Goal: Task Accomplishment & Management: Complete application form

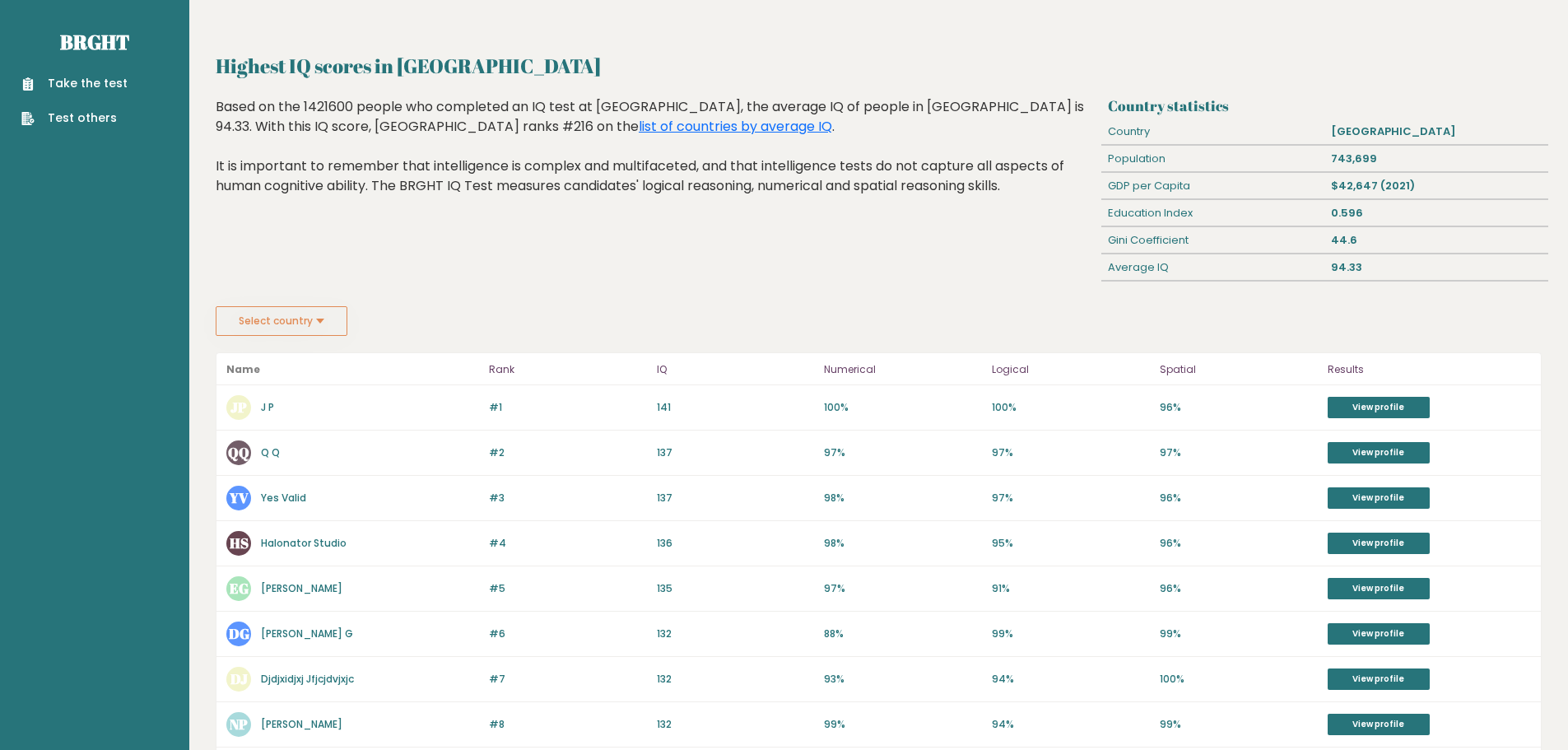
click at [520, 268] on div "Highest IQ scores in Guyana Based on the 1421600 people who completed an IQ tes…" at bounding box center [656, 202] width 893 height 209
drag, startPoint x: 596, startPoint y: 108, endPoint x: 641, endPoint y: 105, distance: 45.1
click at [641, 105] on div "Based on the 1421600 people who completed an IQ test at BRGHT, the average IQ o…" at bounding box center [655, 158] width 880 height 123
drag, startPoint x: 1353, startPoint y: 151, endPoint x: 1404, endPoint y: 151, distance: 51.0
click at [1402, 151] on div "743,699" at bounding box center [1437, 159] width 223 height 26
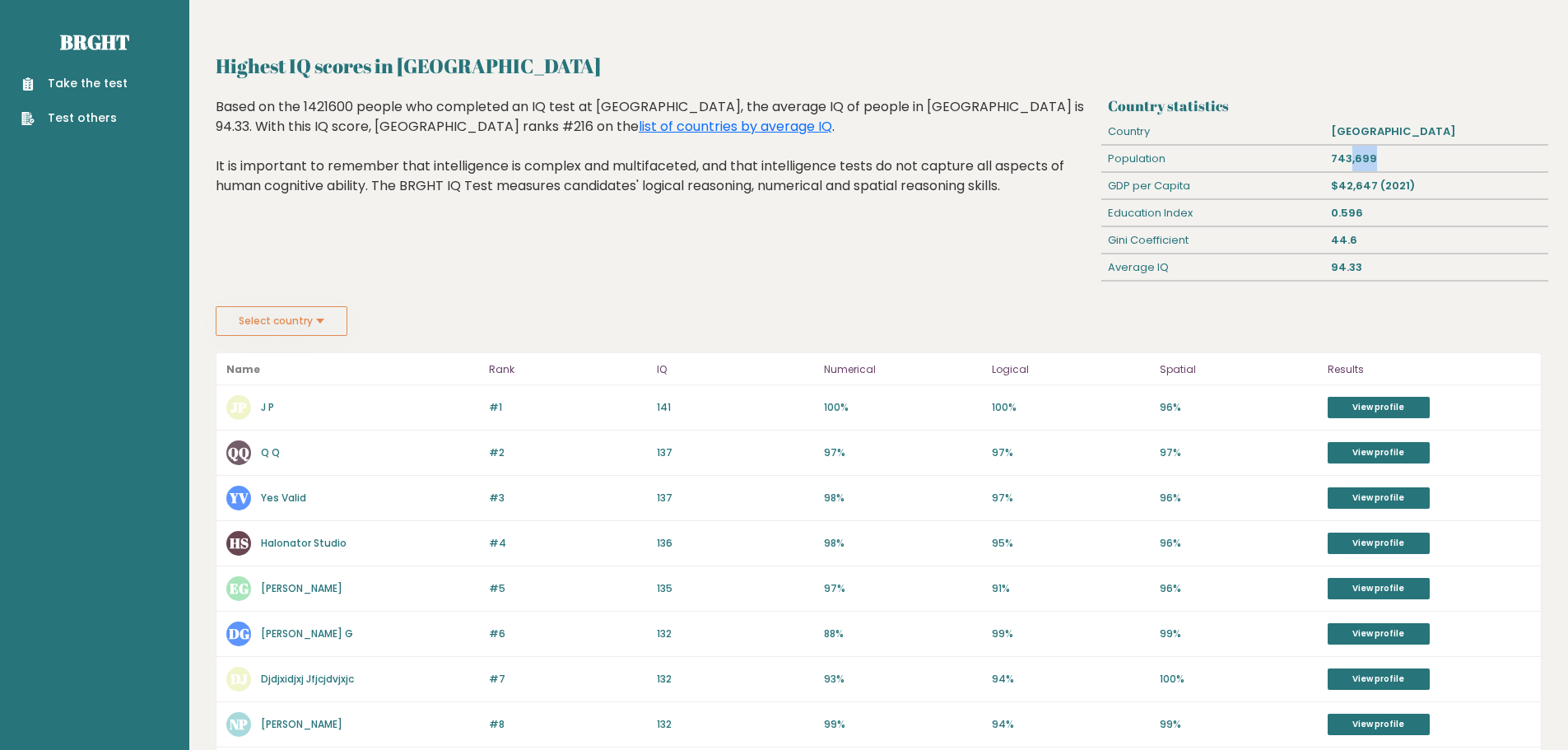
click at [1405, 154] on div "743,699" at bounding box center [1437, 159] width 223 height 26
click at [1406, 175] on div "$42,647 (2021)" at bounding box center [1437, 186] width 223 height 26
click at [294, 321] on button "Select country" at bounding box center [281, 321] width 131 height 30
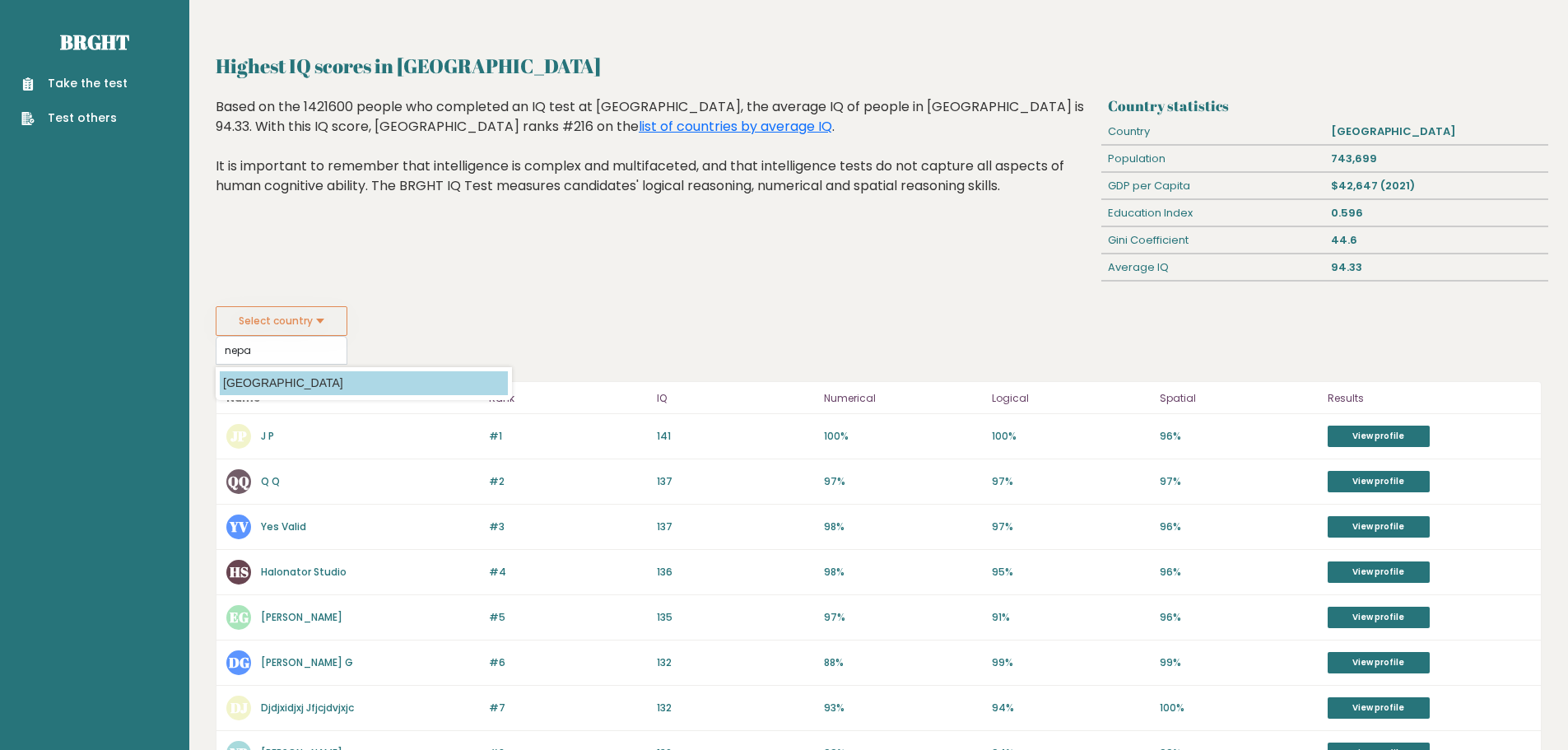
click at [263, 383] on option "Nepal" at bounding box center [364, 383] width 288 height 24
type input "Nepal"
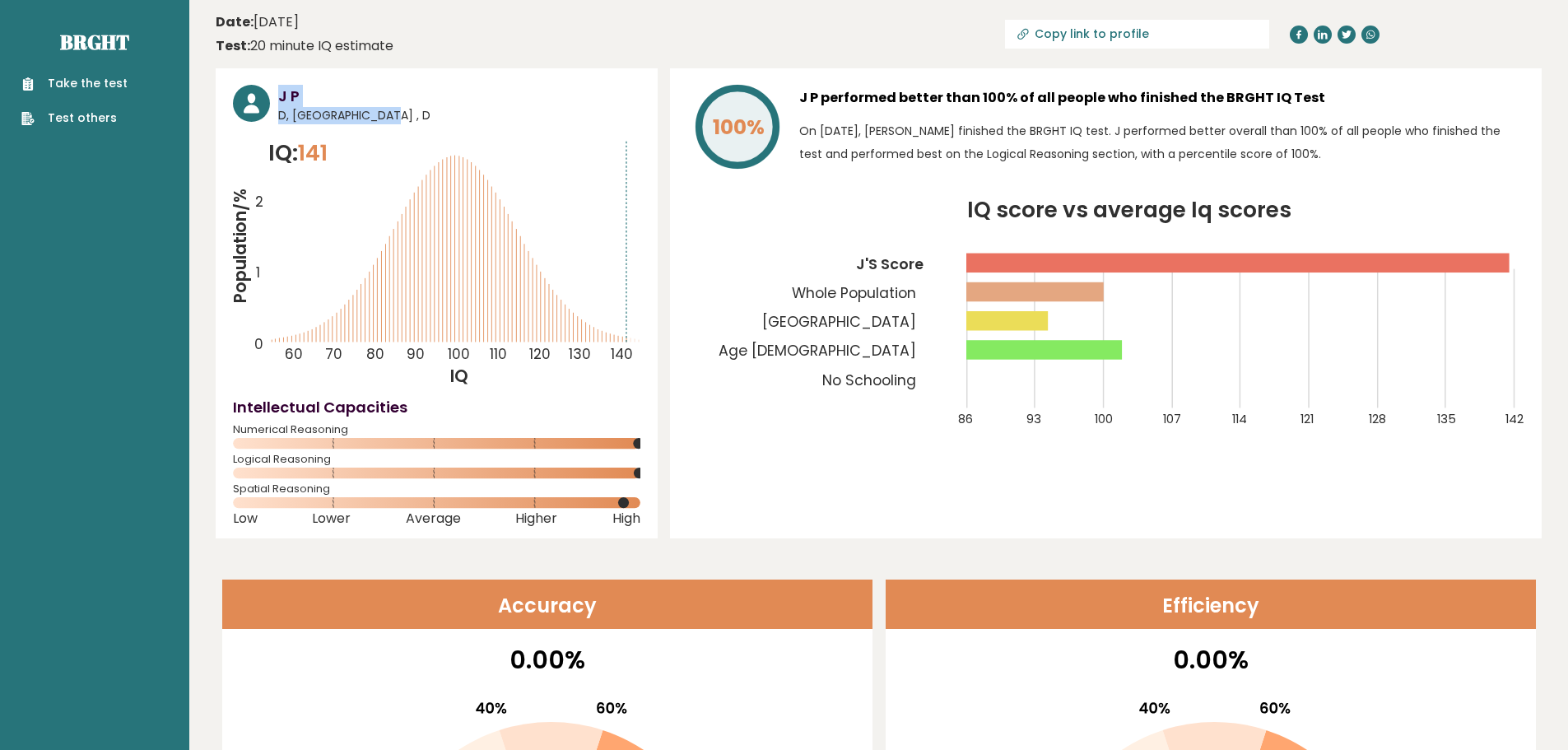
drag, startPoint x: 278, startPoint y: 114, endPoint x: 359, endPoint y: 114, distance: 81.0
click at [347, 114] on div "J P D, Guyana , D" at bounding box center [437, 105] width 407 height 40
click at [387, 113] on span "D, Guyana , D" at bounding box center [460, 116] width 363 height 18
drag, startPoint x: 560, startPoint y: 589, endPoint x: 512, endPoint y: 95, distance: 496.3
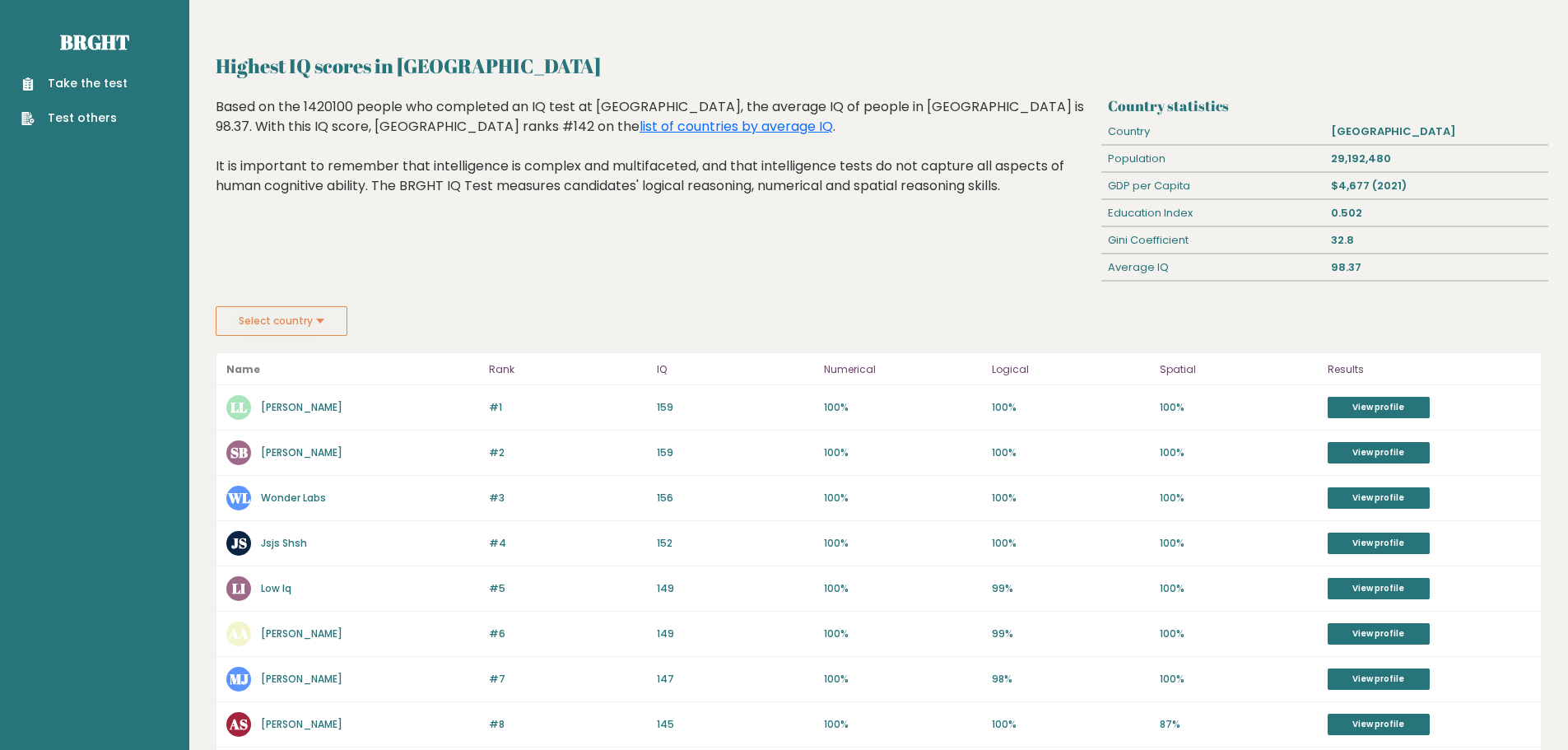
click at [294, 312] on button "Select country" at bounding box center [281, 321] width 131 height 30
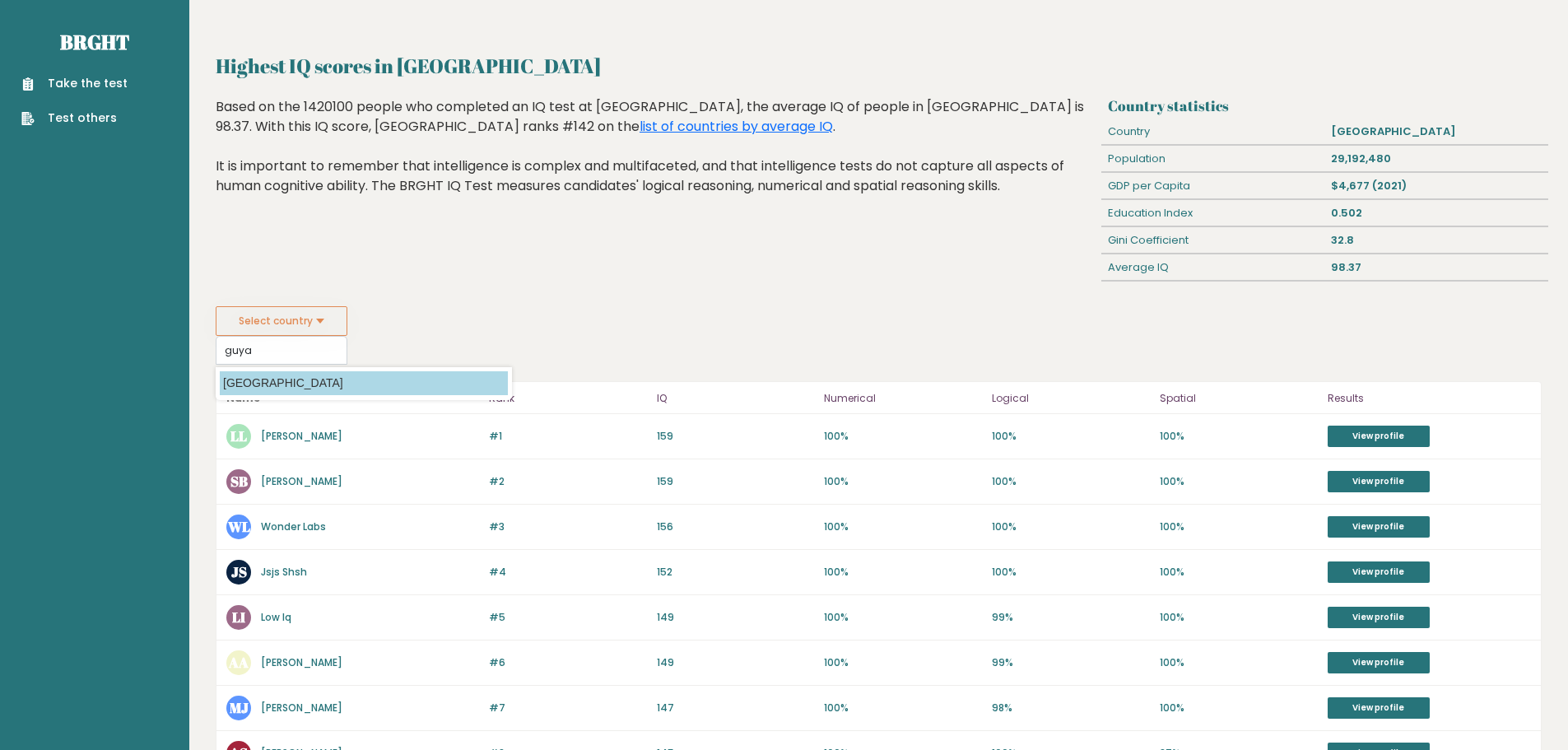
click at [262, 390] on option "Guyana" at bounding box center [364, 383] width 288 height 24
type input "Guyana"
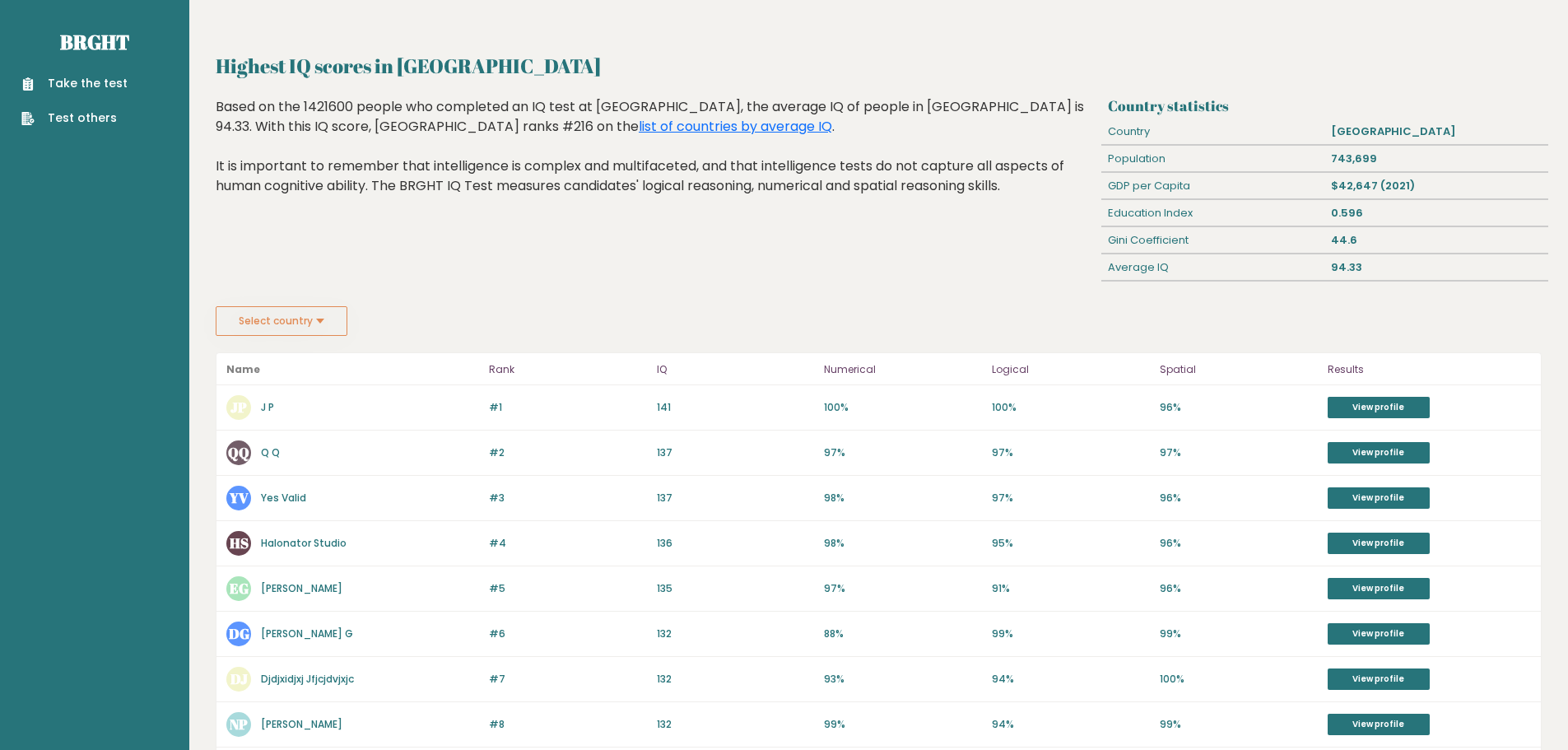
click at [108, 76] on link "Take the test" at bounding box center [74, 83] width 106 height 18
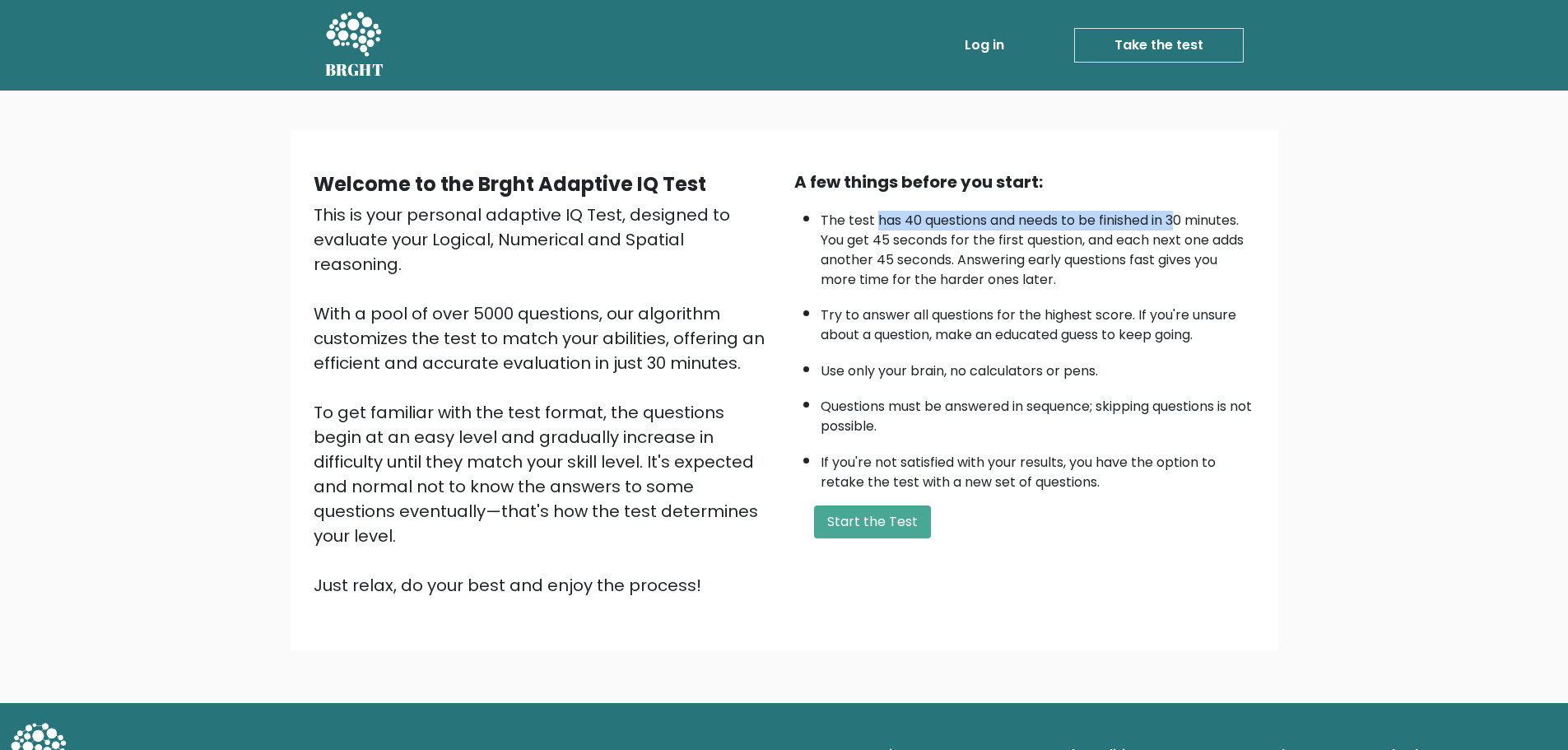
drag, startPoint x: 900, startPoint y: 217, endPoint x: 1092, endPoint y: 224, distance: 192.1
click at [1178, 214] on li "The test has 40 questions and needs to be finished in 30 minutes. You get 45 se…" at bounding box center [1038, 246] width 435 height 87
click at [880, 524] on button "Start the Test" at bounding box center [872, 522] width 117 height 33
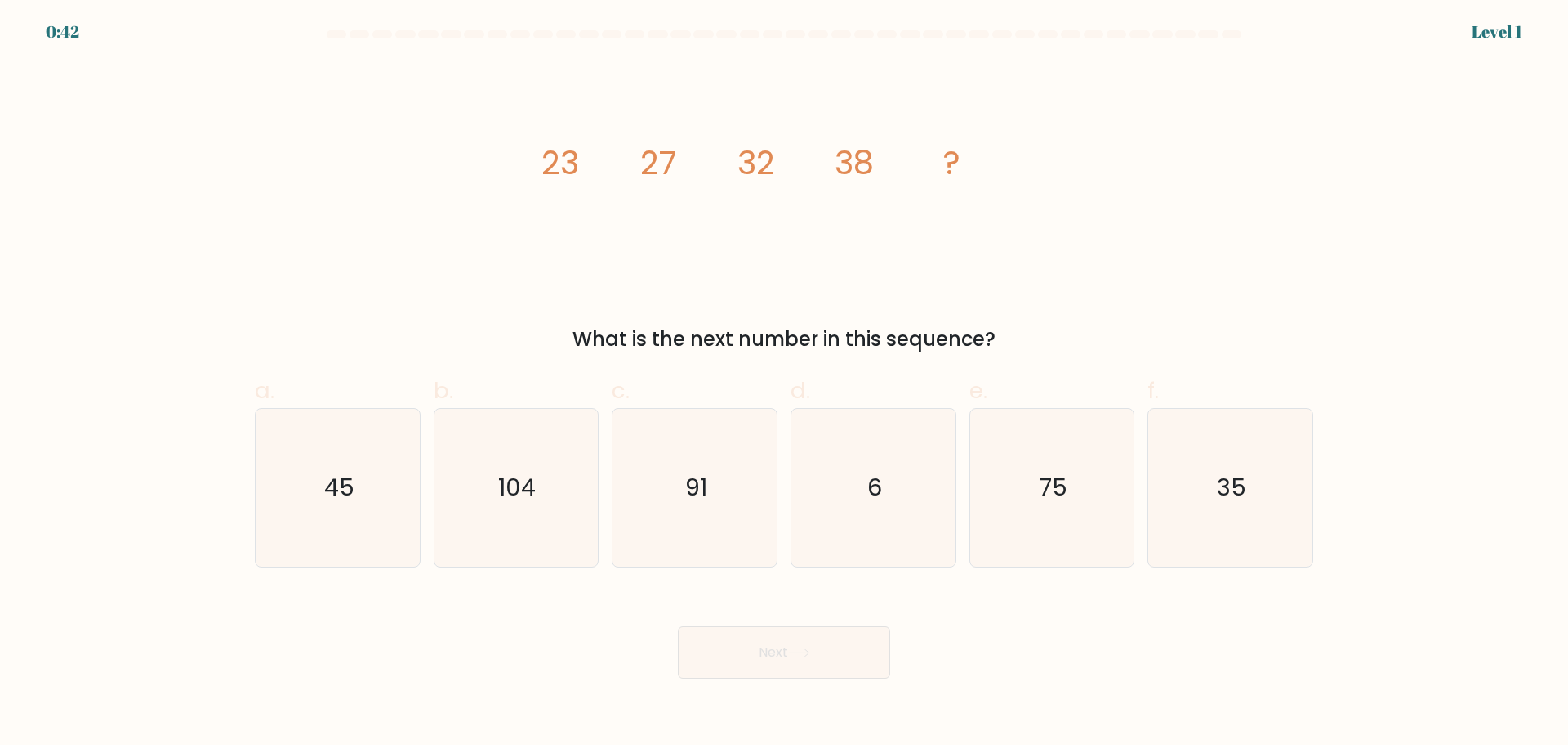
drag, startPoint x: 575, startPoint y: 331, endPoint x: 982, endPoint y: 339, distance: 407.1
click at [1003, 340] on div "What is the next number in this sequence?" at bounding box center [784, 339] width 1039 height 29
drag, startPoint x: 649, startPoint y: 162, endPoint x: 684, endPoint y: 161, distance: 35.0
click at [684, 161] on icon "image/svg+xml 23 27 32 38 ?" at bounding box center [784, 174] width 490 height 223
click at [686, 161] on icon "image/svg+xml 23 27 32 38 ?" at bounding box center [784, 174] width 490 height 223
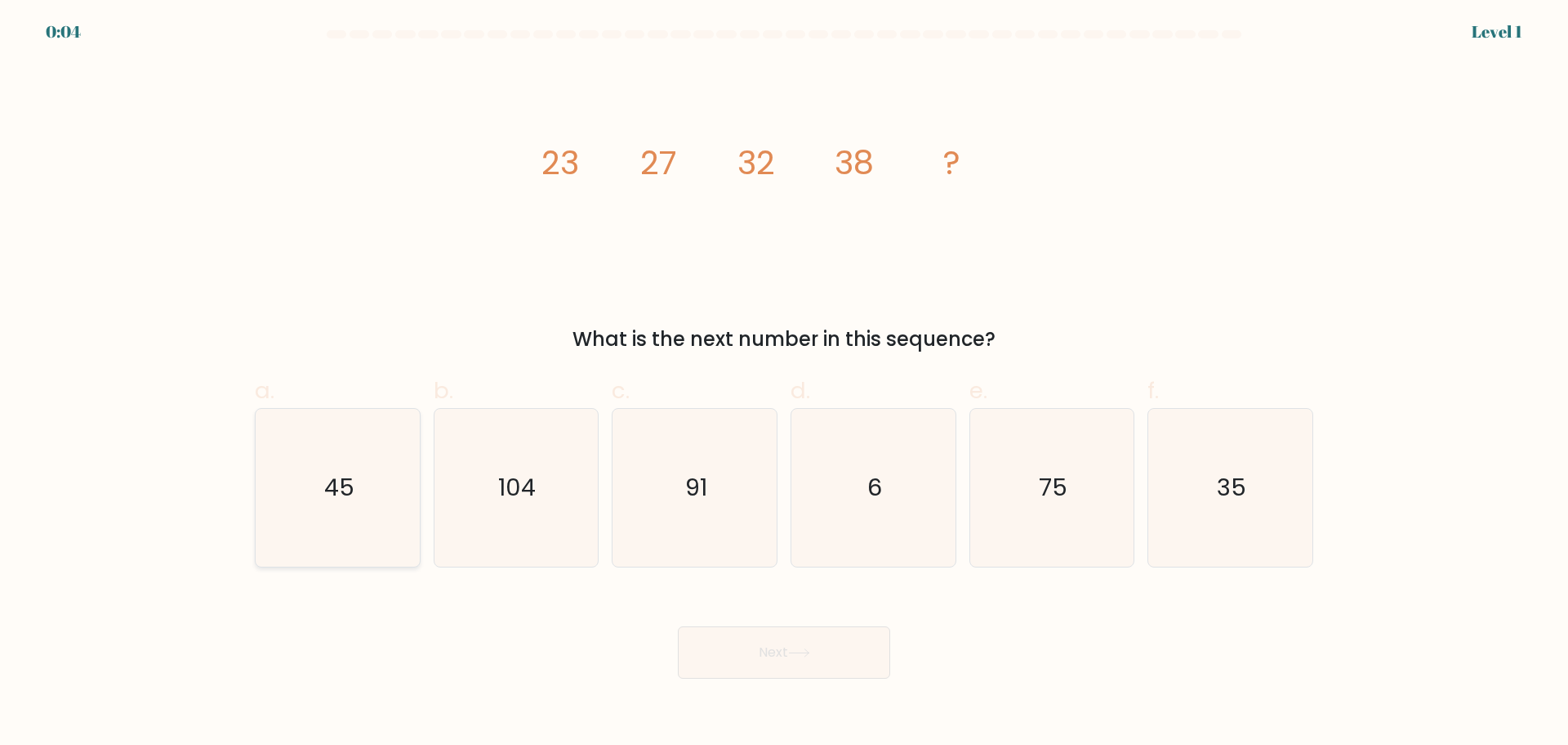
click at [287, 502] on icon "45" at bounding box center [338, 488] width 158 height 158
click at [784, 383] on input "a. 45" at bounding box center [784, 378] width 1 height 11
radio input "true"
click at [733, 645] on button "Next" at bounding box center [784, 652] width 212 height 52
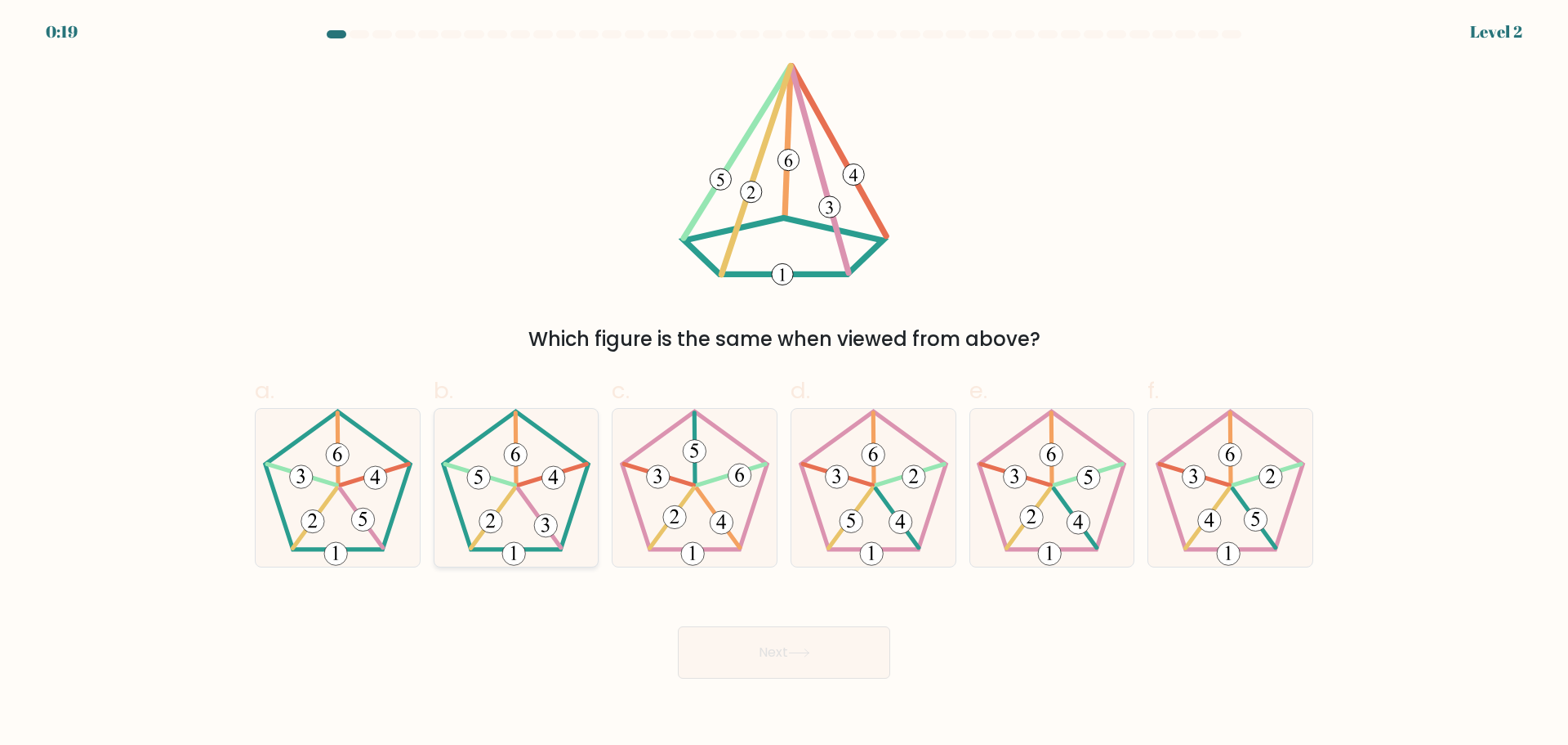
click at [506, 525] on icon at bounding box center [516, 488] width 158 height 158
click at [784, 383] on input "b." at bounding box center [784, 378] width 1 height 11
radio input "true"
click at [746, 660] on button "Next" at bounding box center [784, 652] width 212 height 52
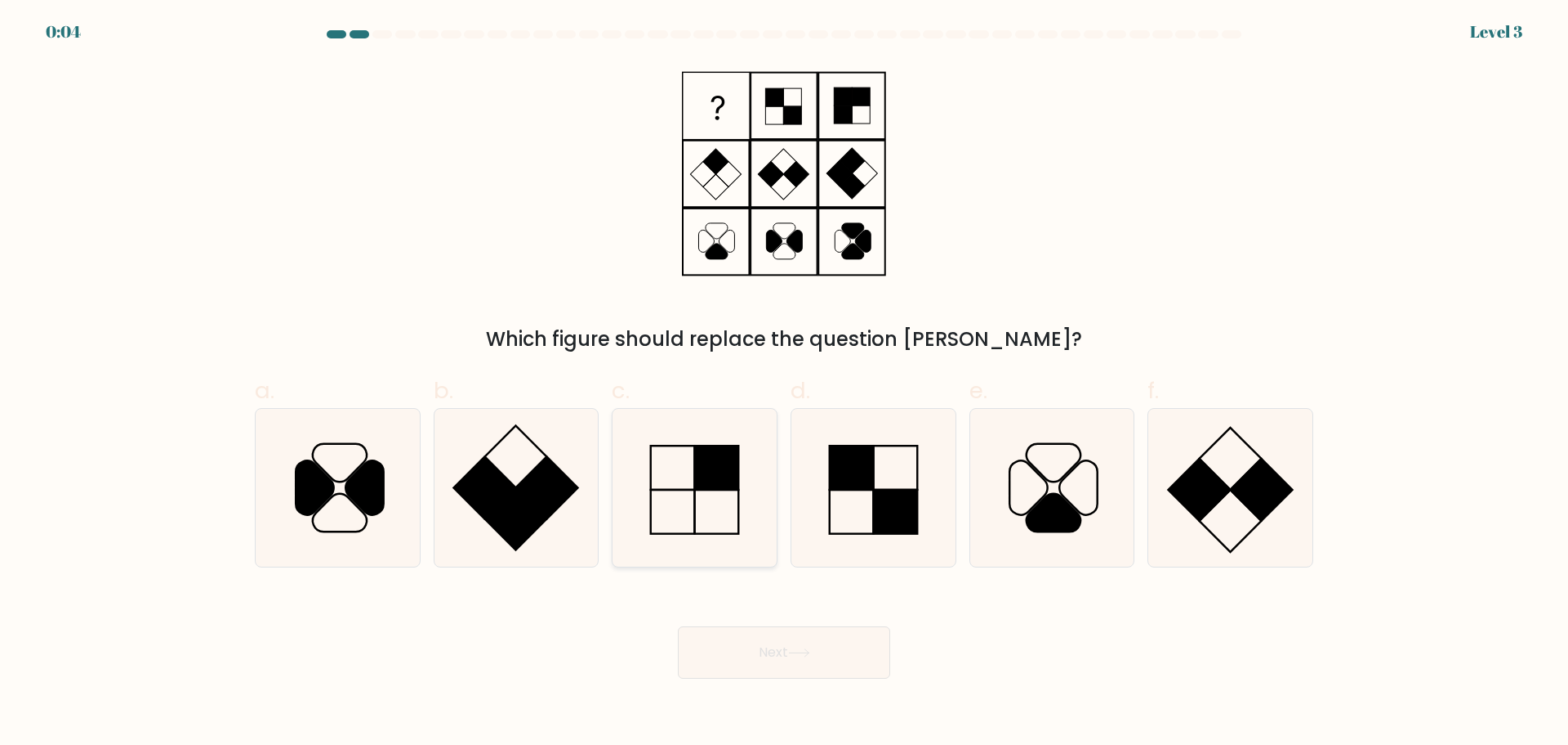
click at [706, 448] on rect at bounding box center [717, 468] width 44 height 44
click at [784, 383] on input "c." at bounding box center [784, 378] width 1 height 11
radio input "true"
click at [772, 632] on button "Next" at bounding box center [784, 652] width 212 height 52
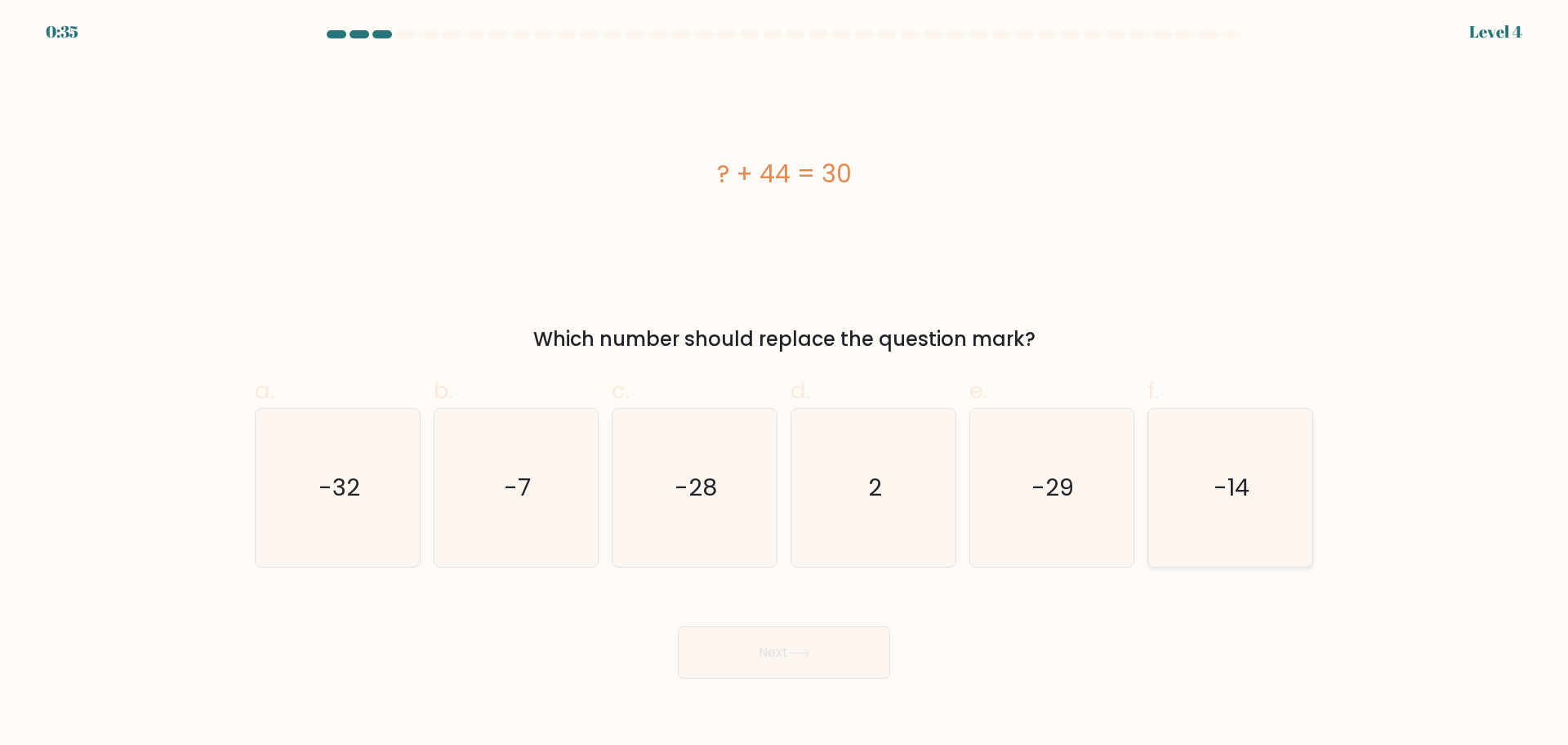
click at [1242, 439] on icon "-14" at bounding box center [1231, 488] width 158 height 158
click at [785, 383] on input "f. -14" at bounding box center [784, 378] width 1 height 11
radio input "true"
click at [761, 670] on button "Next" at bounding box center [784, 652] width 212 height 52
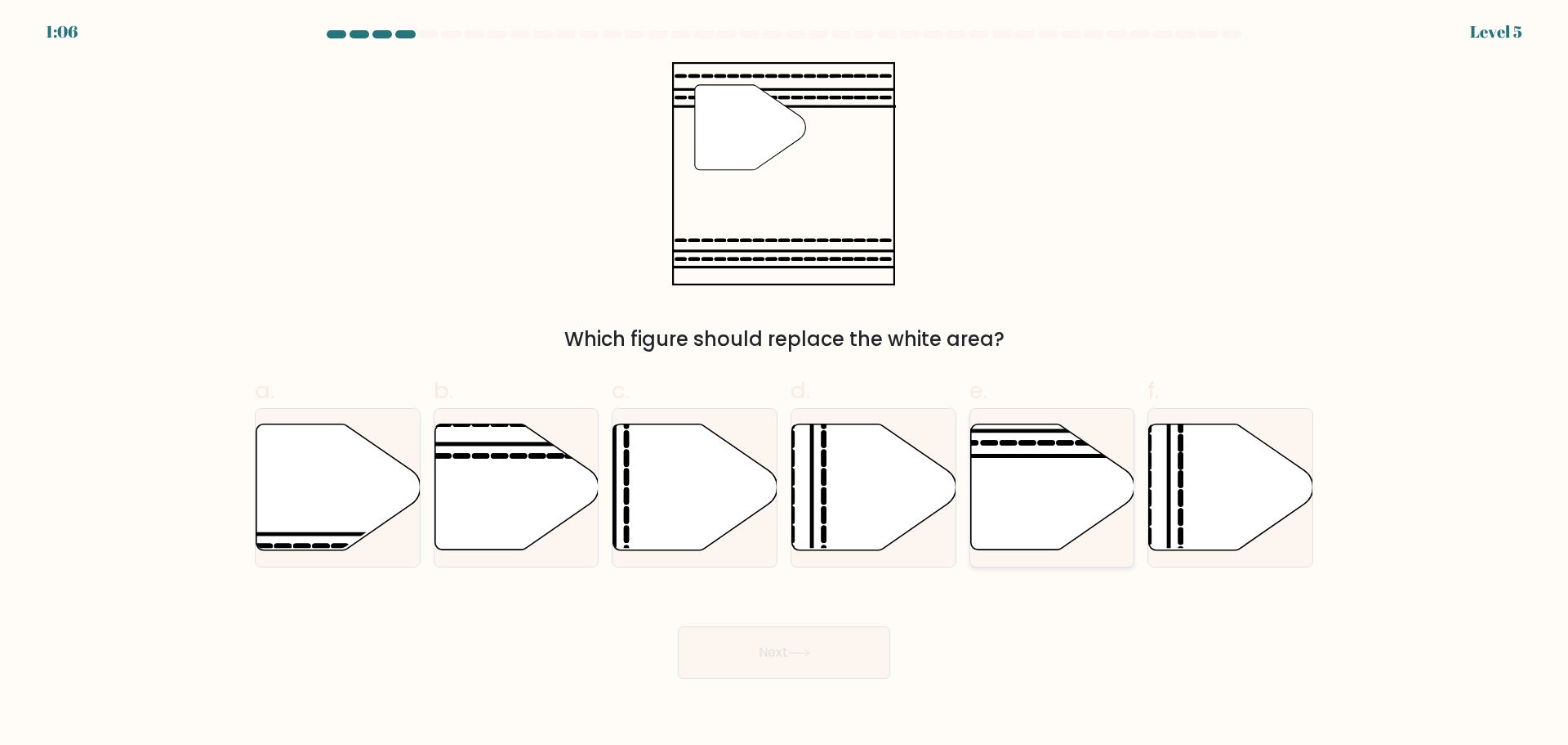
click at [1064, 468] on icon at bounding box center [1052, 486] width 164 height 126
click at [785, 383] on input "e." at bounding box center [784, 378] width 1 height 11
radio input "true"
click at [785, 660] on button "Next" at bounding box center [784, 652] width 212 height 52
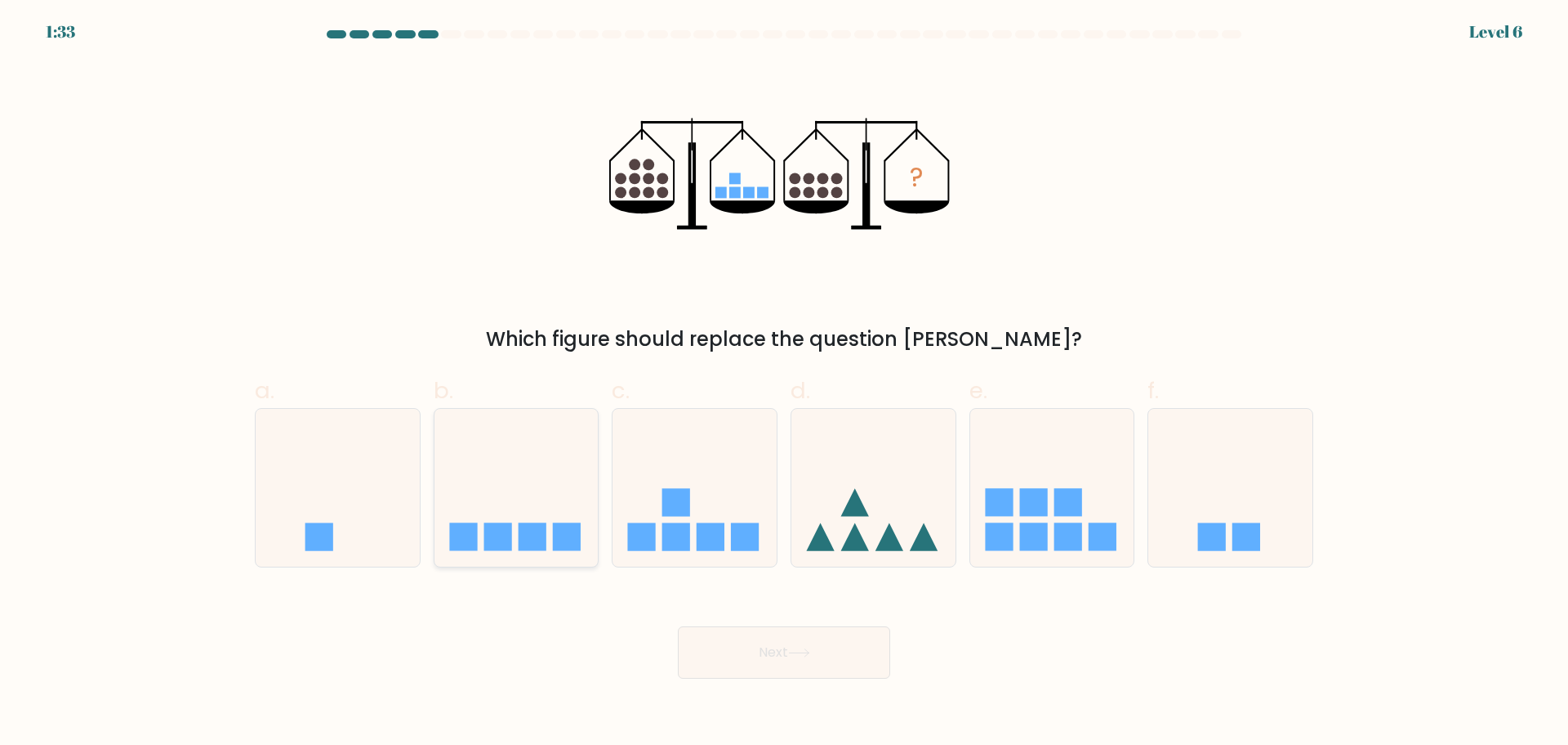
click at [487, 510] on icon at bounding box center [516, 487] width 164 height 136
click at [784, 383] on input "b." at bounding box center [784, 378] width 1 height 11
radio input "true"
click at [775, 651] on button "Next" at bounding box center [784, 652] width 212 height 52
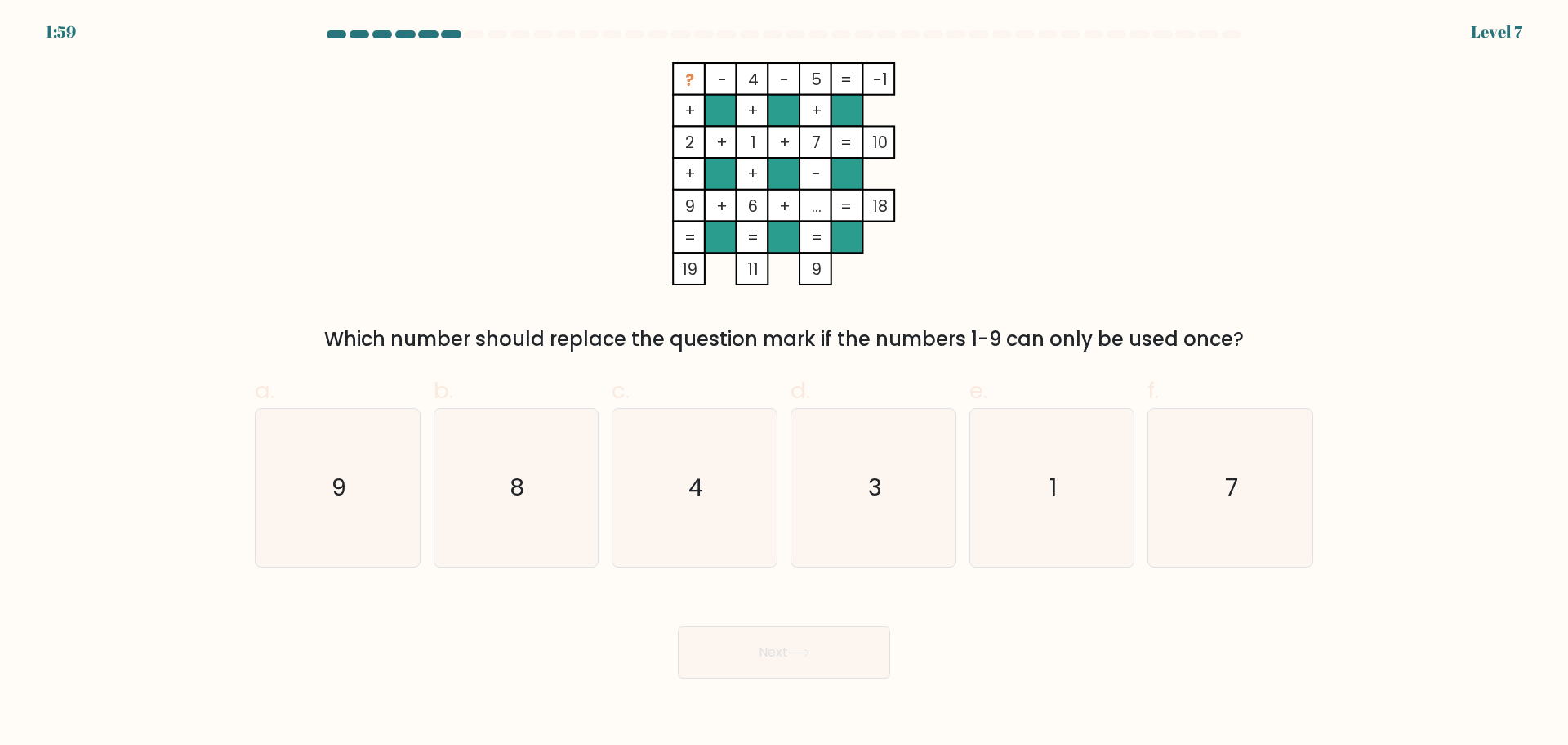
drag, startPoint x: 828, startPoint y: 80, endPoint x: 746, endPoint y: 81, distance: 82.0
click at [744, 81] on icon "? - 4 - 5 -1 + + + 2 + 1 + 7 10 + + - 9 + 6 + ... = 18 = = = = 19 11 9 =" at bounding box center [784, 174] width 490 height 223
click at [822, 77] on tspan "5" at bounding box center [817, 80] width 11 height 23
click at [522, 491] on text "8" at bounding box center [518, 488] width 15 height 33
click at [784, 383] on input "b. 8" at bounding box center [784, 378] width 1 height 11
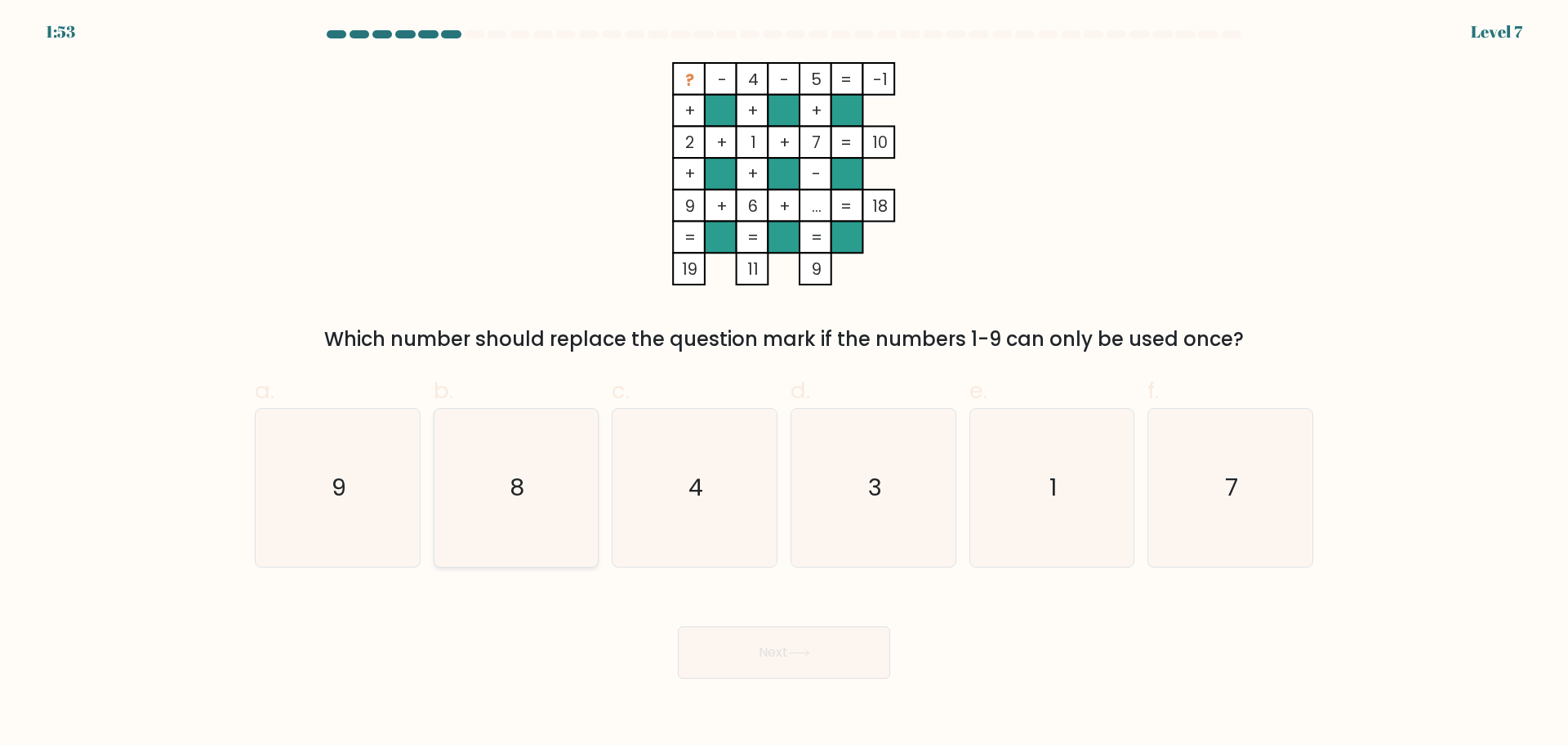
radio input "true"
click at [771, 652] on button "Next" at bounding box center [784, 652] width 212 height 52
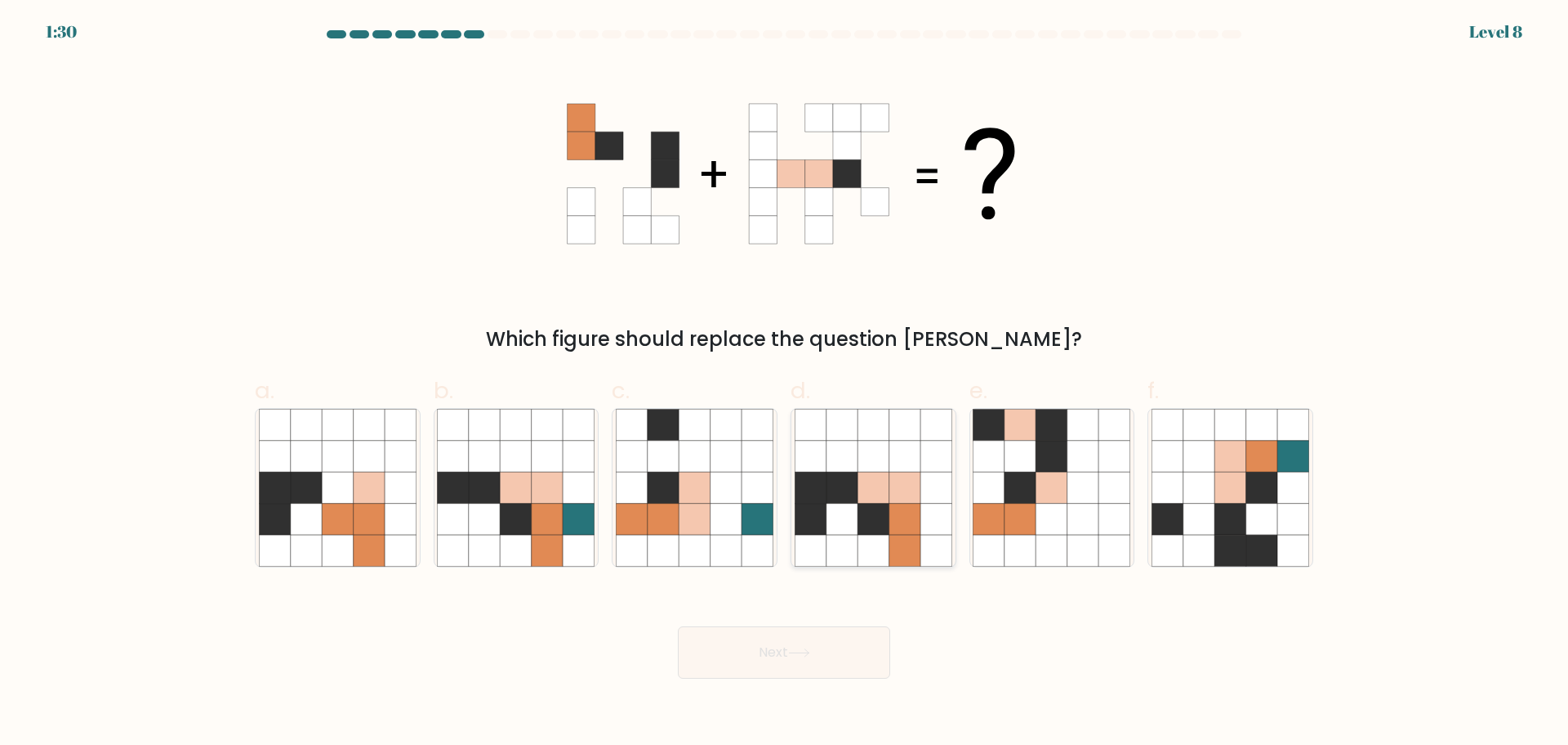
drag, startPoint x: 846, startPoint y: 525, endPoint x: 852, endPoint y: 616, distance: 91.2
click at [845, 525] on icon at bounding box center [843, 518] width 31 height 31
click at [785, 383] on input "d." at bounding box center [784, 378] width 1 height 11
radio input "true"
click at [832, 664] on button "Next" at bounding box center [784, 652] width 212 height 52
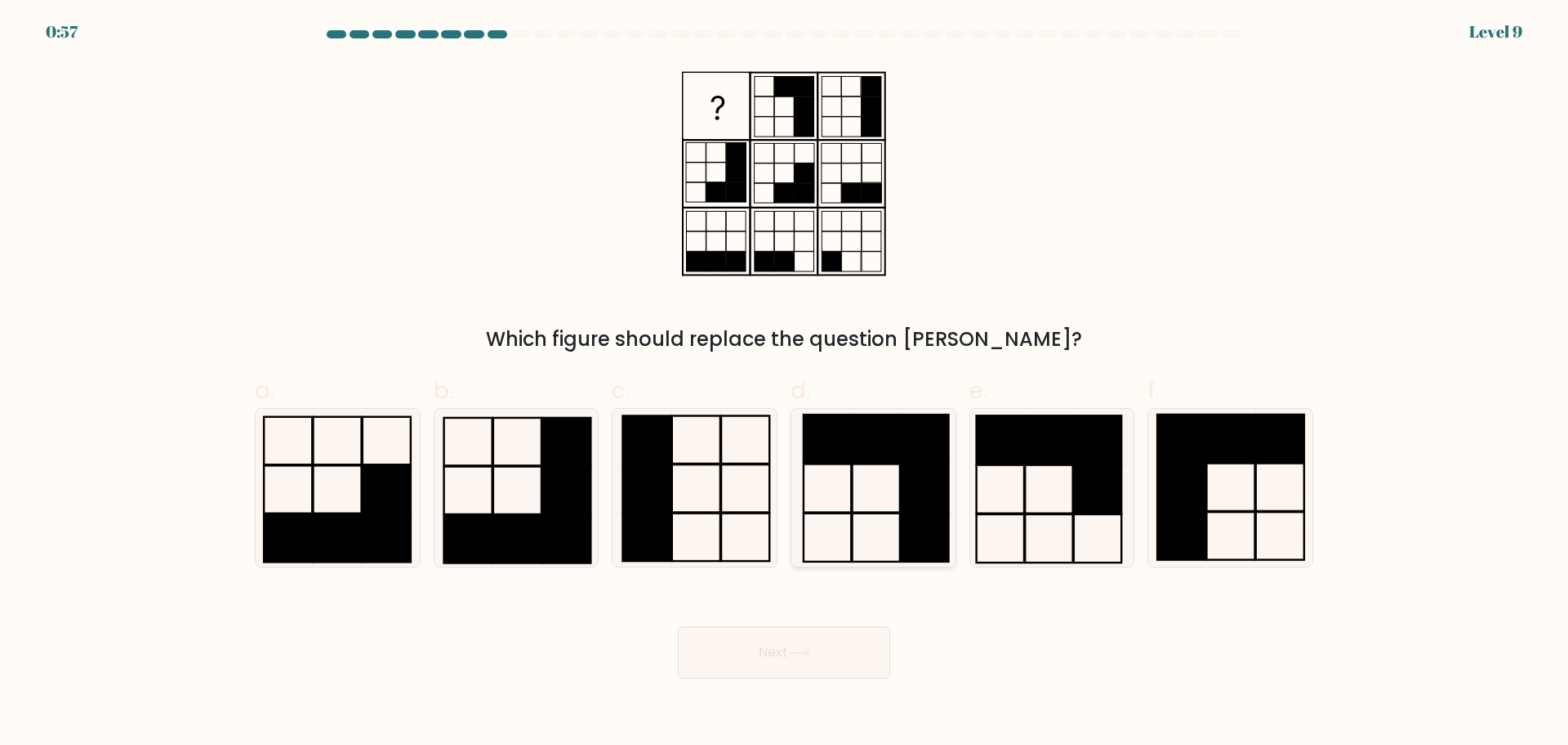
click at [855, 483] on icon at bounding box center [874, 488] width 158 height 158
click at [785, 383] on input "d." at bounding box center [784, 378] width 1 height 11
radio input "true"
click at [801, 633] on button "Next" at bounding box center [784, 652] width 212 height 52
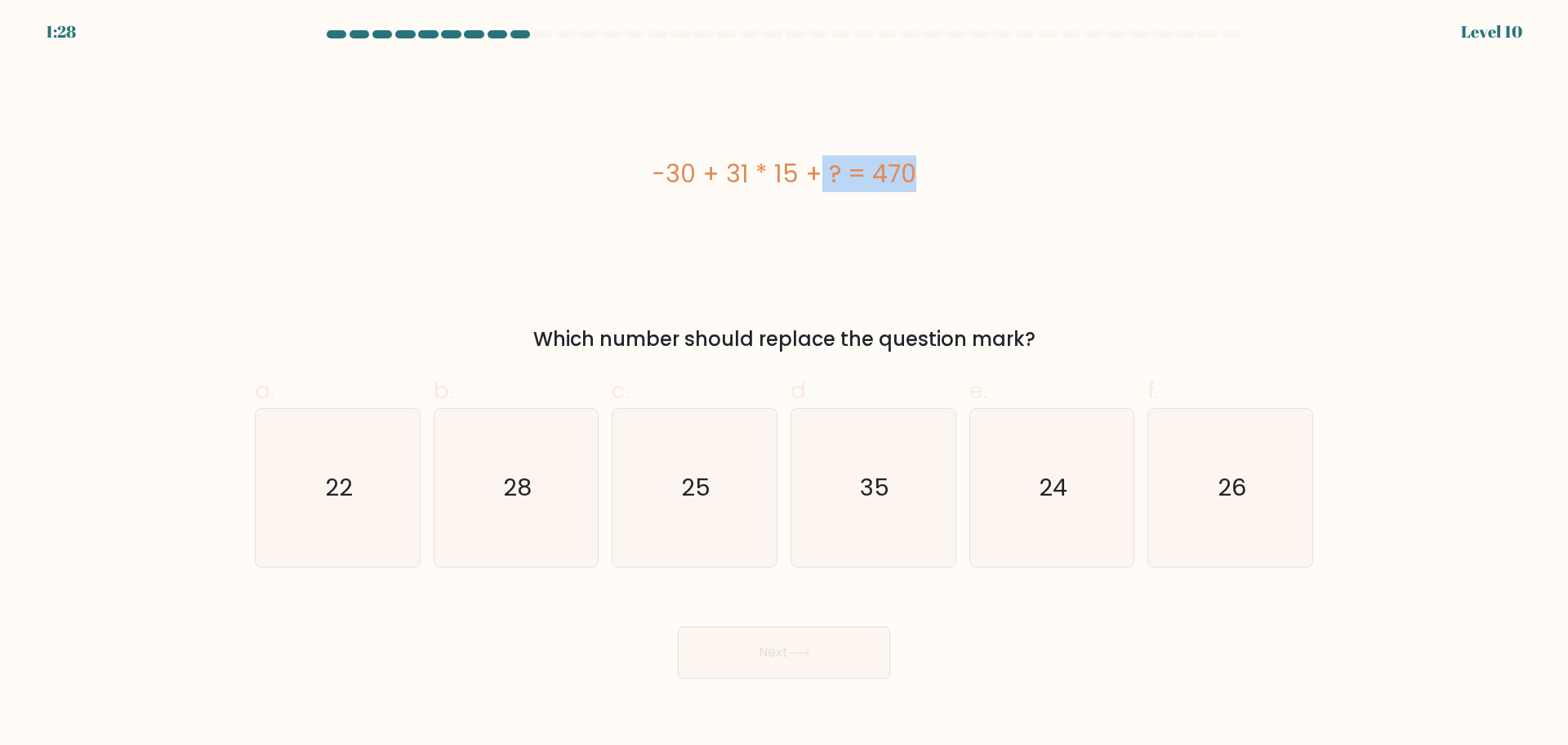
drag, startPoint x: 728, startPoint y: 174, endPoint x: 804, endPoint y: 175, distance: 76.0
click at [804, 175] on div "-30 + 31 * 15 + ? = 470" at bounding box center [784, 174] width 1058 height 37
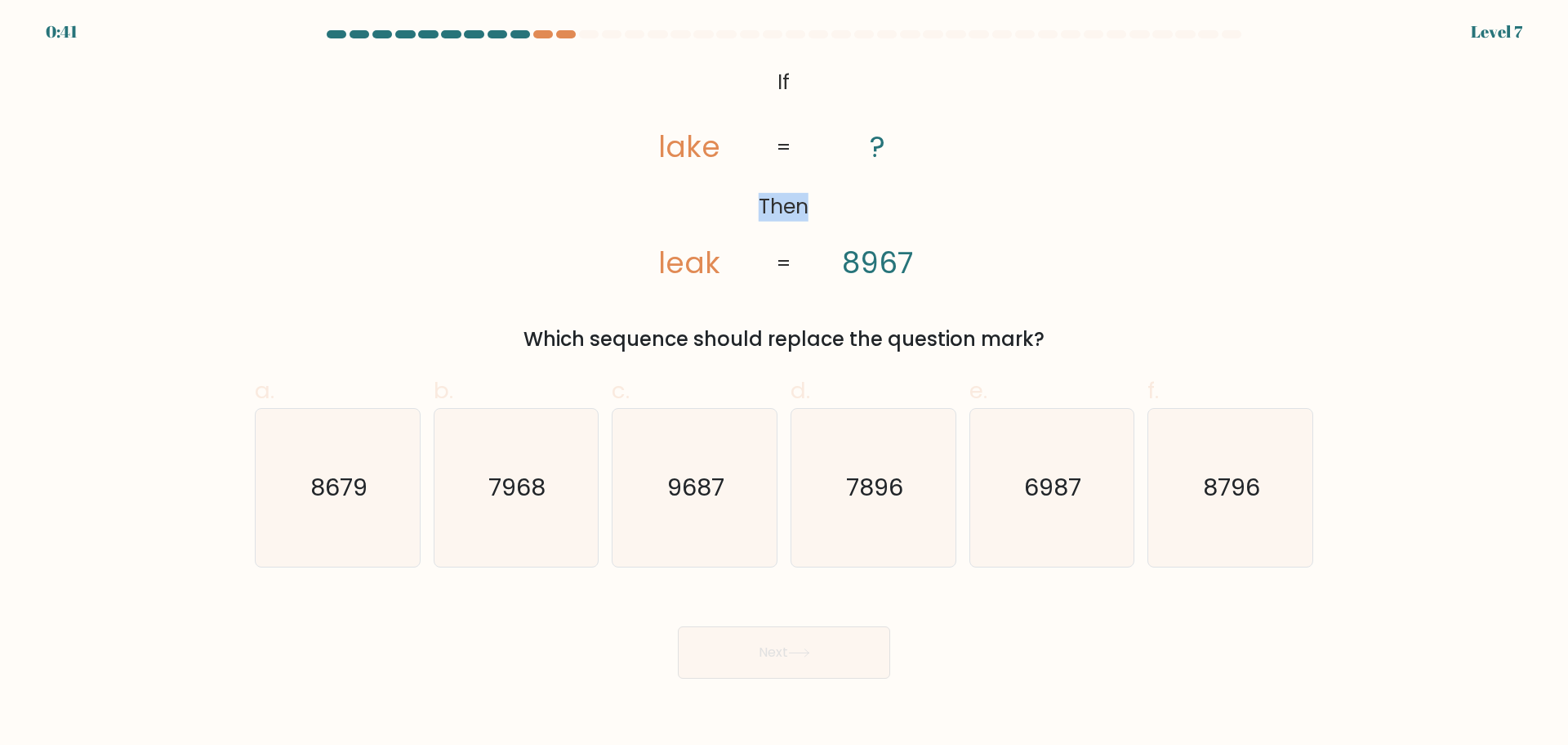
drag, startPoint x: 756, startPoint y: 209, endPoint x: 848, endPoint y: 204, distance: 92.1
click at [841, 204] on icon "@import url('https://fonts.googleapis.com/css?family=Abril+Fatface:400,100,100i…" at bounding box center [784, 174] width 363 height 223
click at [849, 204] on icon "@import url('https://fonts.googleapis.com/css?family=Abril+Fatface:400,100,100i…" at bounding box center [784, 174] width 363 height 223
drag, startPoint x: 845, startPoint y: 265, endPoint x: 931, endPoint y: 264, distance: 86.0
click at [929, 264] on icon "@import url('https://fonts.googleapis.com/css?family=Abril+Fatface:400,100,100i…" at bounding box center [784, 174] width 363 height 223
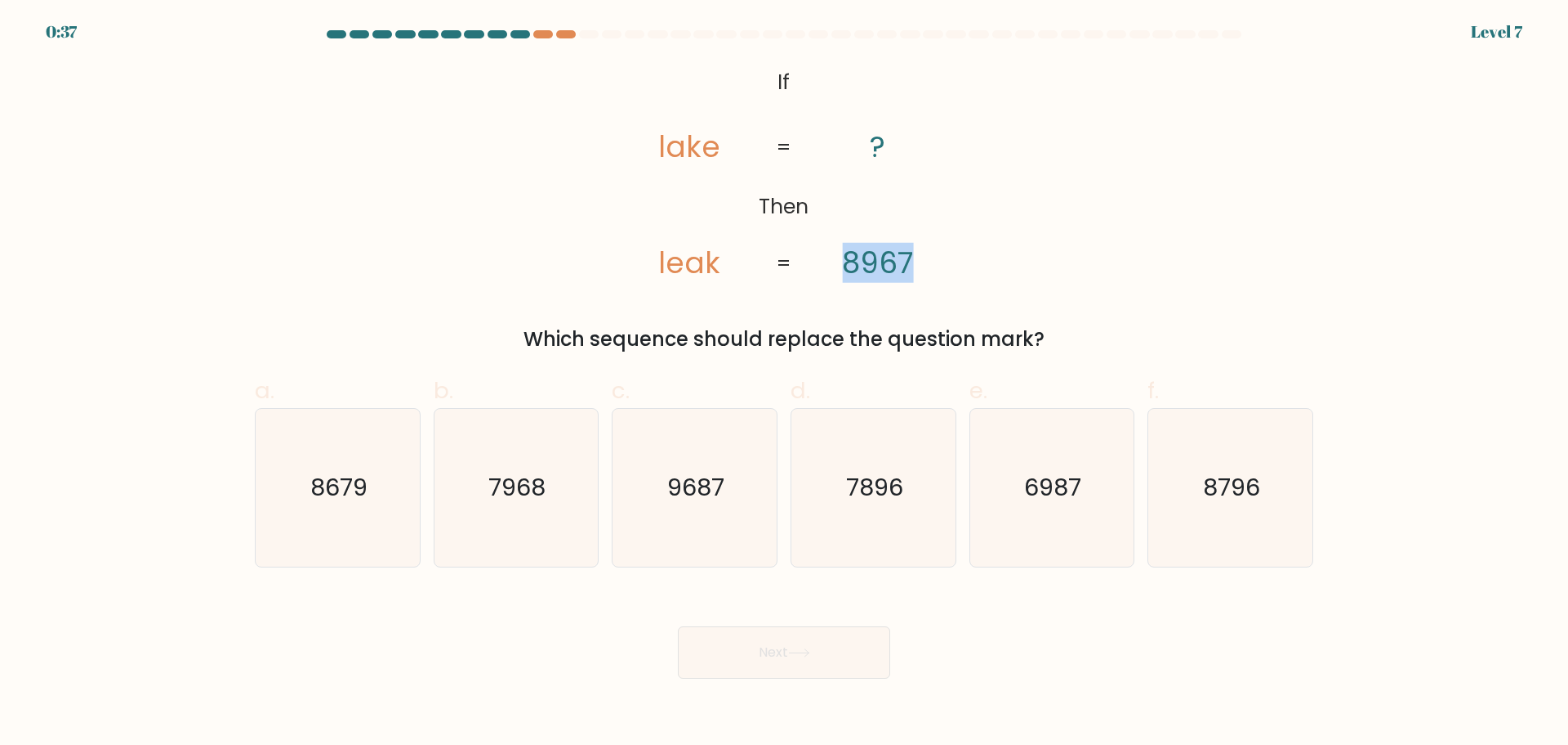
click at [931, 264] on icon "@import url('https://fonts.googleapis.com/css?family=Abril+Fatface:400,100,100i…" at bounding box center [784, 174] width 363 height 223
click at [321, 515] on icon "8679" at bounding box center [338, 488] width 158 height 158
click at [784, 383] on input "a. 8679" at bounding box center [784, 378] width 1 height 11
radio input "true"
click at [901, 652] on div "Next" at bounding box center [784, 633] width 1079 height 92
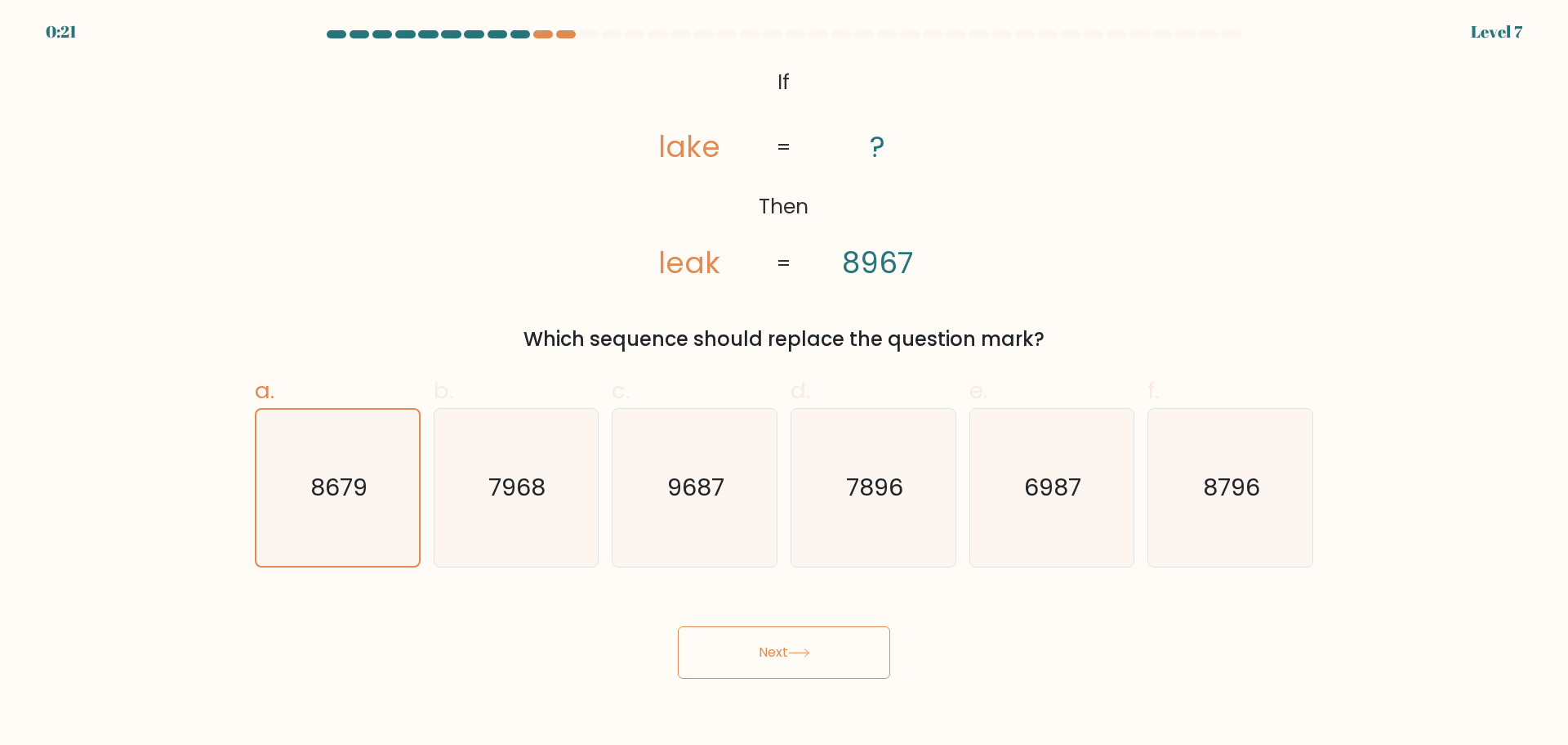
click at [857, 652] on button "Next" at bounding box center [784, 652] width 212 height 52
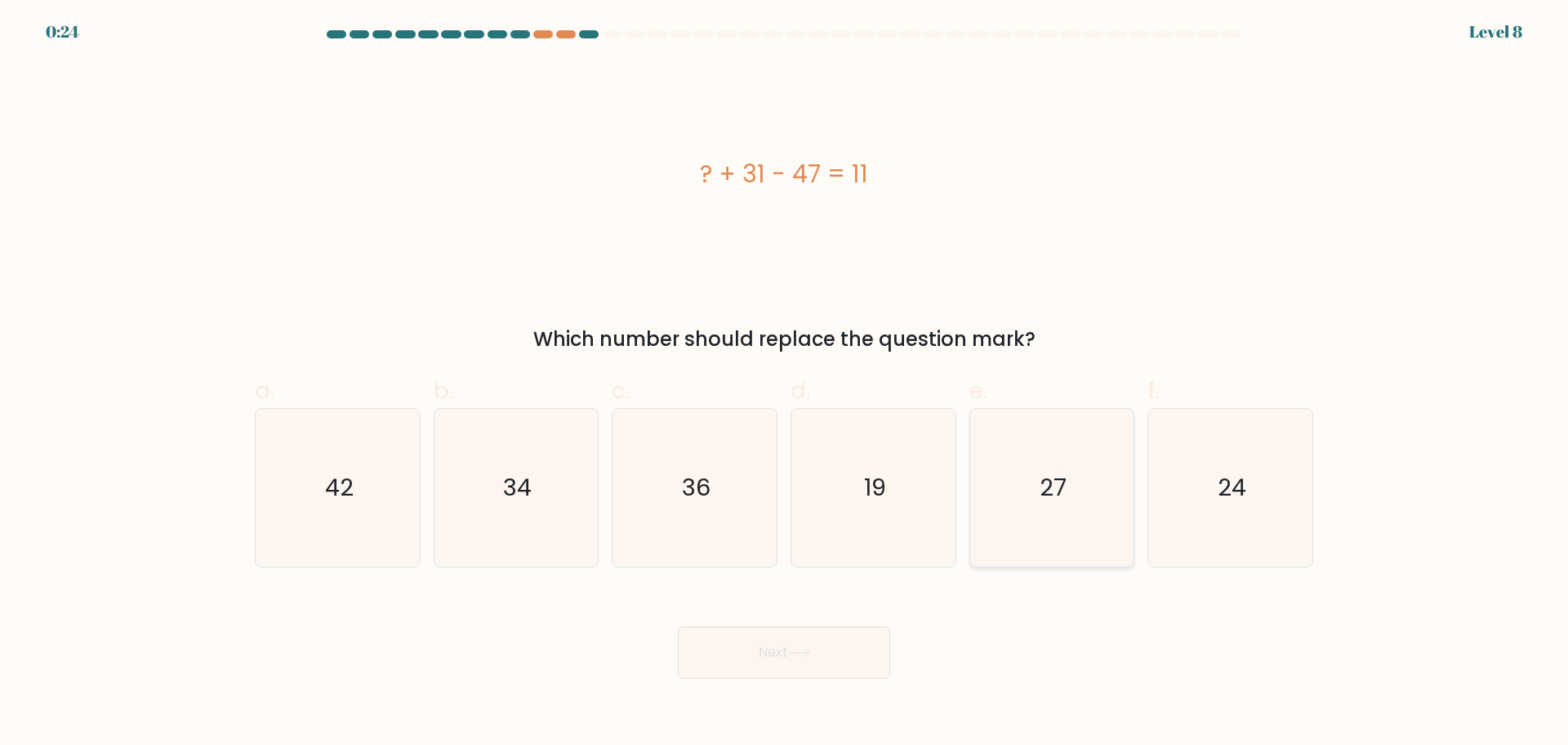
click at [1040, 494] on icon "27" at bounding box center [1052, 488] width 158 height 158
click at [785, 383] on input "e. 27" at bounding box center [784, 378] width 1 height 11
radio input "true"
click at [773, 652] on button "Next" at bounding box center [784, 652] width 212 height 52
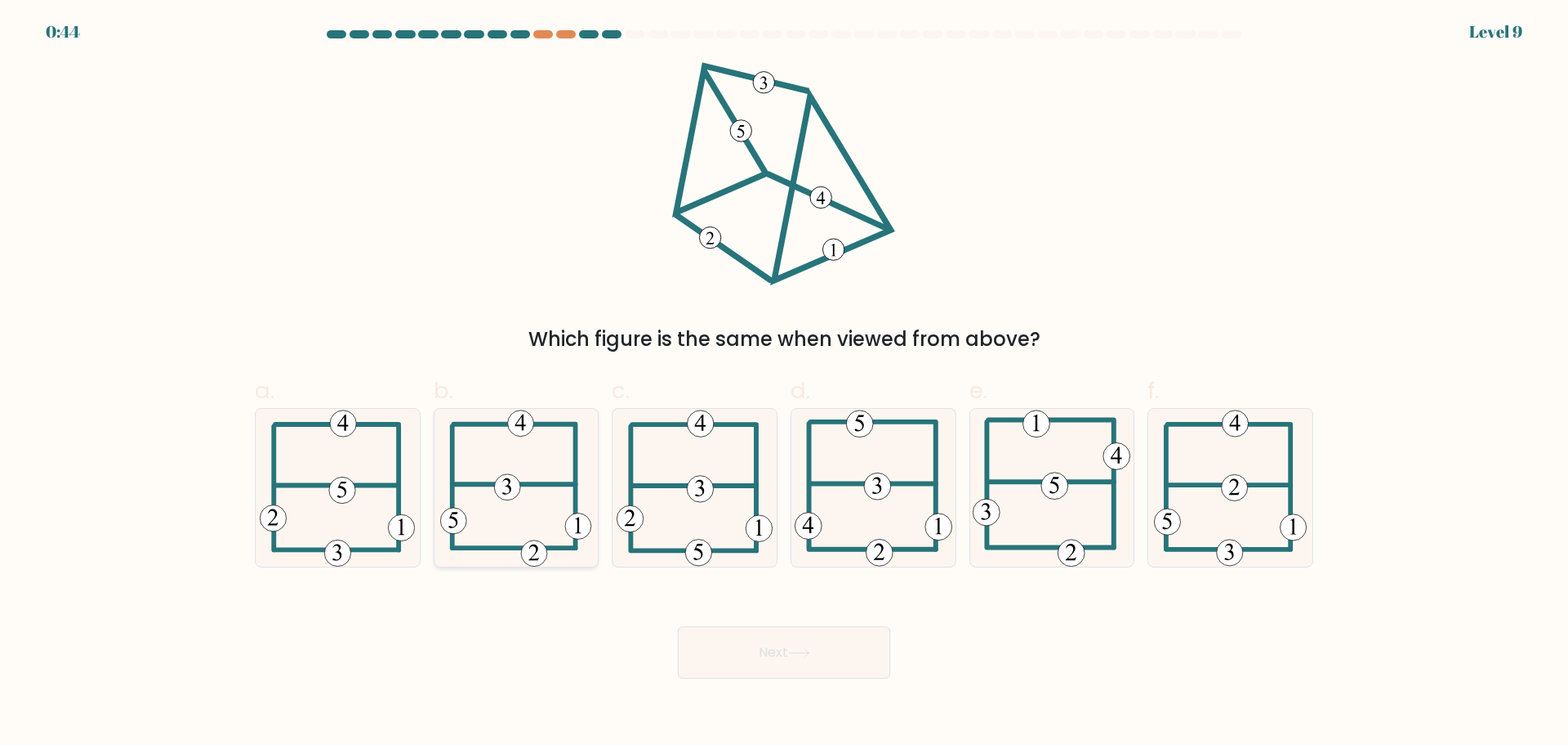
click at [526, 484] on 505 at bounding box center [515, 484] width 122 height 0
click at [784, 383] on input "b." at bounding box center [784, 378] width 1 height 11
radio input "true"
drag, startPoint x: 753, startPoint y: 642, endPoint x: 740, endPoint y: 642, distance: 13.0
click at [754, 642] on button "Next" at bounding box center [784, 652] width 212 height 52
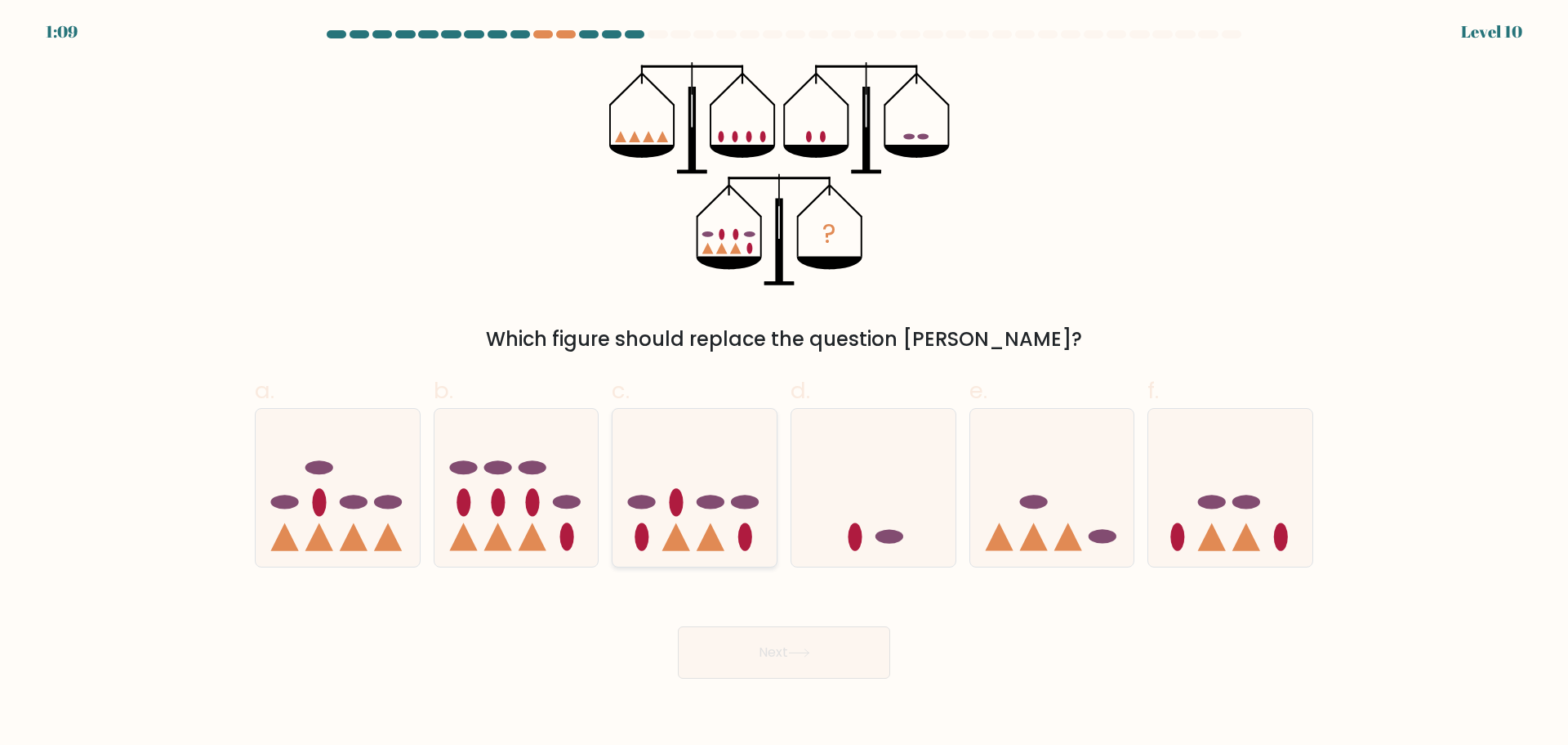
click at [723, 445] on icon at bounding box center [694, 487] width 164 height 136
click at [784, 383] on input "c." at bounding box center [784, 378] width 1 height 11
radio input "true"
click at [718, 657] on button "Next" at bounding box center [784, 652] width 212 height 52
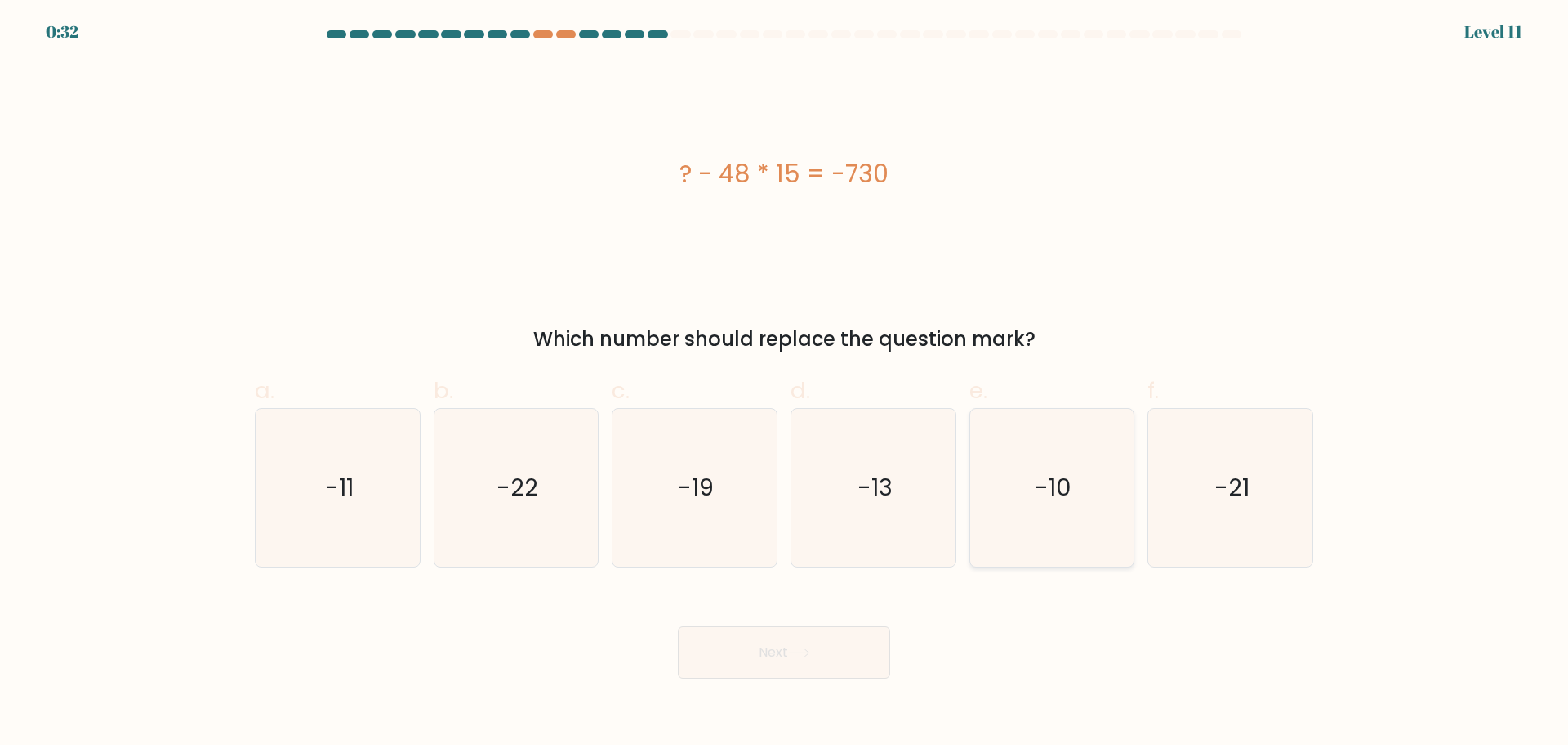
click at [1040, 424] on icon "-10" at bounding box center [1052, 488] width 158 height 158
click at [785, 383] on input "e. -10" at bounding box center [784, 378] width 1 height 11
radio input "true"
click at [767, 648] on button "Next" at bounding box center [784, 652] width 212 height 52
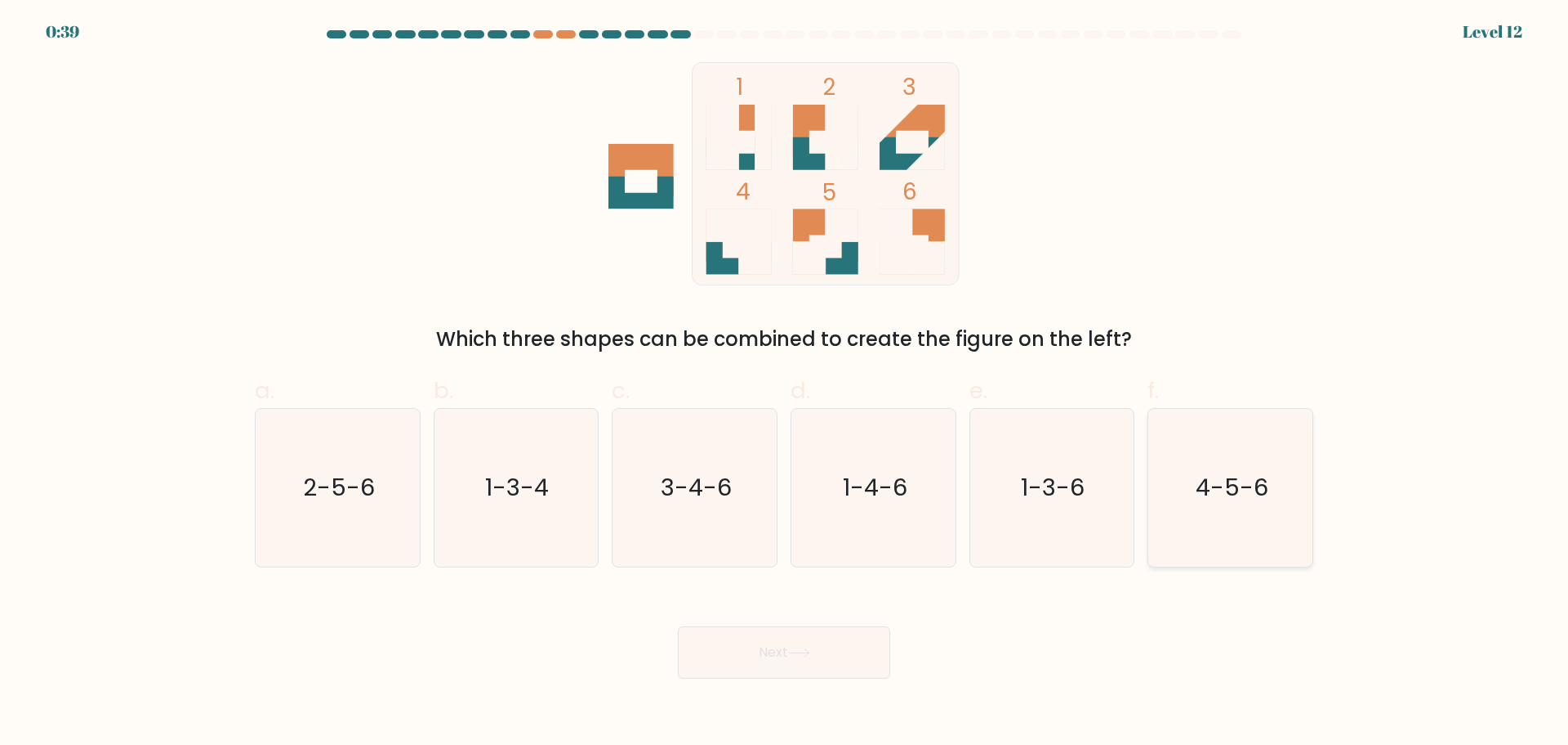
click at [1227, 497] on text "4-5-6" at bounding box center [1232, 488] width 73 height 33
click at [785, 383] on input "f. 4-5-6" at bounding box center [784, 378] width 1 height 11
radio input "true"
click at [767, 649] on button "Next" at bounding box center [784, 652] width 212 height 52
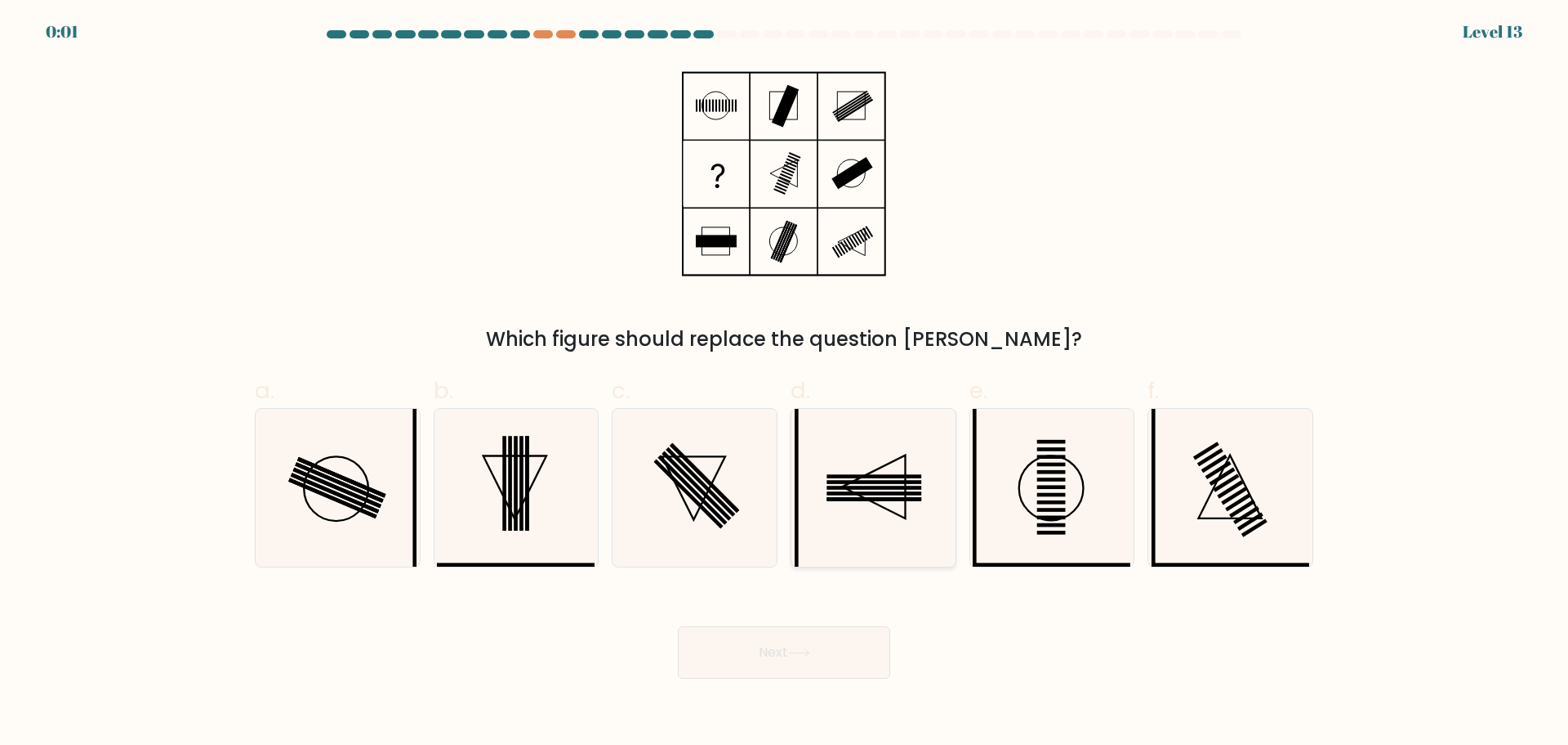
click at [897, 502] on icon at bounding box center [874, 488] width 158 height 158
click at [785, 383] on input "d." at bounding box center [784, 378] width 1 height 11
radio input "true"
click at [797, 669] on button "Next" at bounding box center [784, 652] width 212 height 52
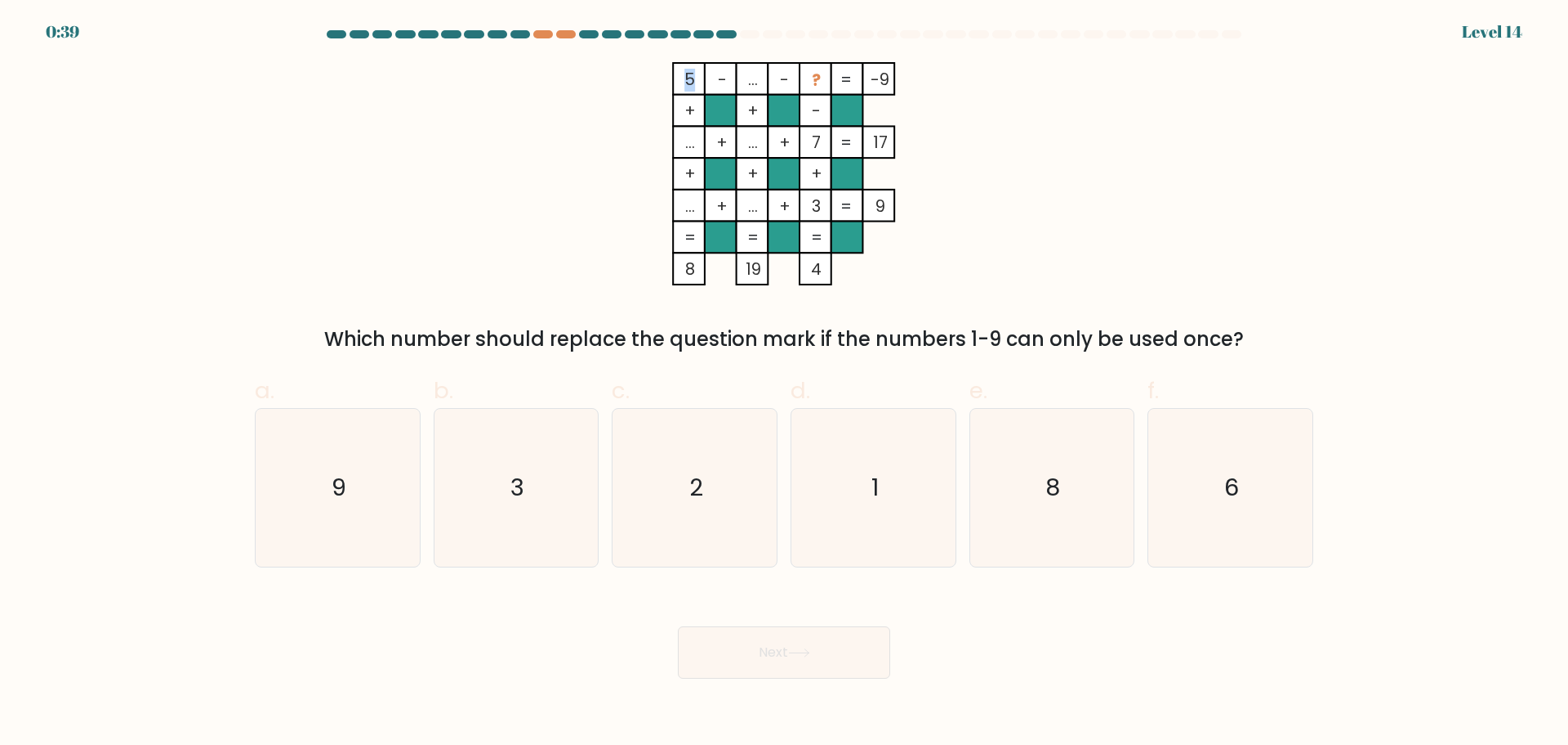
drag, startPoint x: 713, startPoint y: 73, endPoint x: 745, endPoint y: 73, distance: 32.0
click at [743, 73] on icon "5 - ... - ? -9 + + - ... + ... + 7 17 + + + ... + ... + 3 = 9 = = = = 8 19 4 =" at bounding box center [784, 174] width 490 height 223
click at [750, 73] on tspan "..." at bounding box center [753, 80] width 10 height 23
drag, startPoint x: 747, startPoint y: 77, endPoint x: 762, endPoint y: 81, distance: 15.5
click at [762, 81] on icon "5 - ... - ? -9 + + - ... + ... + 7 17 + + + ... + ... + 3 = 9 = = = = 8 19 4 =" at bounding box center [784, 174] width 490 height 223
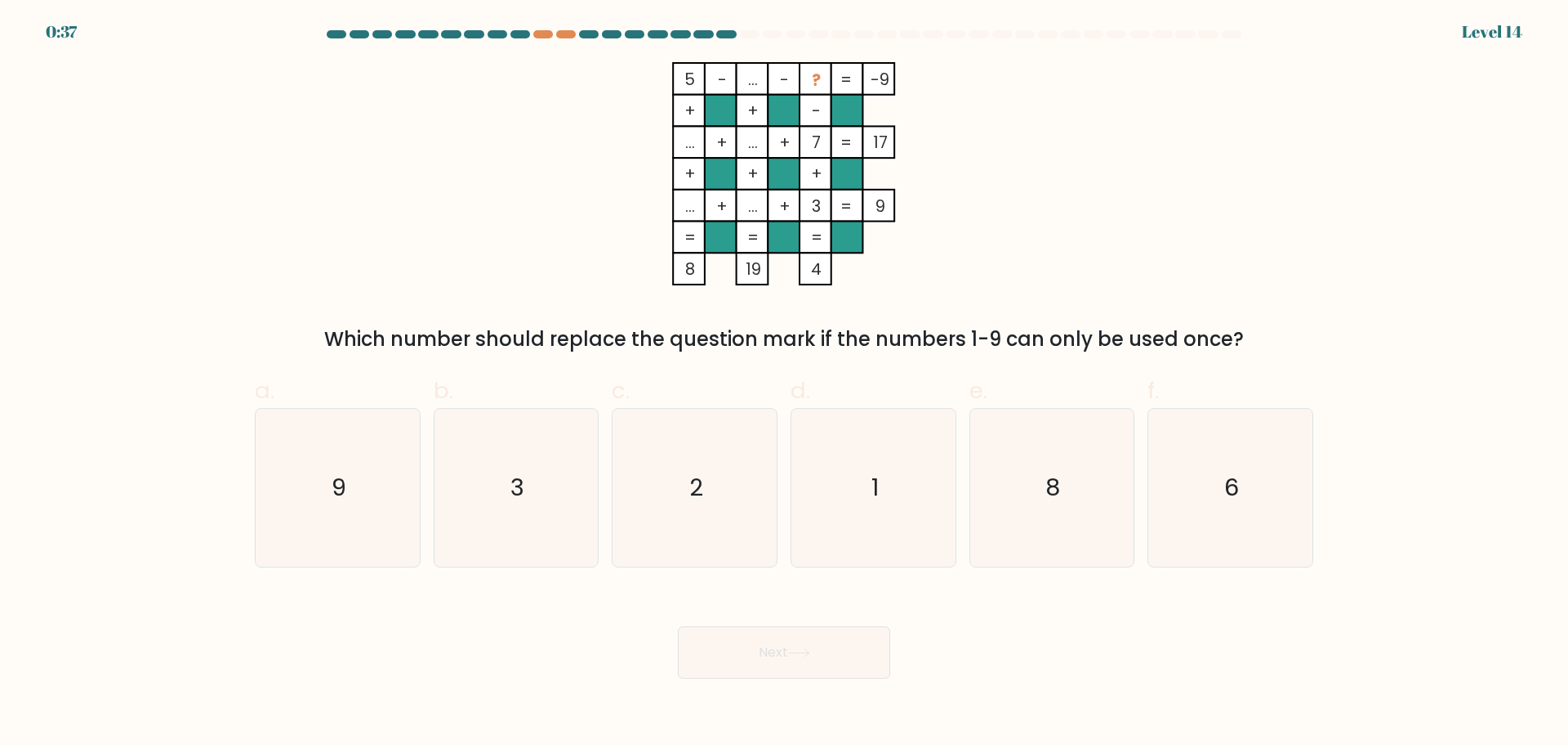
click at [816, 78] on tspan "?" at bounding box center [816, 80] width 9 height 23
click at [823, 81] on icon "5 - ... - ? -9 + + - ... + ... + 7 17 + + + ... + ... + 3 = 9 = = = = 8 19 4 =" at bounding box center [784, 174] width 490 height 223
click at [846, 85] on tspan "=" at bounding box center [846, 80] width 11 height 23
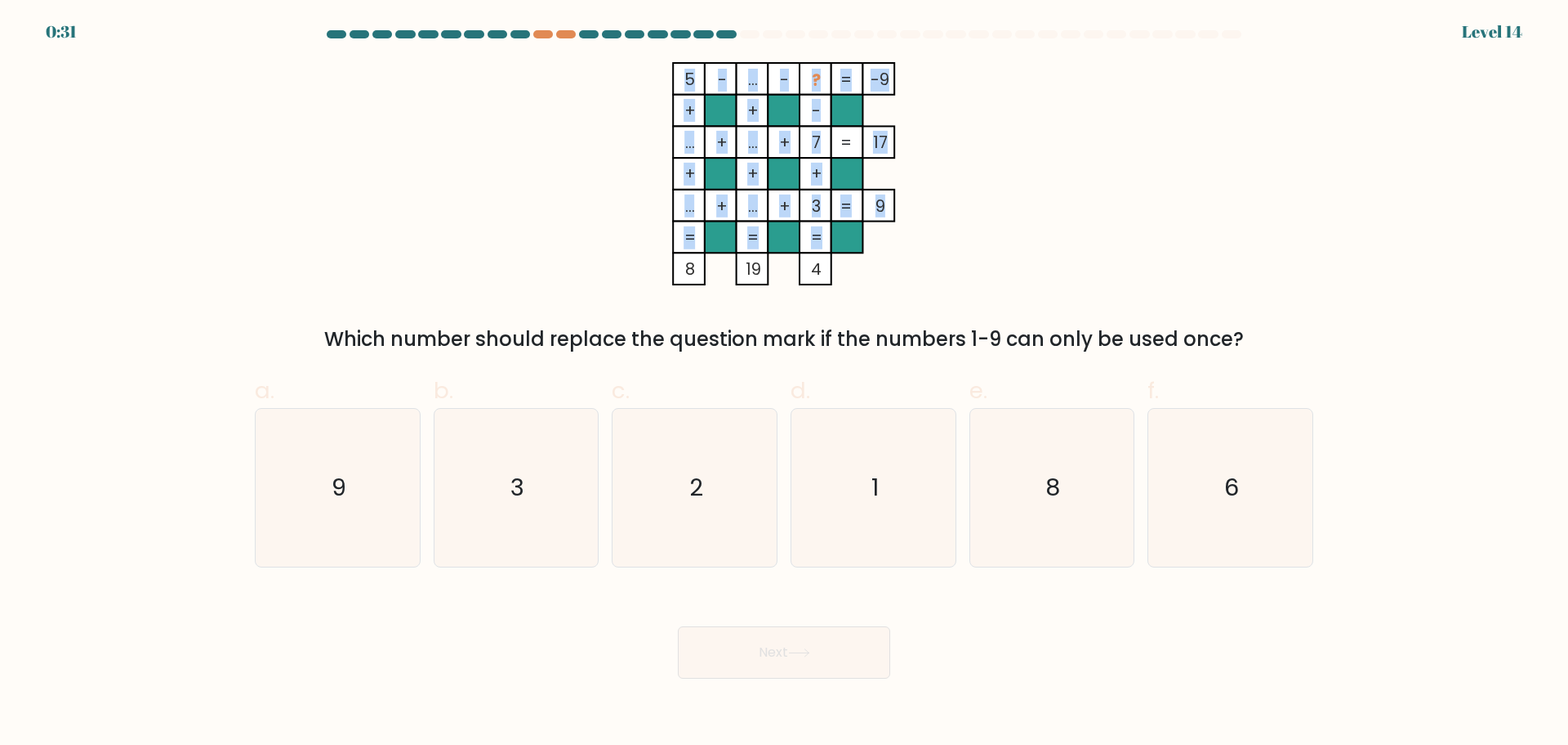
drag, startPoint x: 817, startPoint y: 249, endPoint x: 829, endPoint y: 248, distance: 12.0
click at [827, 249] on icon "5 - ... - ? -9 + + - ... + ... + 7 17 + + + ... + ... + 3 = 9 = = = = 8 19 4 =" at bounding box center [784, 174] width 490 height 223
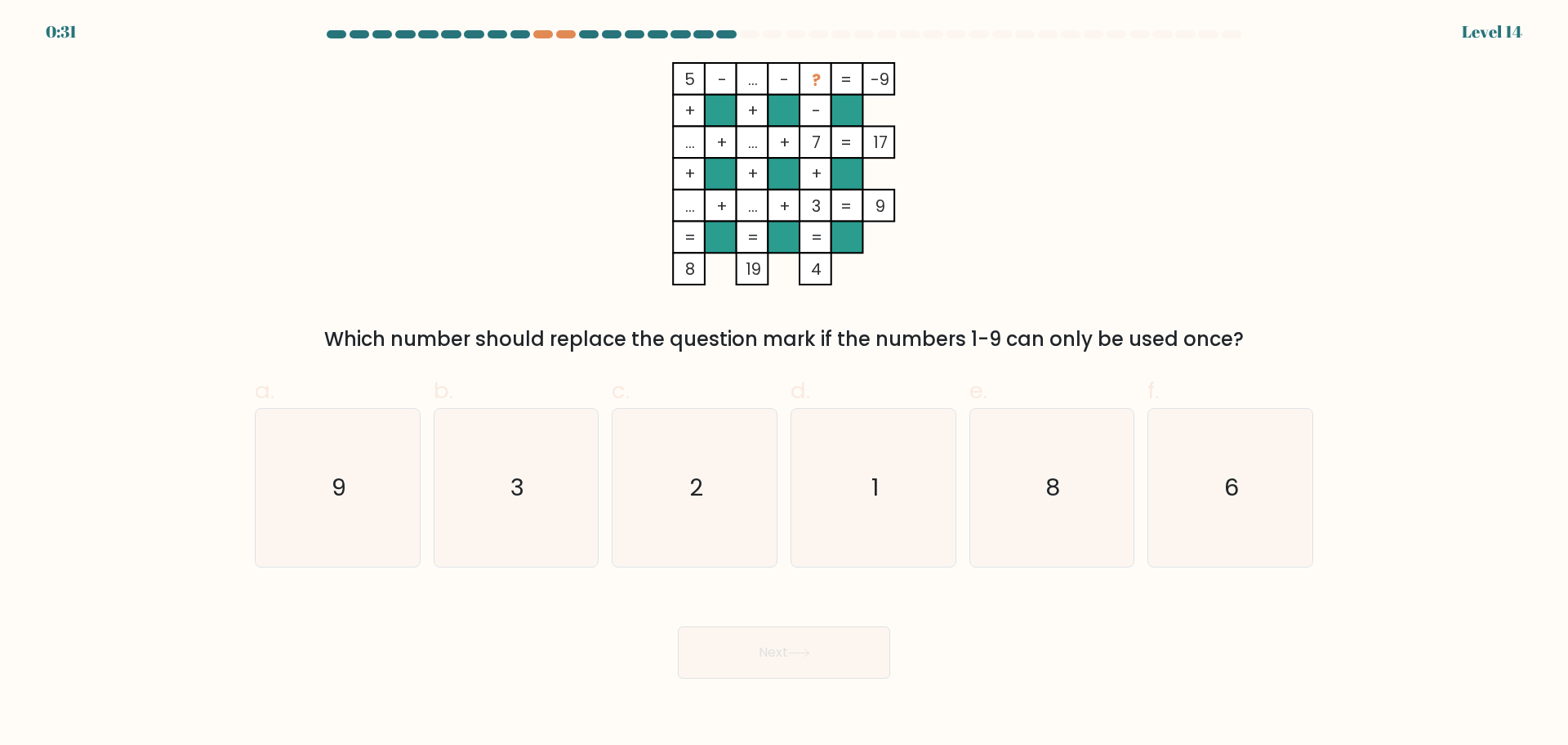
click at [857, 247] on rect at bounding box center [847, 237] width 32 height 32
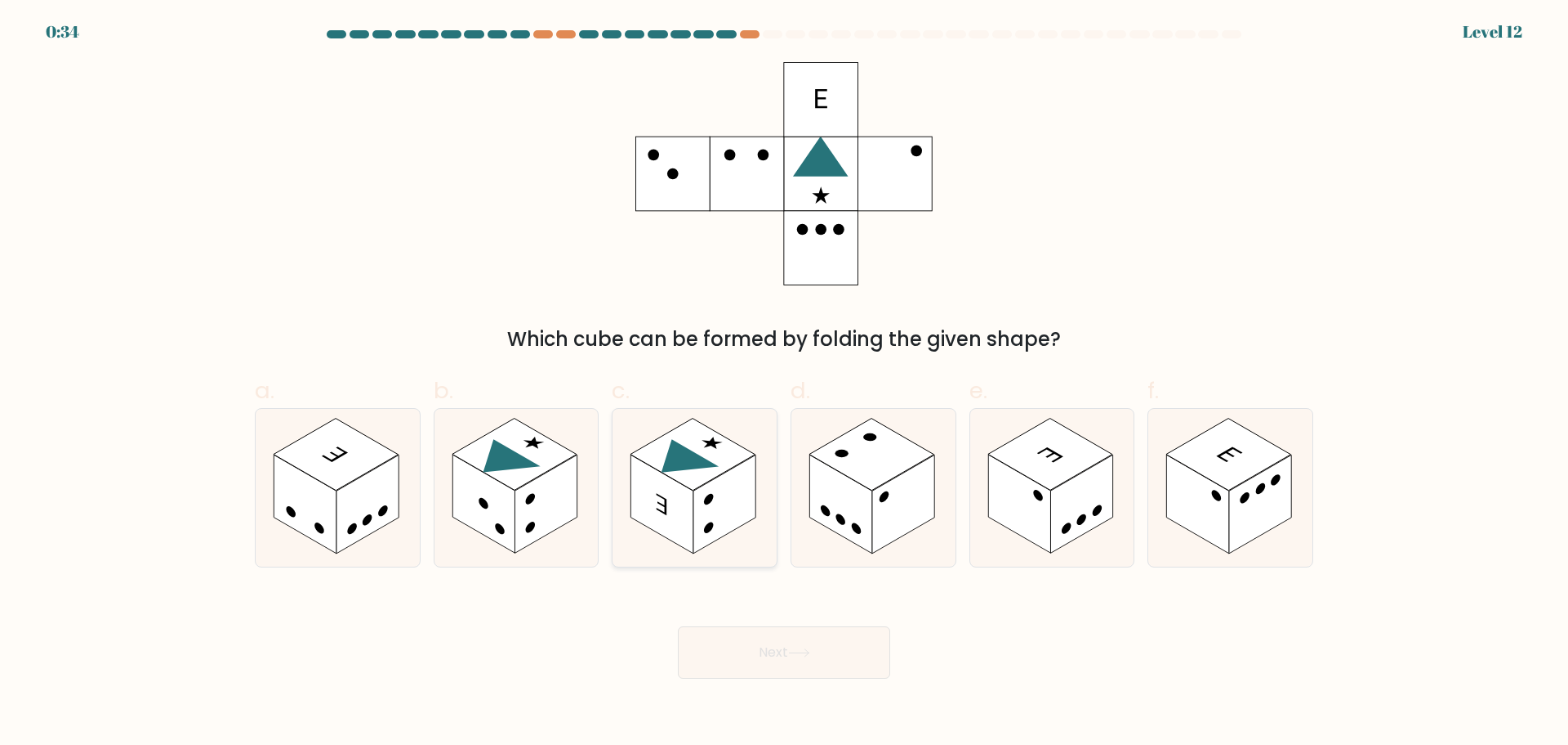
click at [680, 439] on rect at bounding box center [693, 454] width 125 height 72
click at [784, 383] on input "c." at bounding box center [784, 378] width 1 height 11
radio input "true"
click at [759, 646] on button "Next" at bounding box center [784, 652] width 212 height 52
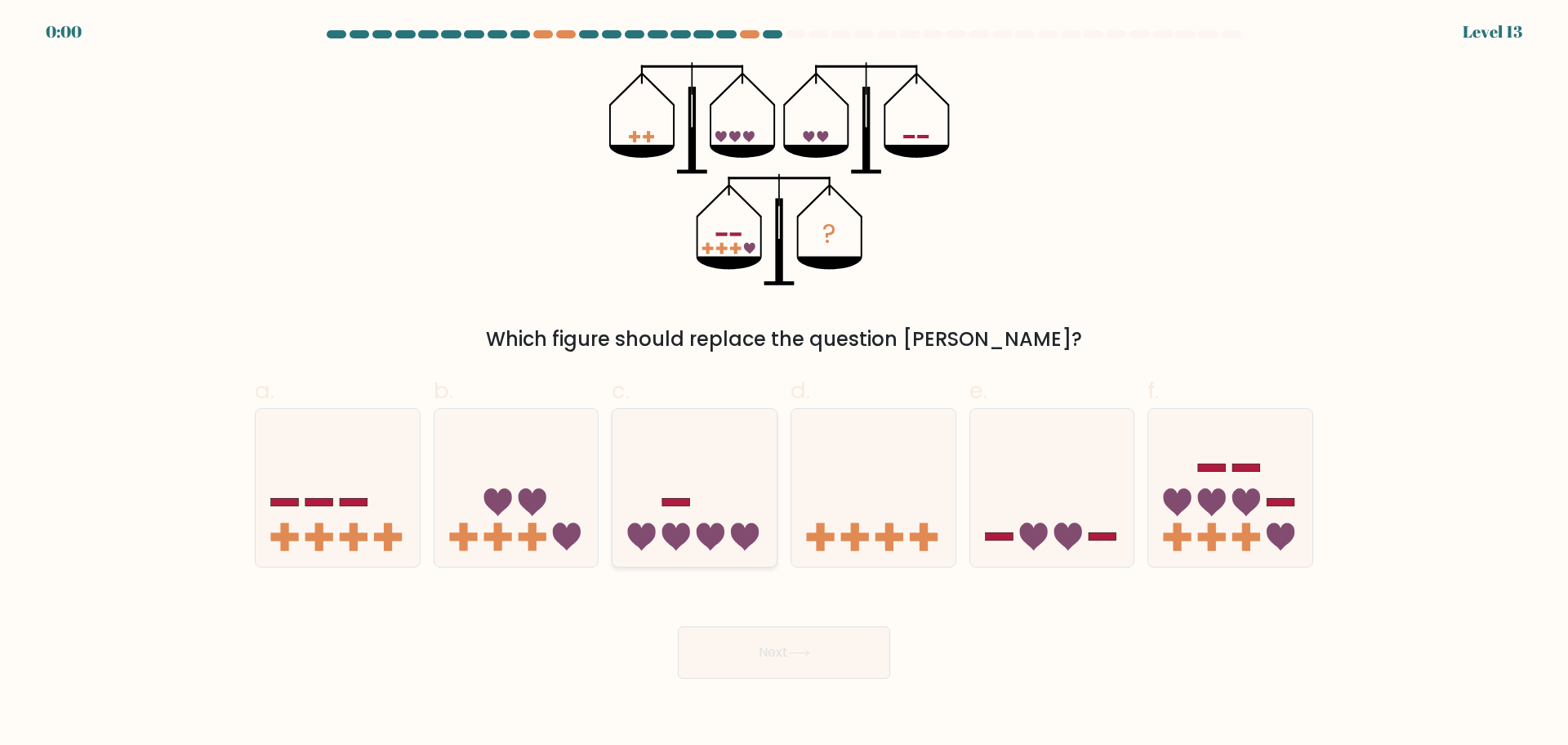
click at [715, 522] on icon at bounding box center [694, 487] width 164 height 136
click at [784, 383] on input "c." at bounding box center [784, 378] width 1 height 11
radio input "true"
click at [771, 623] on div "Next" at bounding box center [784, 633] width 1079 height 92
click at [775, 640] on div "Next" at bounding box center [784, 633] width 1079 height 92
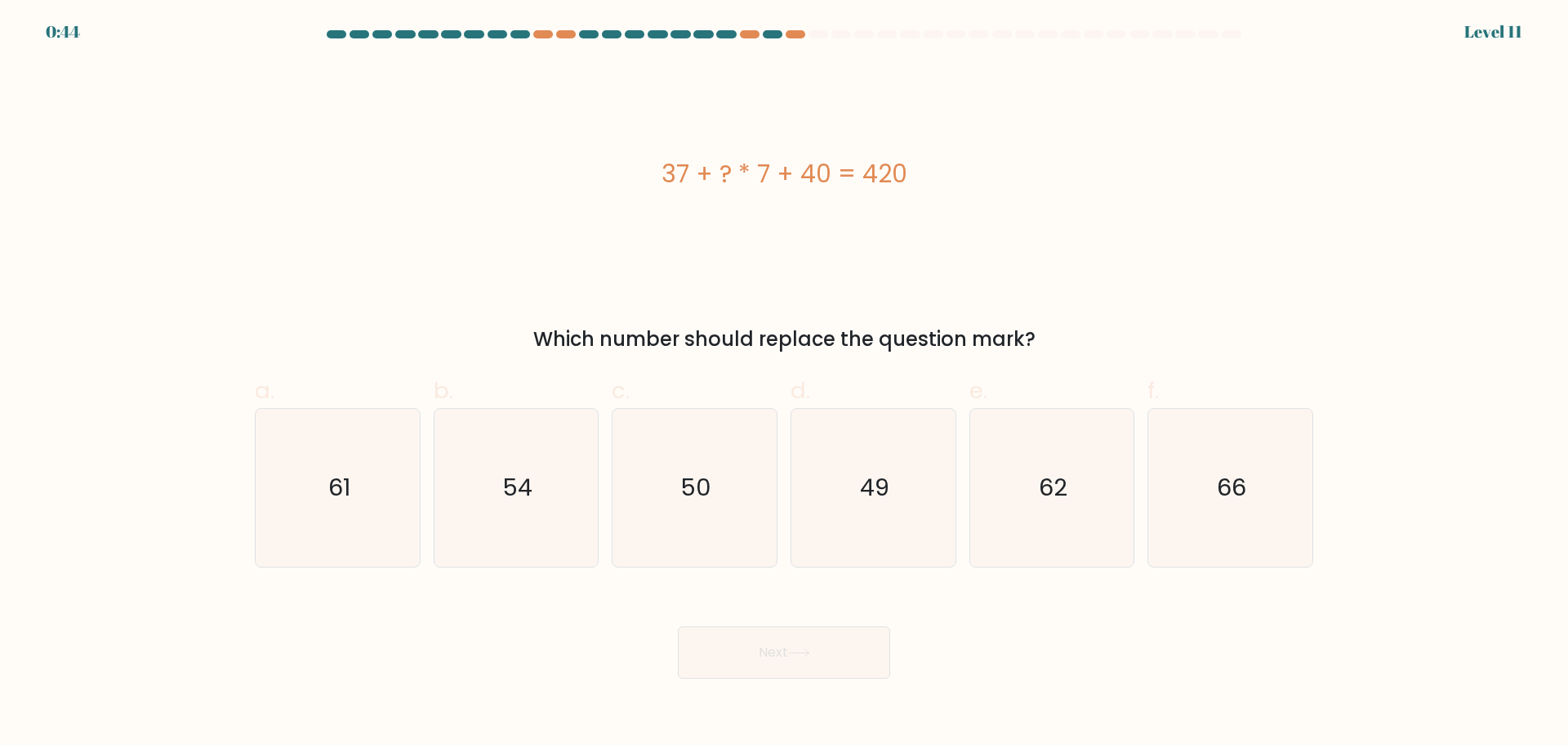
click at [490, 514] on icon "54" at bounding box center [516, 488] width 158 height 158
click at [784, 383] on input "b. 54" at bounding box center [784, 378] width 1 height 11
radio input "true"
click at [522, 514] on icon "54" at bounding box center [516, 488] width 156 height 156
click at [784, 383] on input "b. 54" at bounding box center [784, 378] width 1 height 11
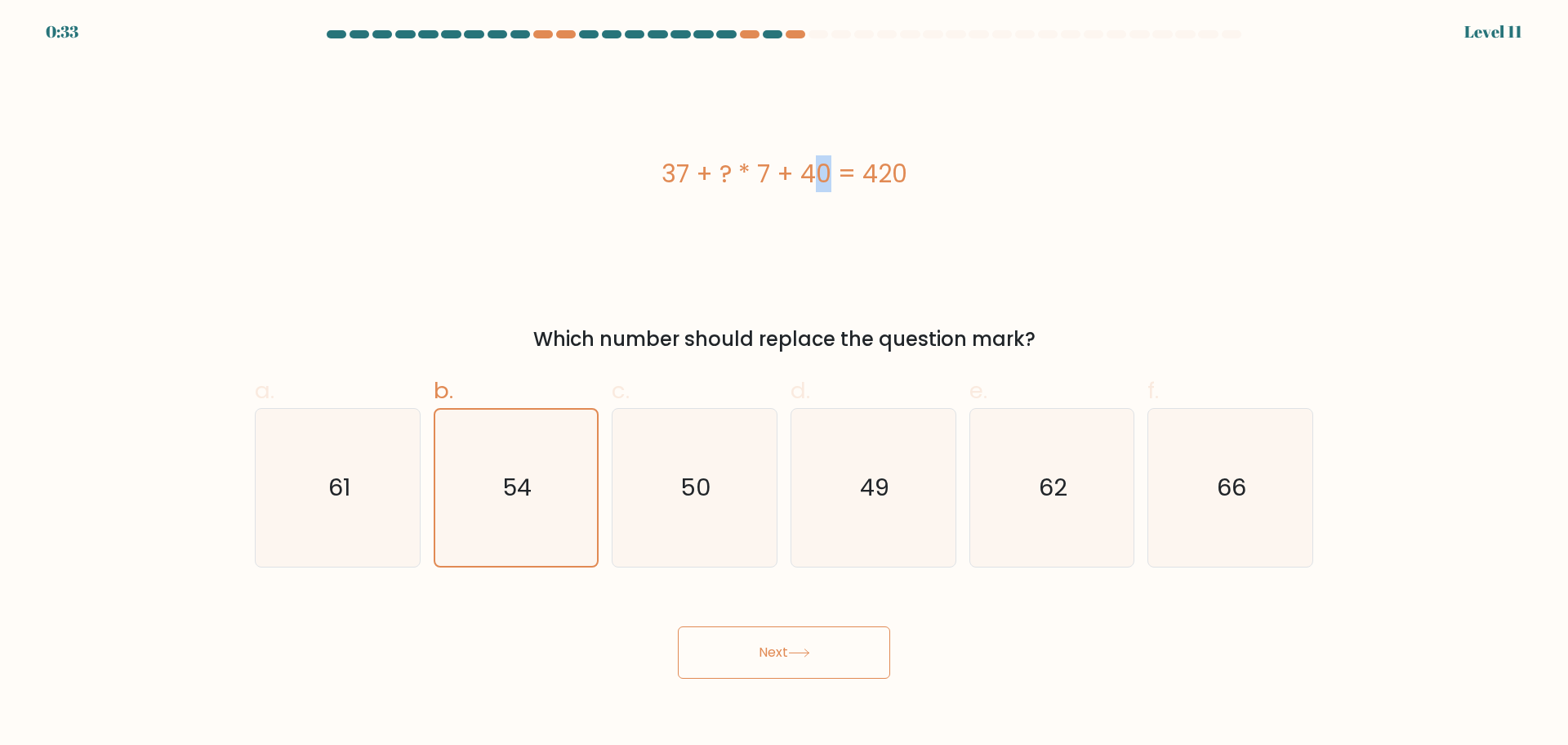
drag, startPoint x: 718, startPoint y: 167, endPoint x: 732, endPoint y: 174, distance: 15.7
click at [732, 174] on div "37 + ? * 7 + 40 = 420" at bounding box center [784, 174] width 1058 height 37
click at [731, 199] on div "37 + ? * 7 + 40 = 420" at bounding box center [784, 174] width 1058 height 223
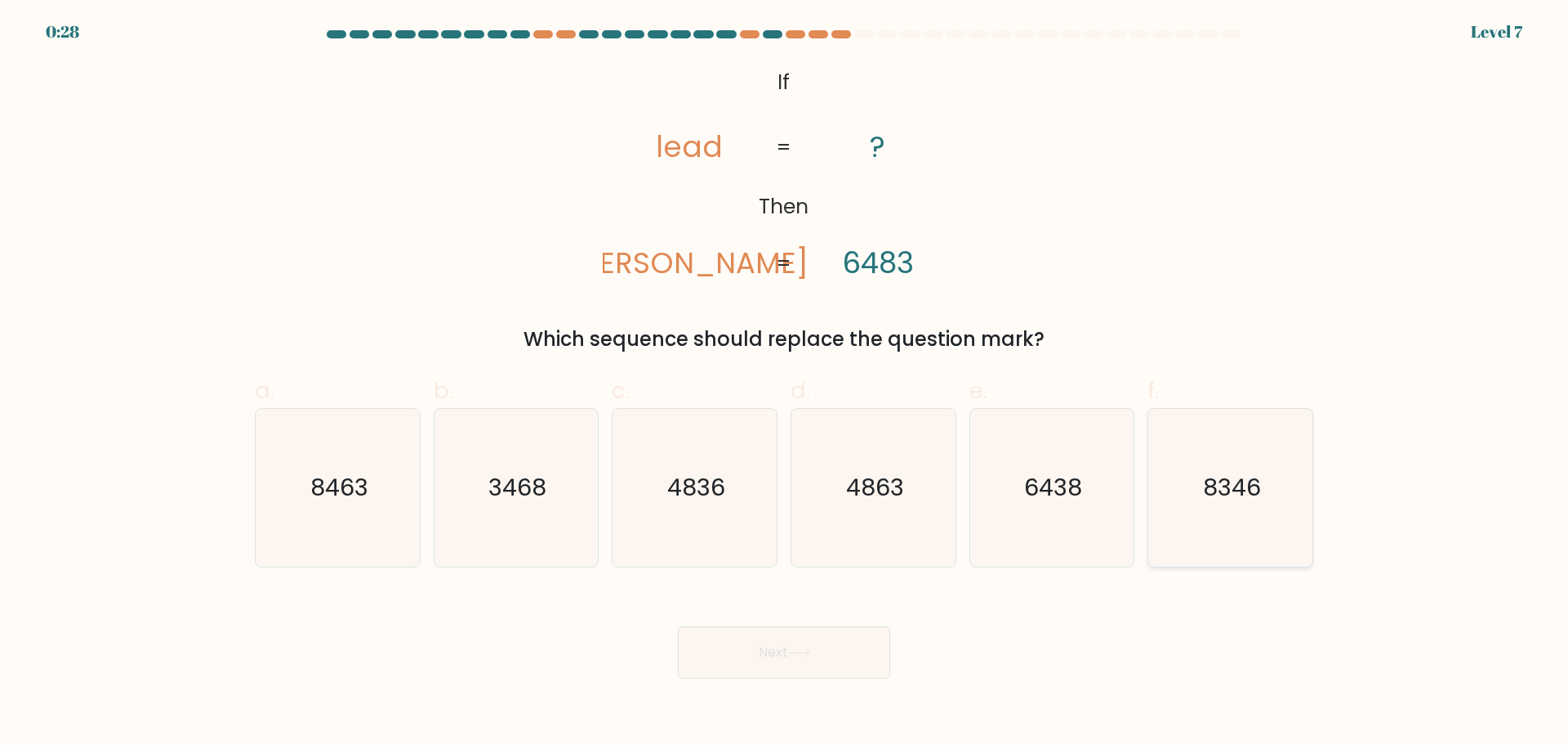
click at [1216, 533] on icon "8346" at bounding box center [1231, 488] width 158 height 158
click at [785, 383] on input "f. 8346" at bounding box center [784, 378] width 1 height 11
radio input "true"
click at [830, 635] on button "Next" at bounding box center [784, 652] width 212 height 52
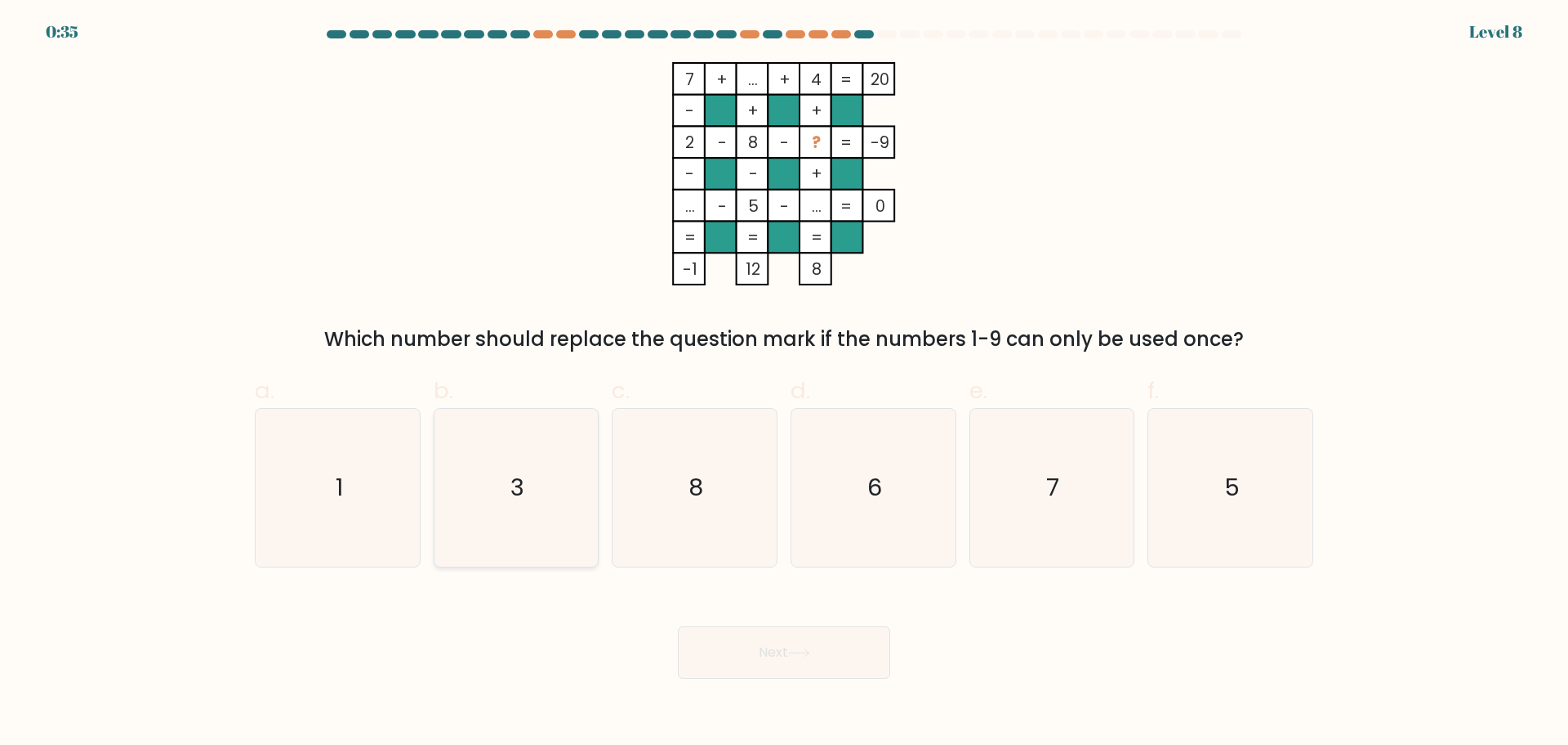
click at [560, 457] on icon "3" at bounding box center [516, 488] width 158 height 158
click at [784, 383] on input "b. 3" at bounding box center [784, 378] width 1 height 11
radio input "true"
click at [801, 657] on button "Next" at bounding box center [784, 652] width 212 height 52
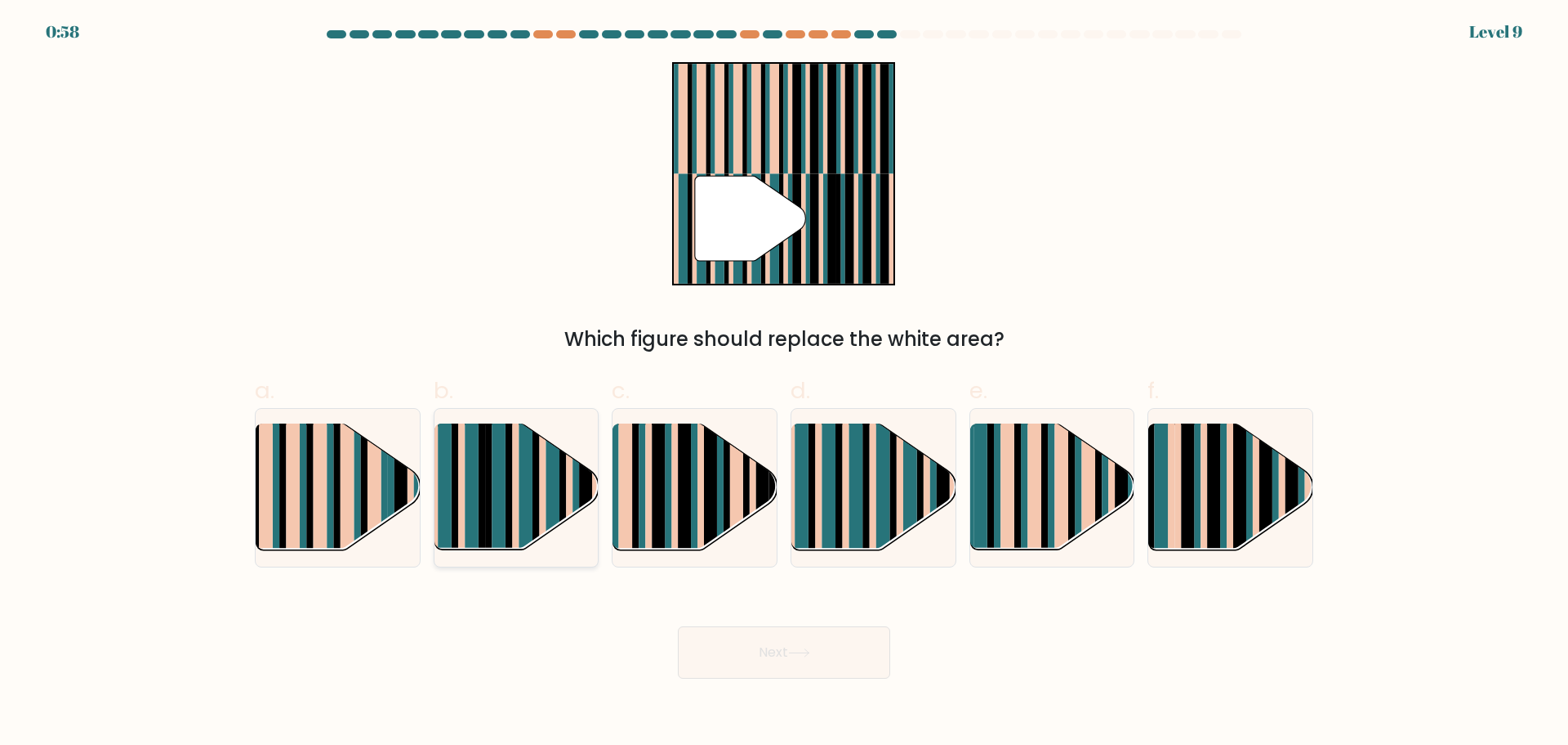
click at [557, 488] on rect at bounding box center [553, 501] width 14 height 163
click at [784, 383] on input "b." at bounding box center [784, 378] width 1 height 11
radio input "true"
click at [901, 488] on rect at bounding box center [900, 501] width 6 height 163
click at [785, 383] on input "d." at bounding box center [784, 378] width 1 height 11
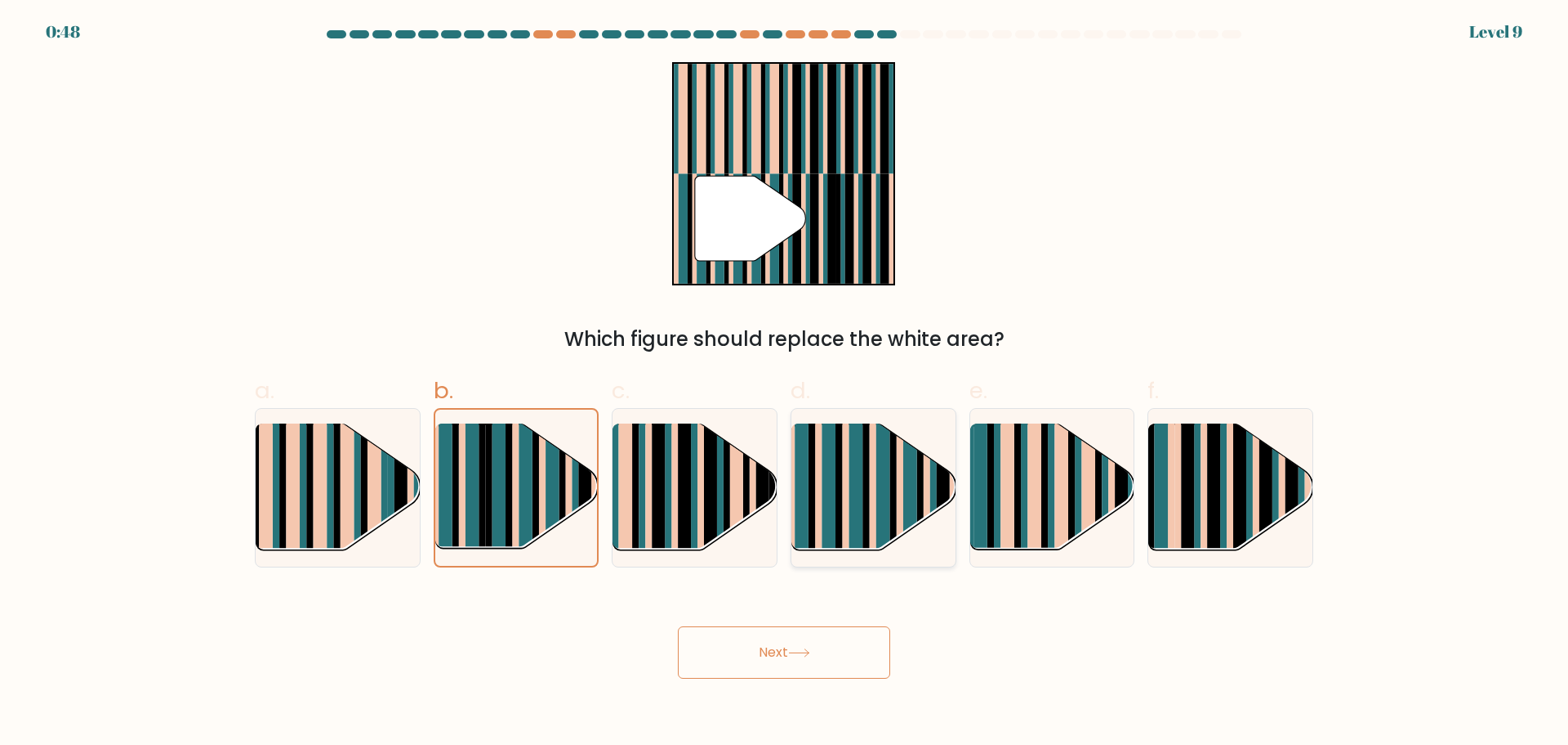
radio input "true"
click at [753, 663] on button "Next" at bounding box center [784, 652] width 212 height 52
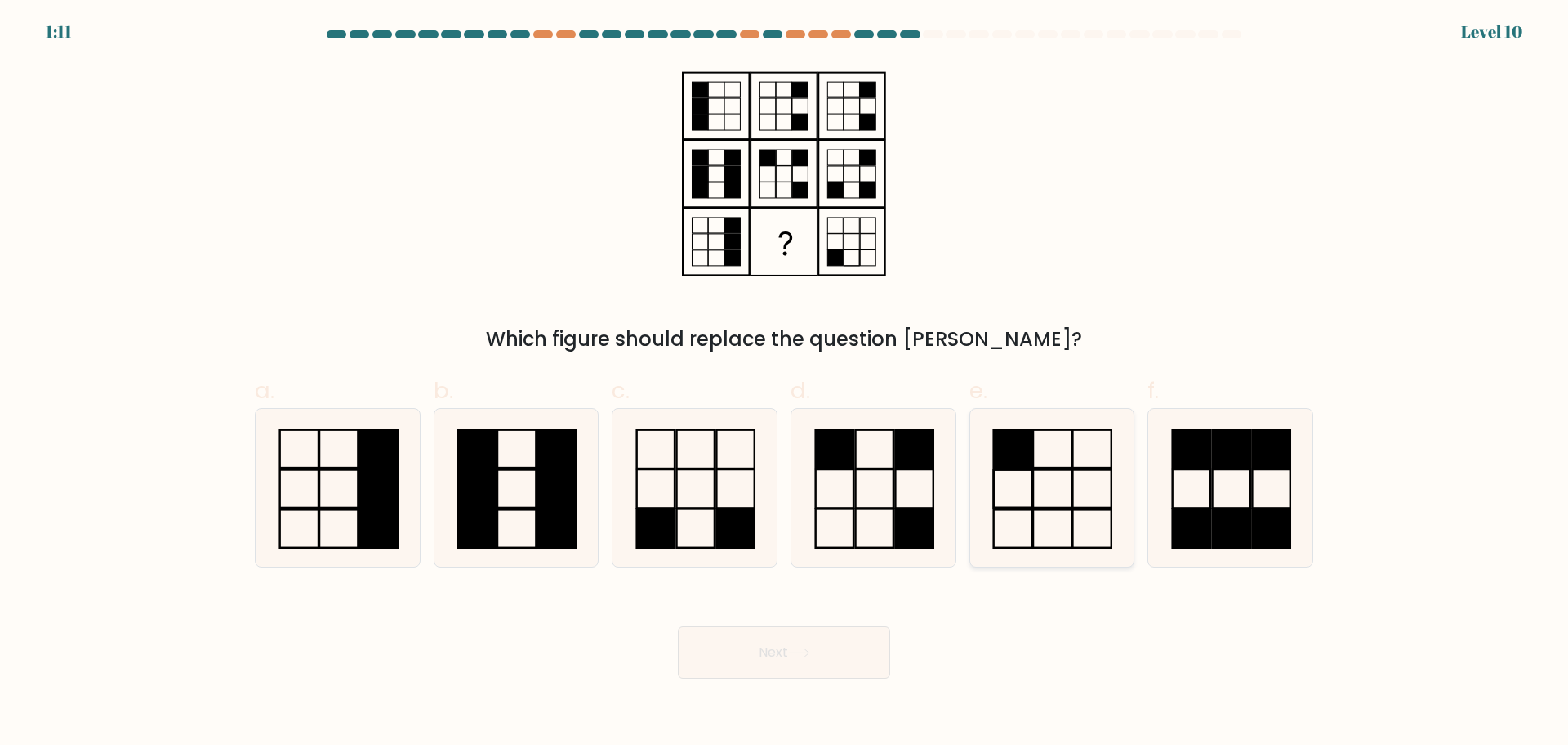
click at [1025, 486] on icon at bounding box center [1052, 488] width 158 height 158
click at [785, 383] on input "e." at bounding box center [784, 378] width 1 height 11
radio input "true"
click at [760, 630] on button "Next" at bounding box center [784, 652] width 212 height 52
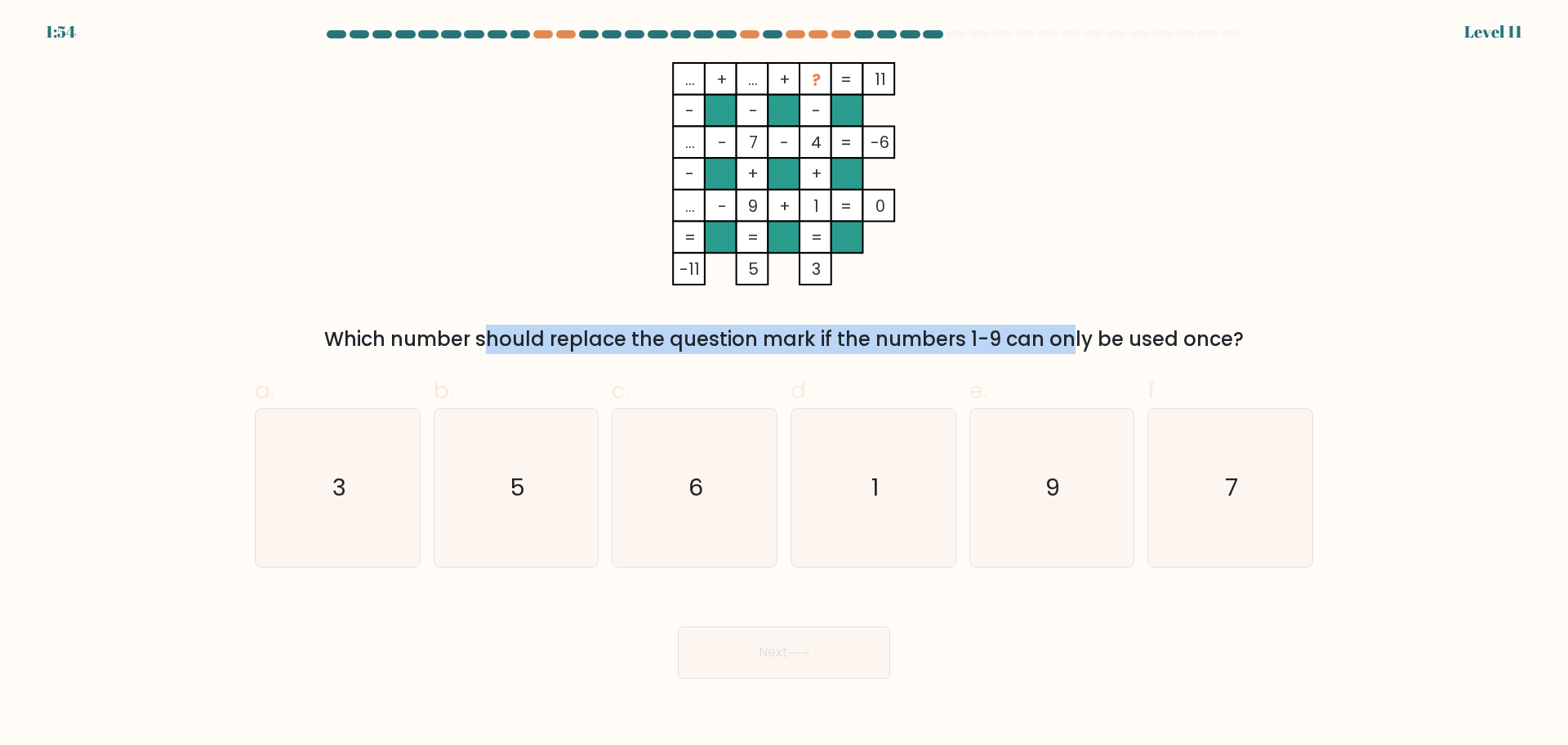
drag, startPoint x: 334, startPoint y: 335, endPoint x: 947, endPoint y: 345, distance: 613.1
click at [946, 345] on div "Which number should replace the question mark if the numbers 1-9 can only be us…" at bounding box center [784, 339] width 1039 height 29
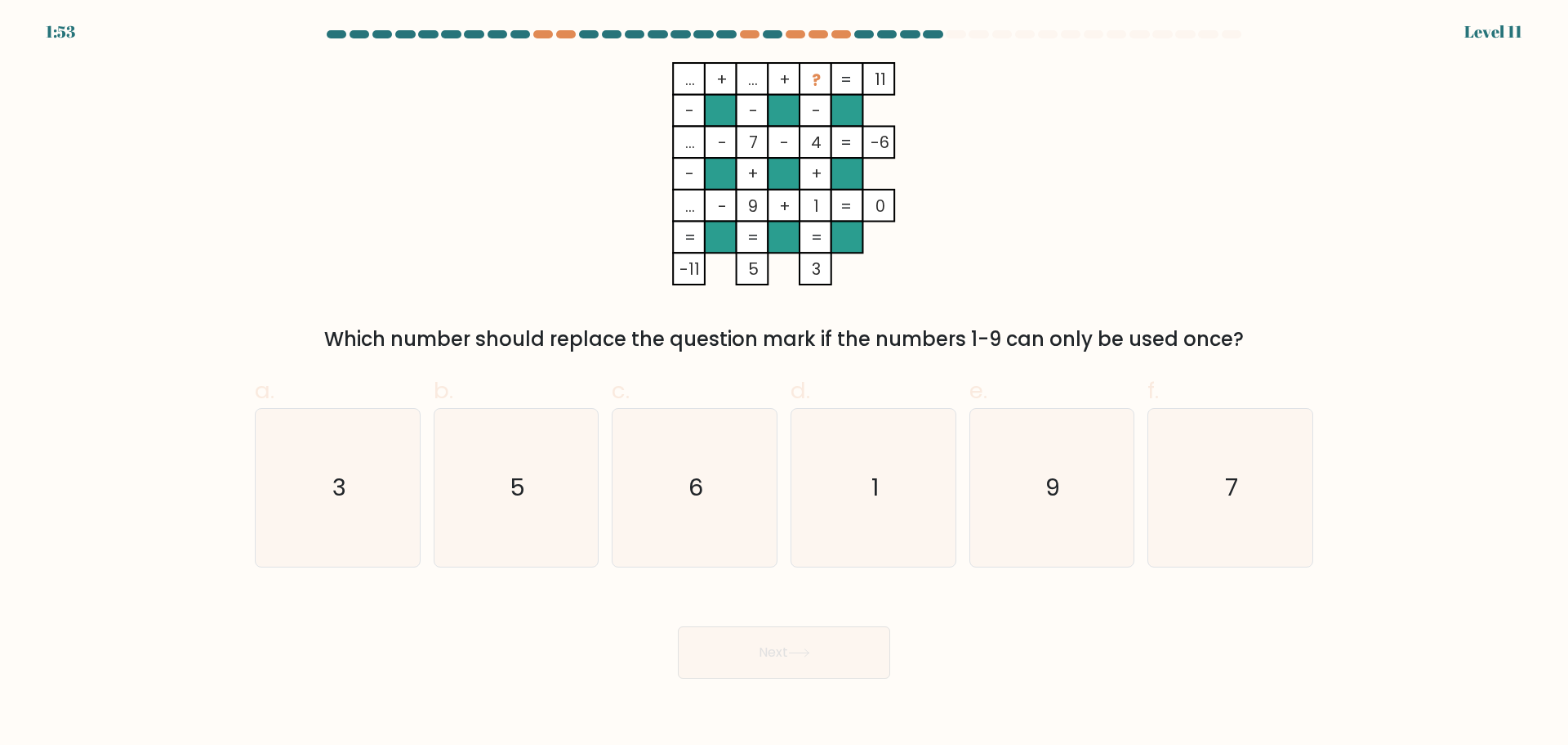
click at [982, 361] on div "a. 3 b. 5 c. 6 d." at bounding box center [784, 463] width 1071 height 206
click at [514, 482] on text "5" at bounding box center [517, 488] width 16 height 33
click at [784, 383] on input "b. 5" at bounding box center [784, 378] width 1 height 11
radio input "true"
click at [842, 667] on button "Next" at bounding box center [784, 652] width 212 height 52
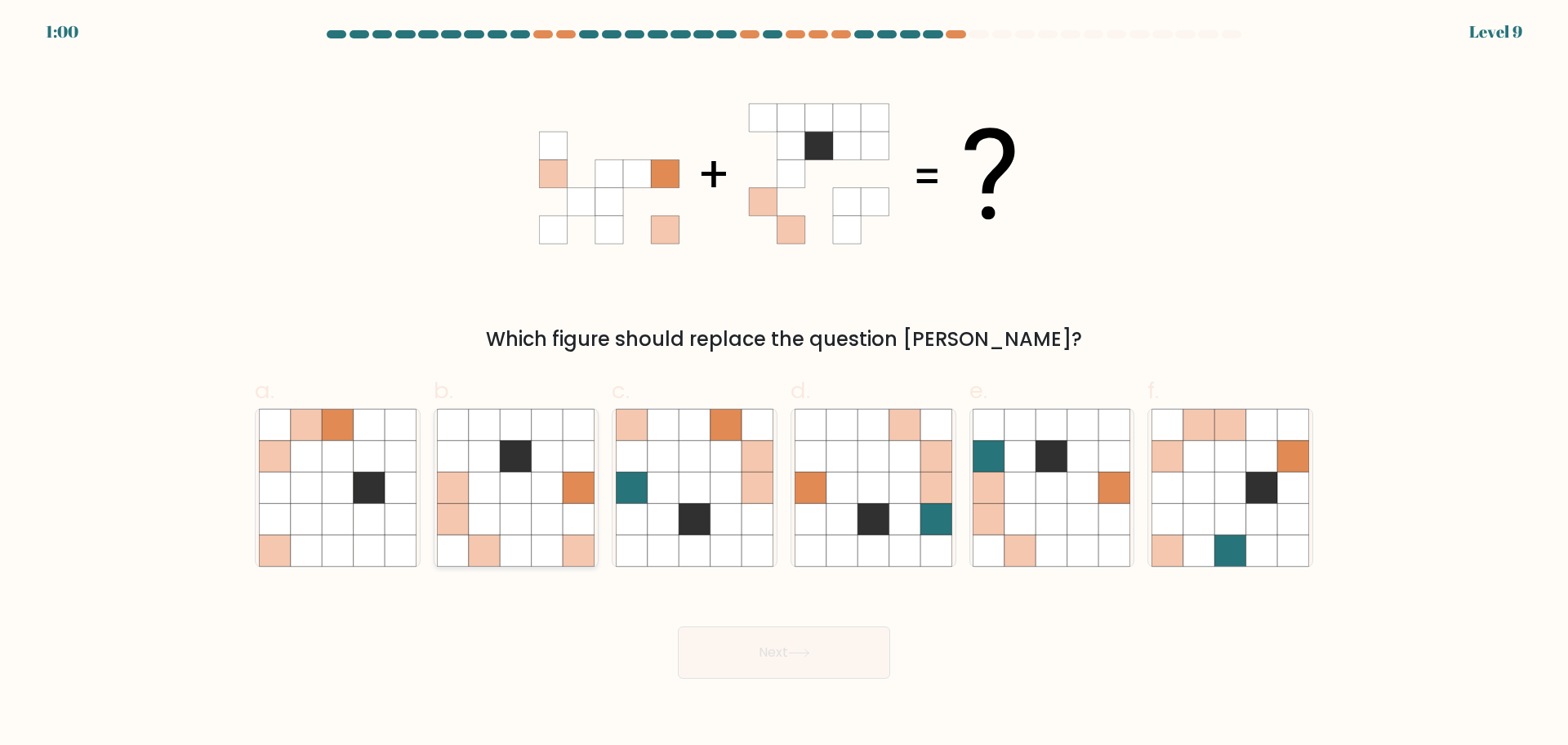
click at [487, 446] on icon at bounding box center [485, 456] width 31 height 31
click at [784, 383] on input "b." at bounding box center [784, 378] width 1 height 11
radio input "true"
click at [756, 649] on button "Next" at bounding box center [784, 652] width 212 height 52
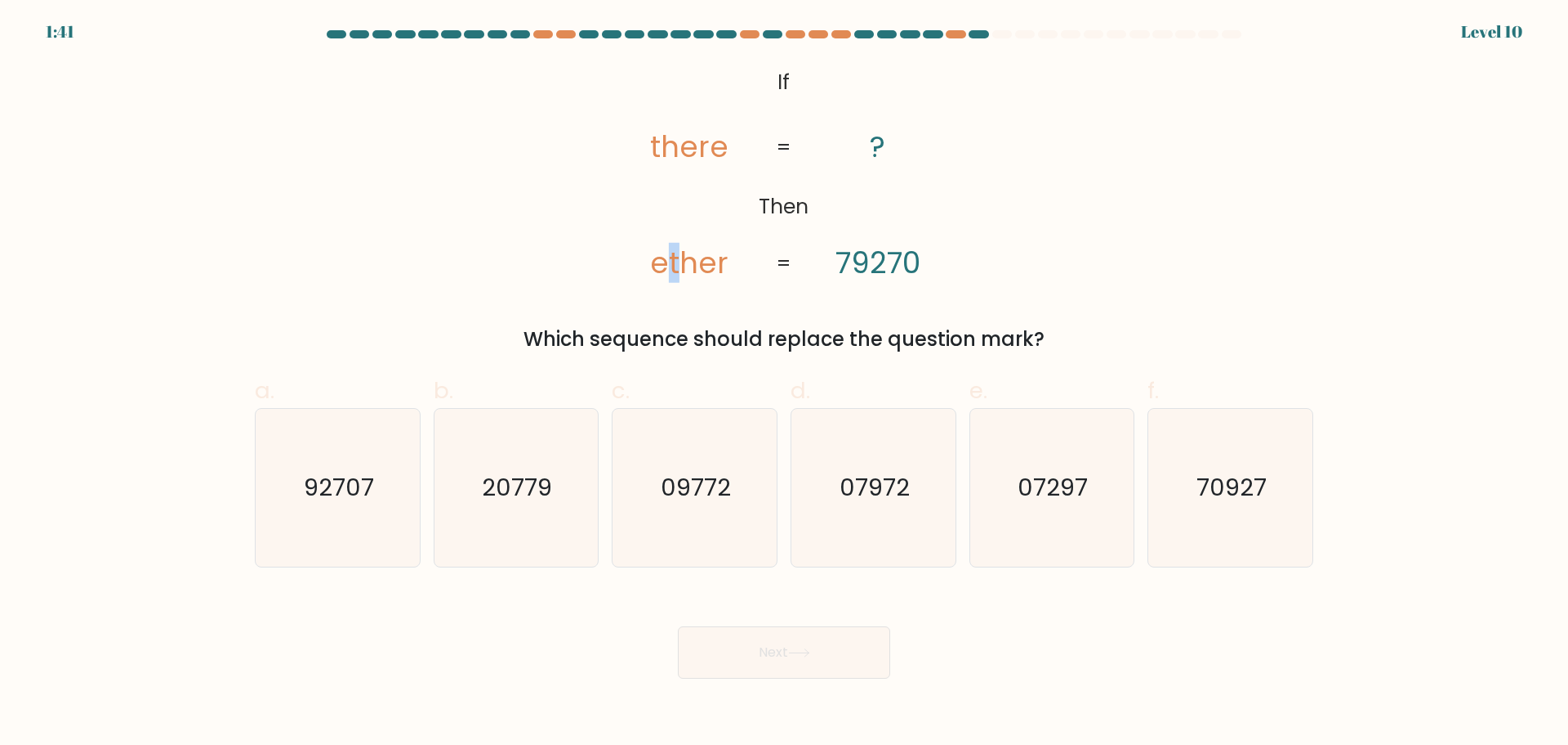
drag, startPoint x: 667, startPoint y: 254, endPoint x: 679, endPoint y: 258, distance: 12.6
click at [679, 258] on tspan "ether" at bounding box center [689, 263] width 78 height 40
click at [312, 532] on icon "92707" at bounding box center [338, 488] width 158 height 158
click at [784, 383] on input "a. 92707" at bounding box center [784, 378] width 1 height 11
radio input "true"
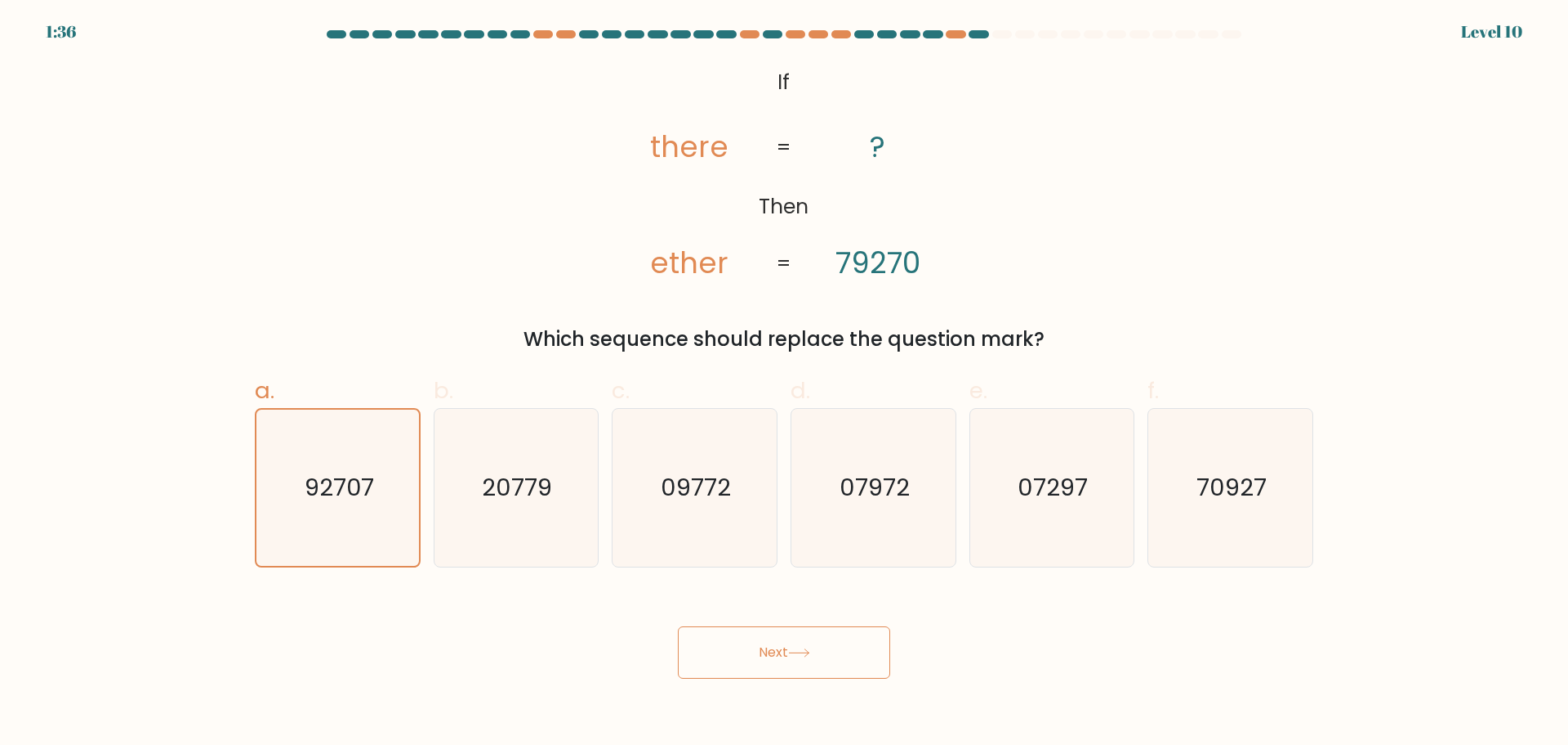
click at [782, 642] on button "Next" at bounding box center [784, 652] width 212 height 52
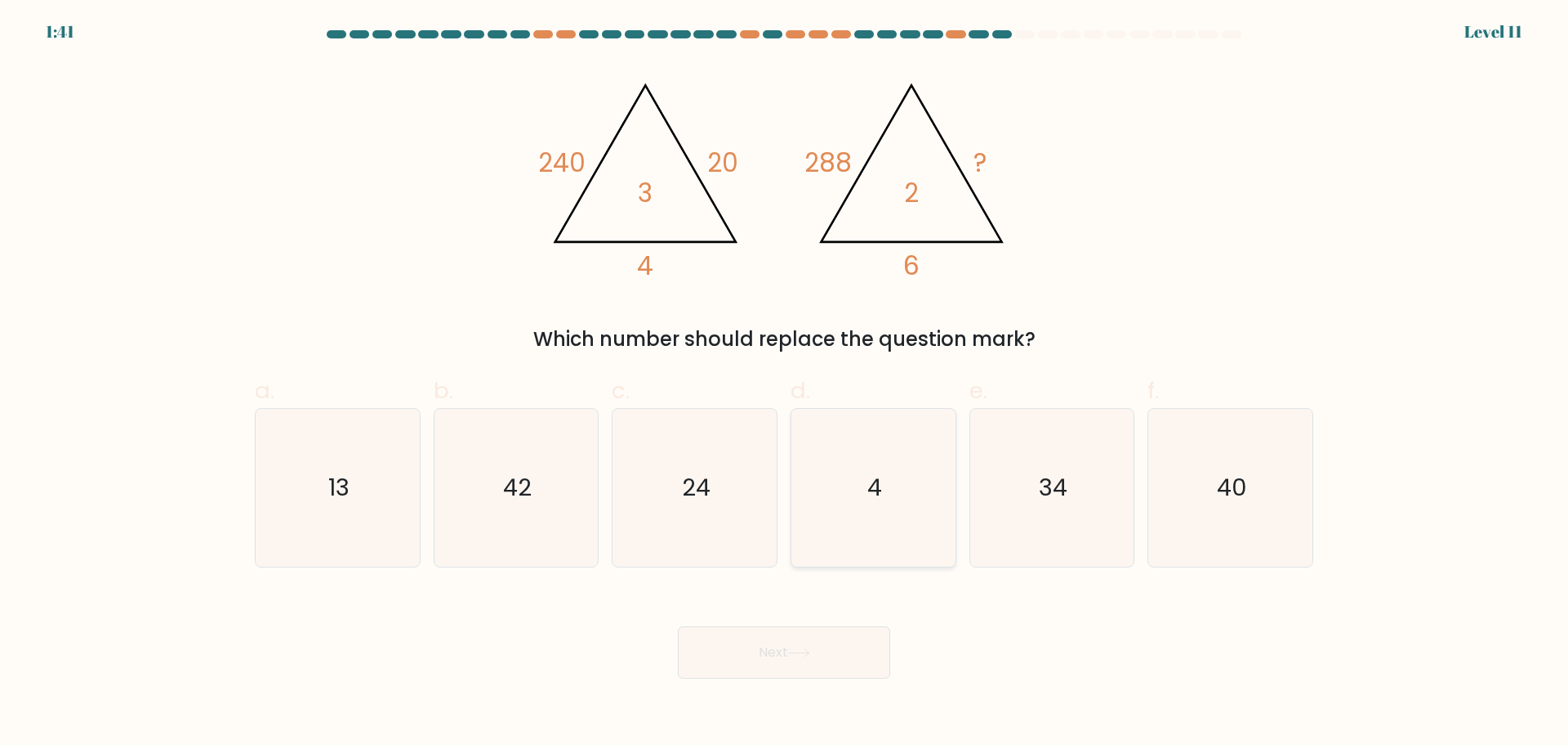
click at [813, 521] on icon "4" at bounding box center [874, 488] width 158 height 158
click at [785, 383] on input "d. 4" at bounding box center [784, 378] width 1 height 11
radio input "true"
click at [753, 694] on body "1:41 Level 11" at bounding box center [784, 372] width 1568 height 745
click at [793, 655] on icon at bounding box center [800, 653] width 22 height 9
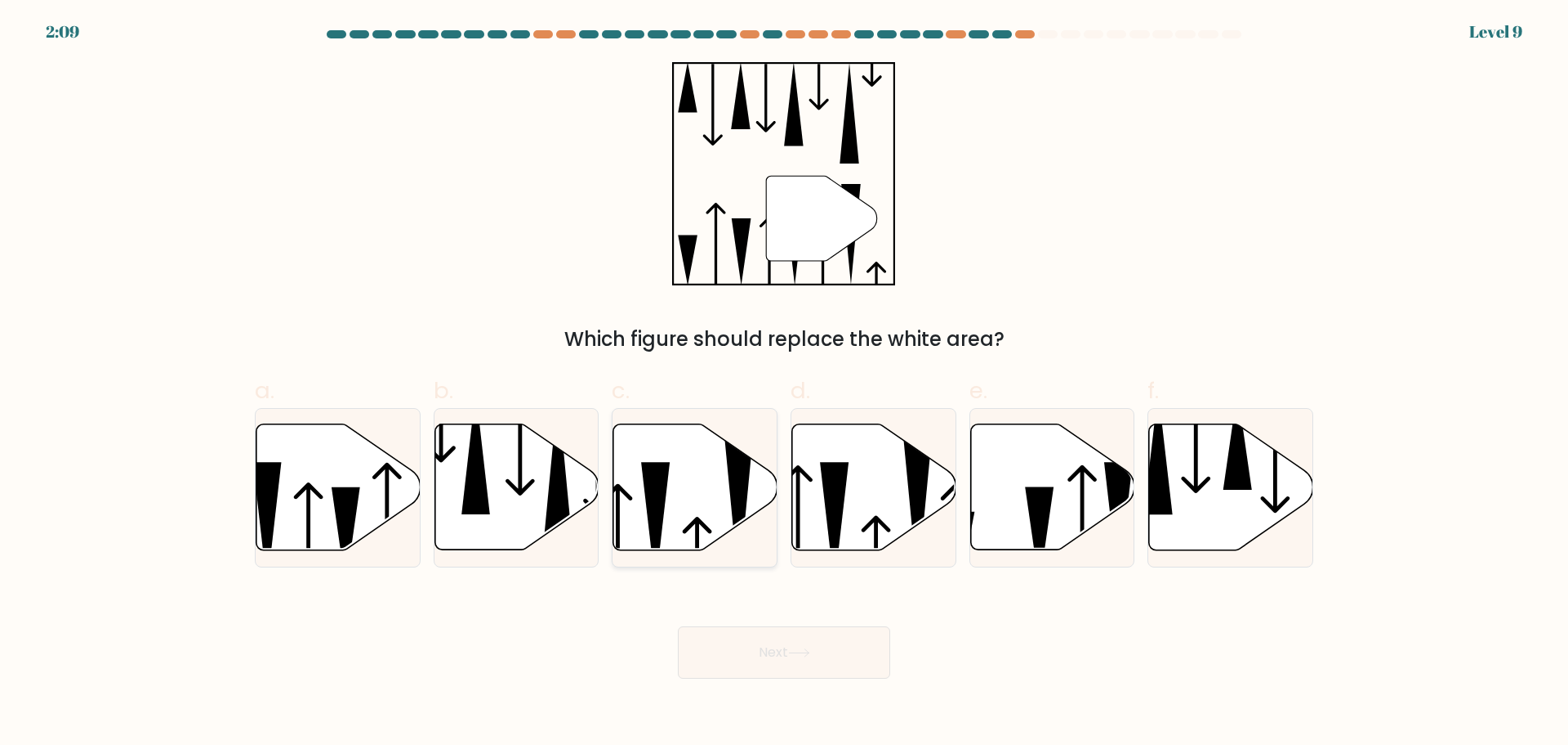
click at [687, 500] on icon at bounding box center [695, 486] width 164 height 126
click at [784, 383] on input "c." at bounding box center [784, 378] width 1 height 11
radio input "true"
click at [792, 646] on button "Next" at bounding box center [784, 652] width 212 height 52
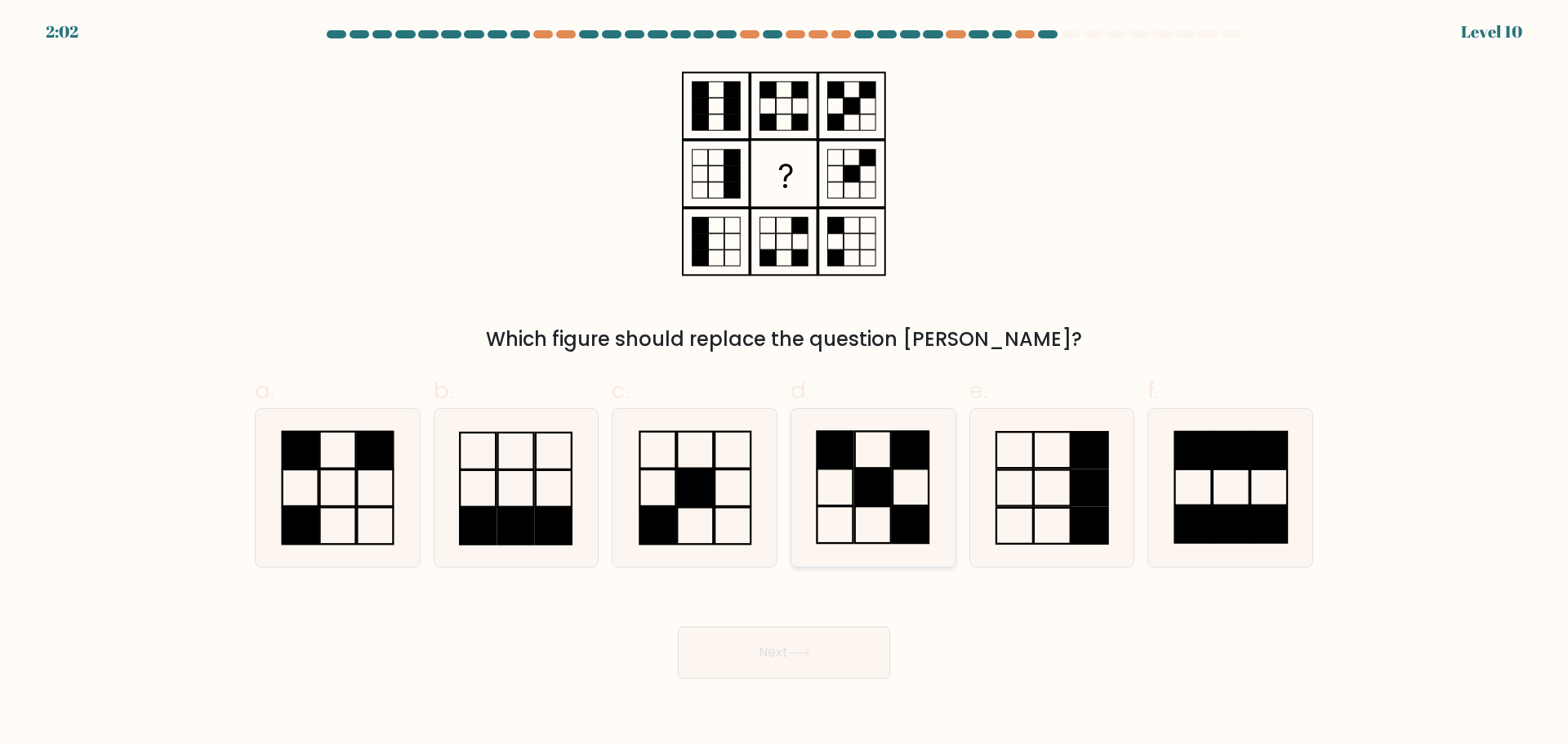
click at [845, 499] on icon at bounding box center [874, 488] width 158 height 158
click at [785, 383] on input "d." at bounding box center [784, 378] width 1 height 11
radio input "true"
click at [783, 687] on body "2:01 Level 10" at bounding box center [784, 372] width 1568 height 745
click at [802, 659] on button "Next" at bounding box center [784, 652] width 212 height 52
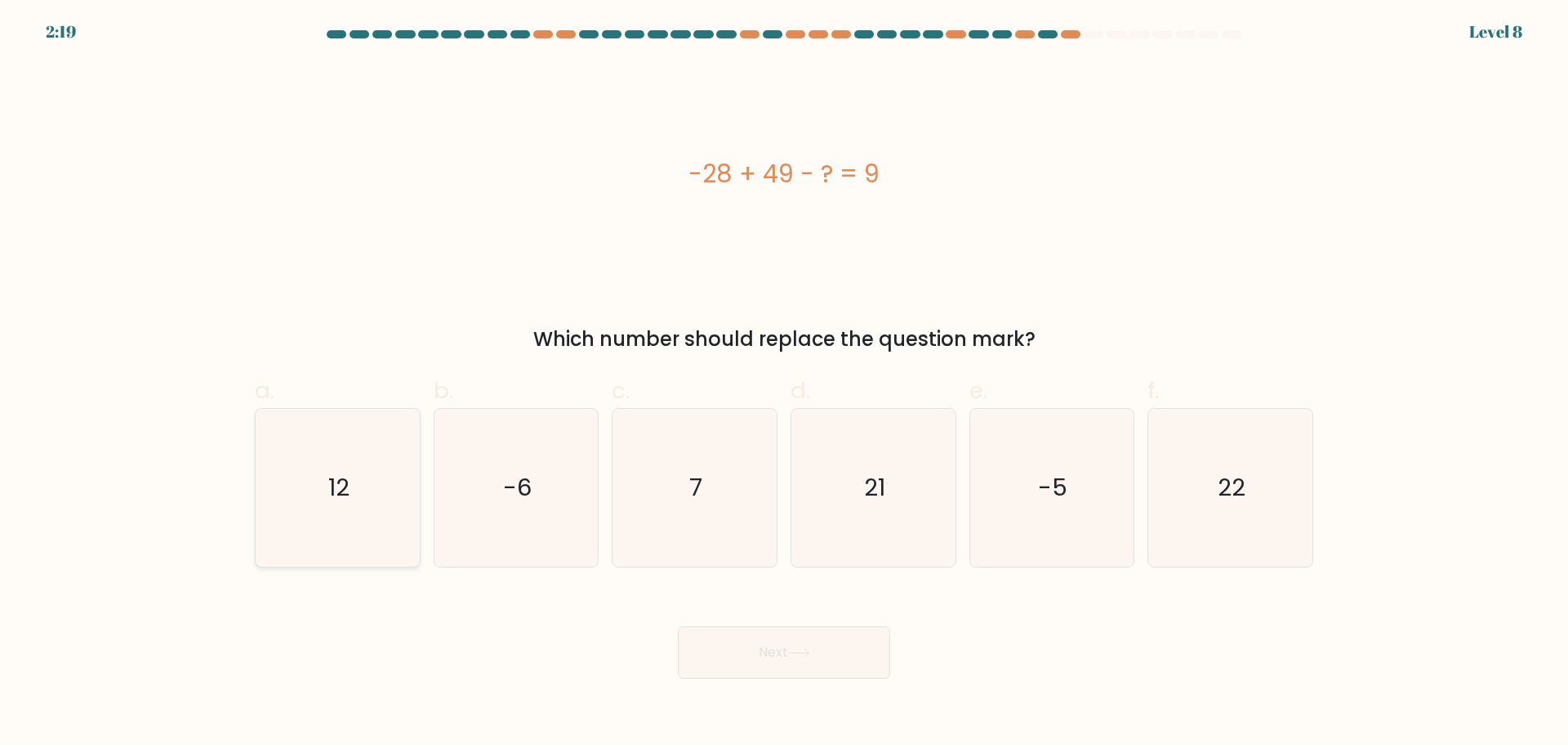
click at [313, 514] on icon "12" at bounding box center [338, 488] width 158 height 158
click at [784, 383] on input "a. 12" at bounding box center [784, 378] width 1 height 11
radio input "true"
click at [756, 665] on button "Next" at bounding box center [784, 652] width 212 height 52
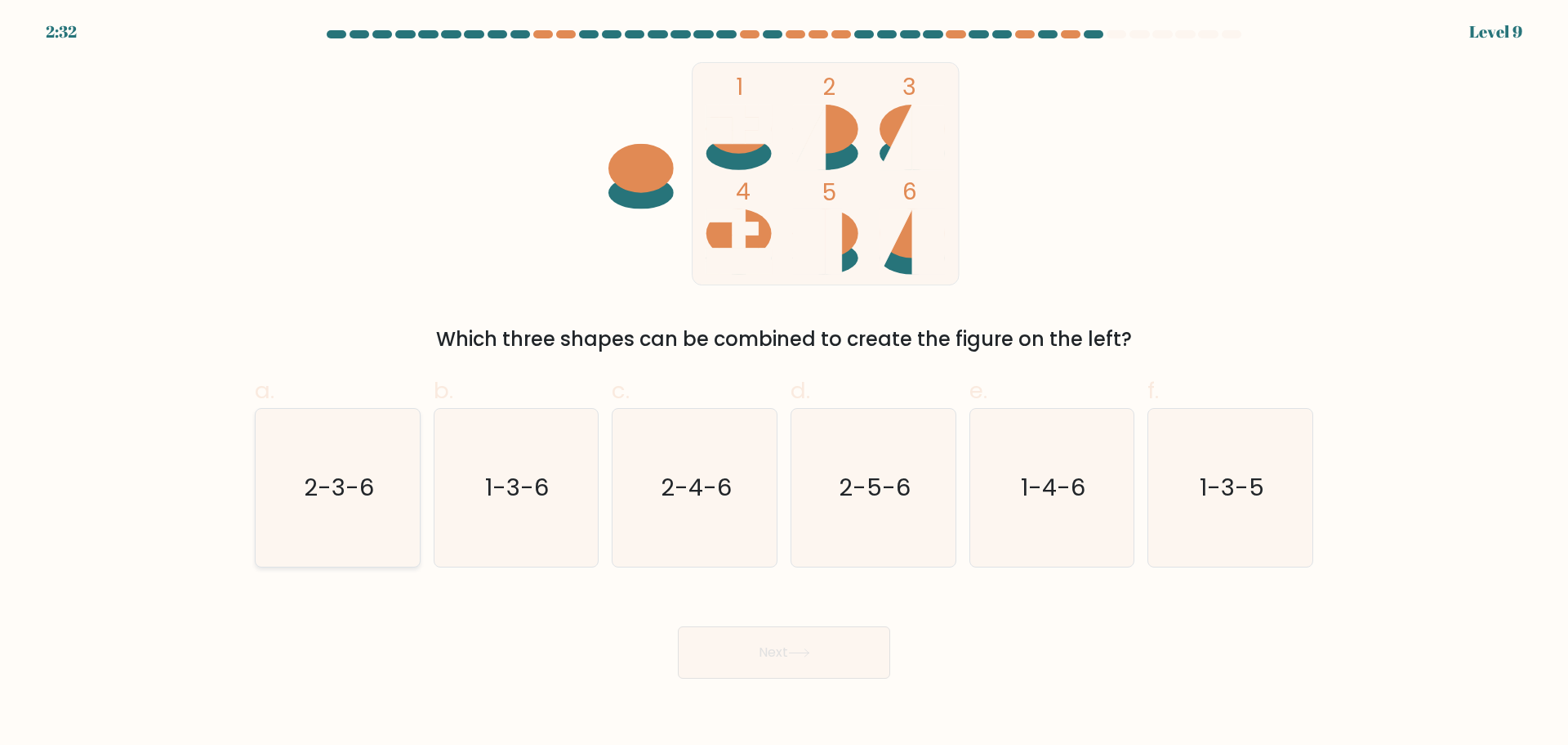
click at [306, 498] on text "2-3-6" at bounding box center [339, 488] width 71 height 33
click at [784, 383] on input "a. 2-3-6" at bounding box center [784, 378] width 1 height 11
radio input "true"
click at [773, 619] on div "Next" at bounding box center [784, 633] width 1079 height 92
click at [788, 643] on button "Next" at bounding box center [784, 652] width 212 height 52
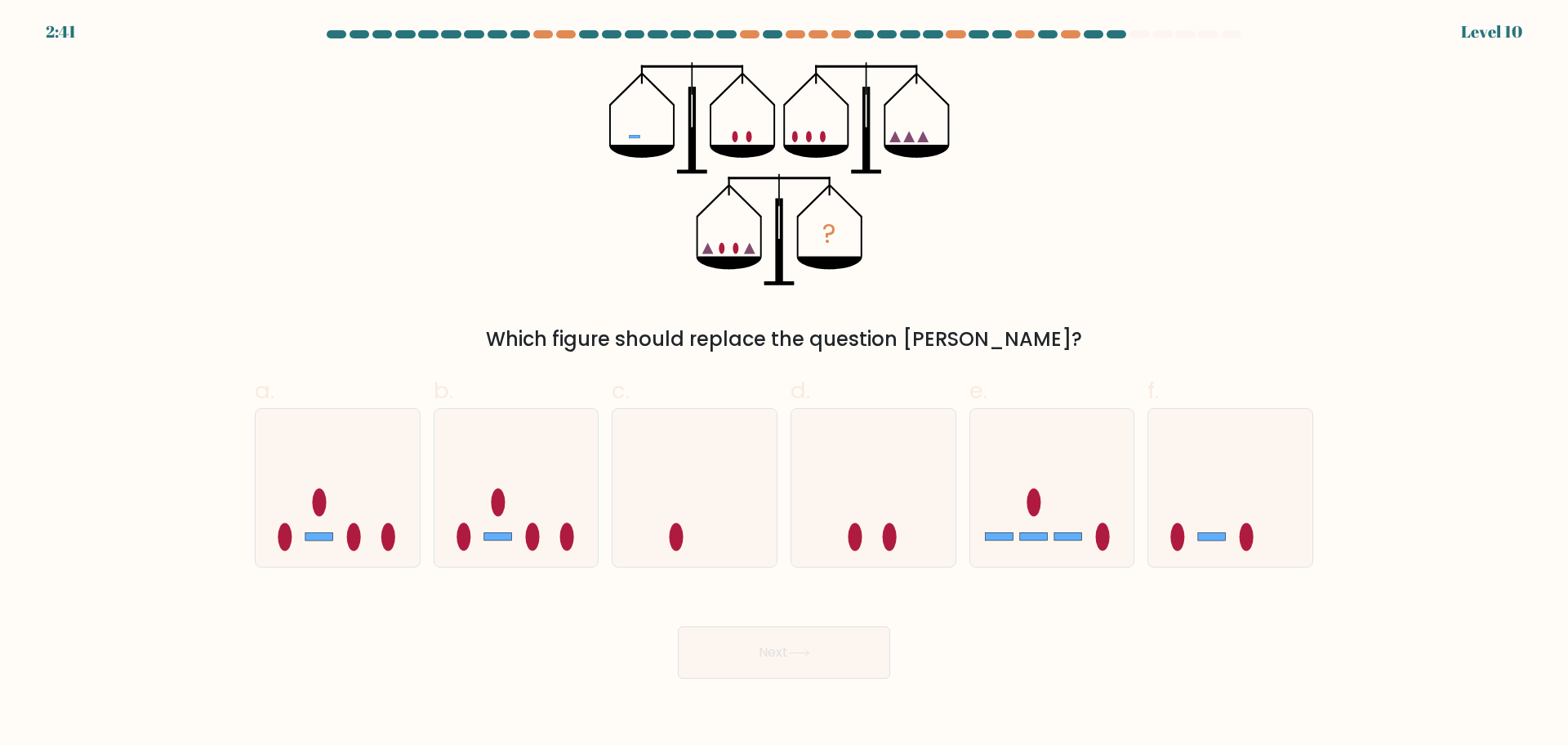
drag, startPoint x: 1224, startPoint y: 429, endPoint x: 1061, endPoint y: 590, distance: 229.1
click at [1223, 429] on icon at bounding box center [1230, 487] width 164 height 136
click at [785, 383] on input "f." at bounding box center [784, 378] width 1 height 11
radio input "true"
click at [737, 642] on button "Next" at bounding box center [784, 652] width 212 height 52
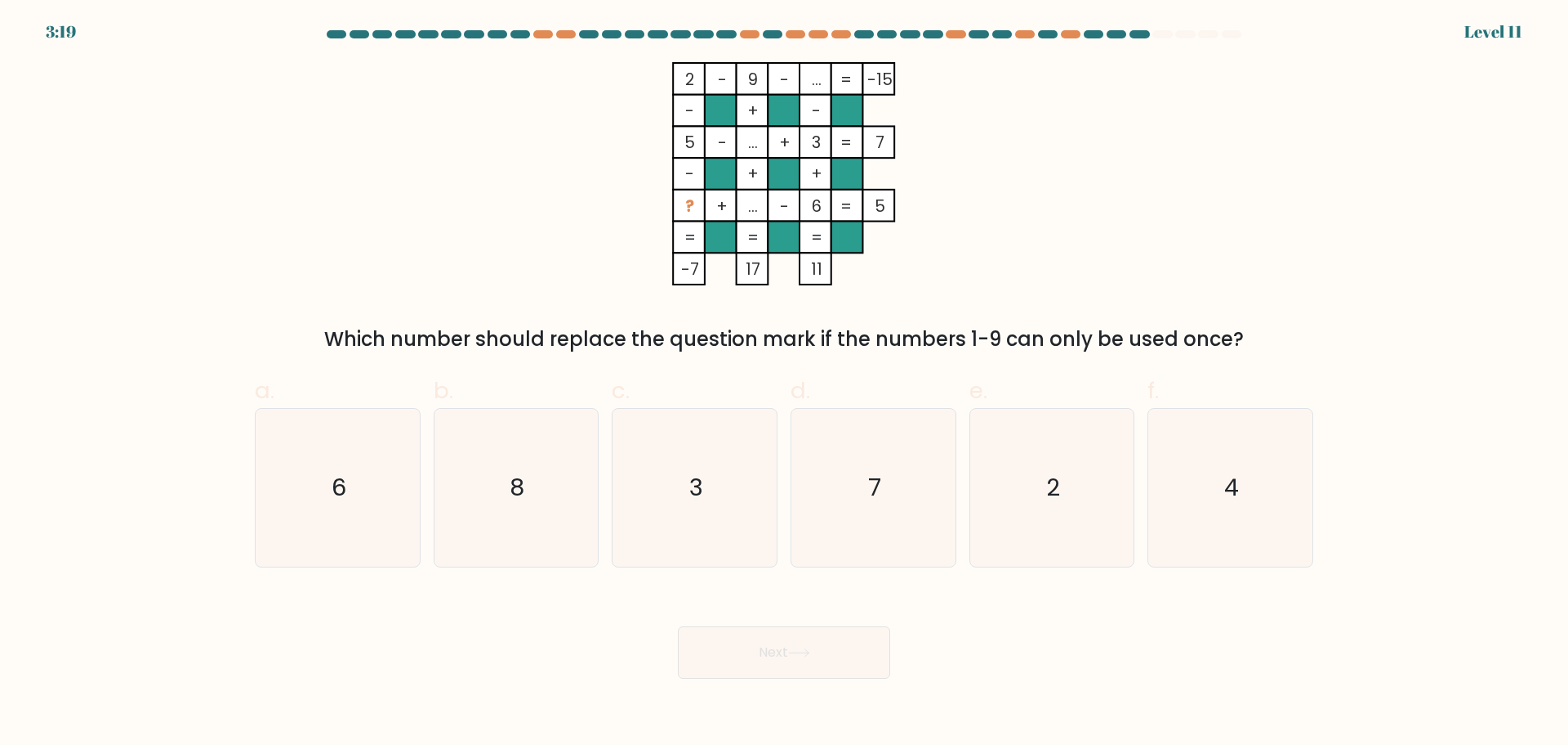
drag, startPoint x: 327, startPoint y: 342, endPoint x: 1235, endPoint y: 330, distance: 908.1
click at [1233, 330] on div "Which number should replace the question mark if the numbers 1-9 can only be us…" at bounding box center [784, 339] width 1039 height 29
click at [971, 279] on icon "2 - 9 - ... -15 - + - 5 - ... + 3 7 - + + ? + ... - 6 = 5 = = = = -7 17 11 =" at bounding box center [784, 174] width 490 height 223
drag, startPoint x: 681, startPoint y: 73, endPoint x: 697, endPoint y: 92, distance: 24.8
click at [695, 78] on icon "2 - 9 - ... -15 - + - 5 - ... + 3 7 - + + ? + ... - 6 = 5 = = = = -7 17 11 =" at bounding box center [784, 174] width 490 height 223
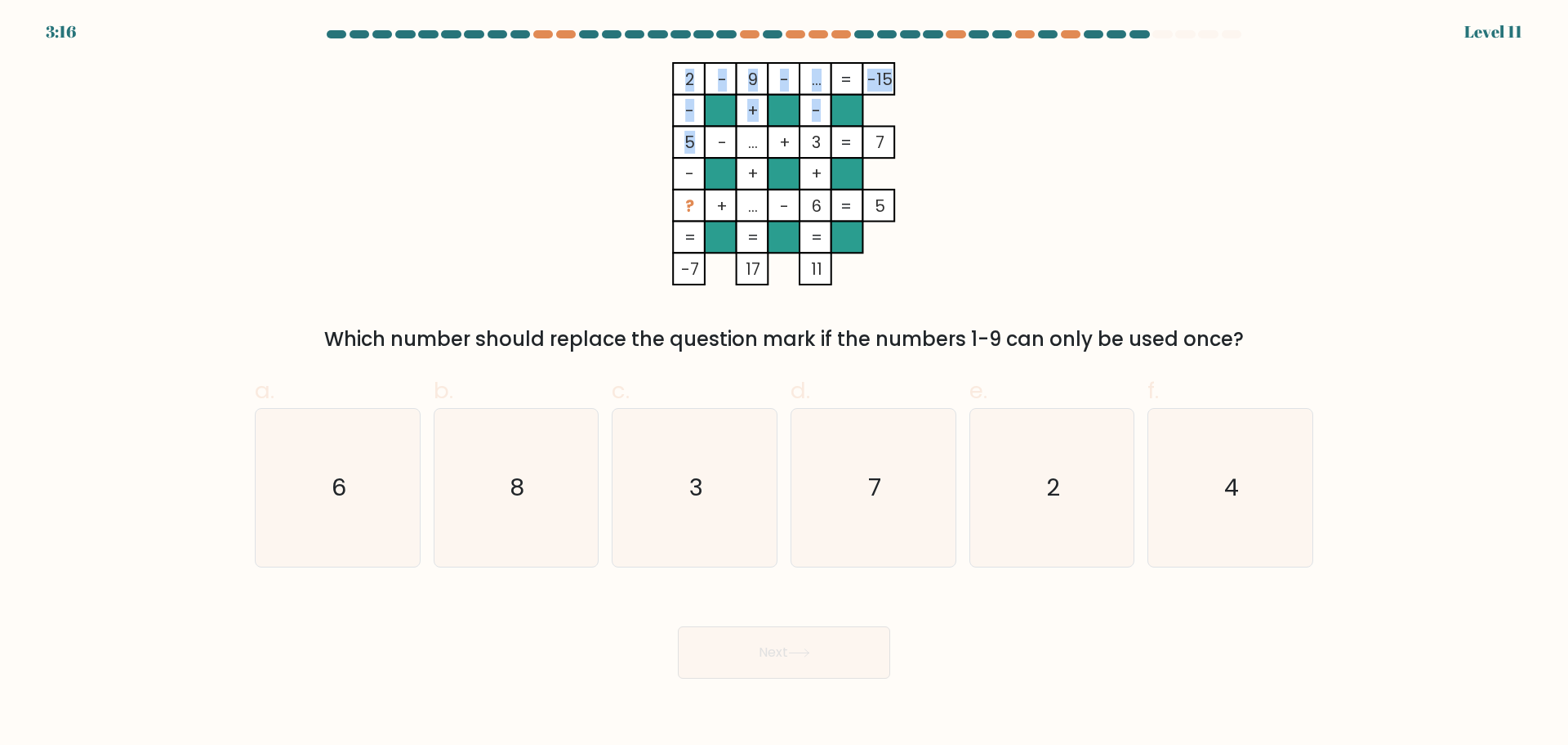
click at [695, 145] on icon "2 - 9 - ... -15 - + - 5 - ... + 3 7 - + + ? + ... - 6 = 5 = = = = -7 17 11 =" at bounding box center [784, 174] width 490 height 223
click at [697, 164] on rect at bounding box center [689, 174] width 32 height 32
click at [1151, 453] on div "4" at bounding box center [1230, 488] width 166 height 160
click at [785, 383] on input "f. 4" at bounding box center [784, 378] width 1 height 11
radio input "true"
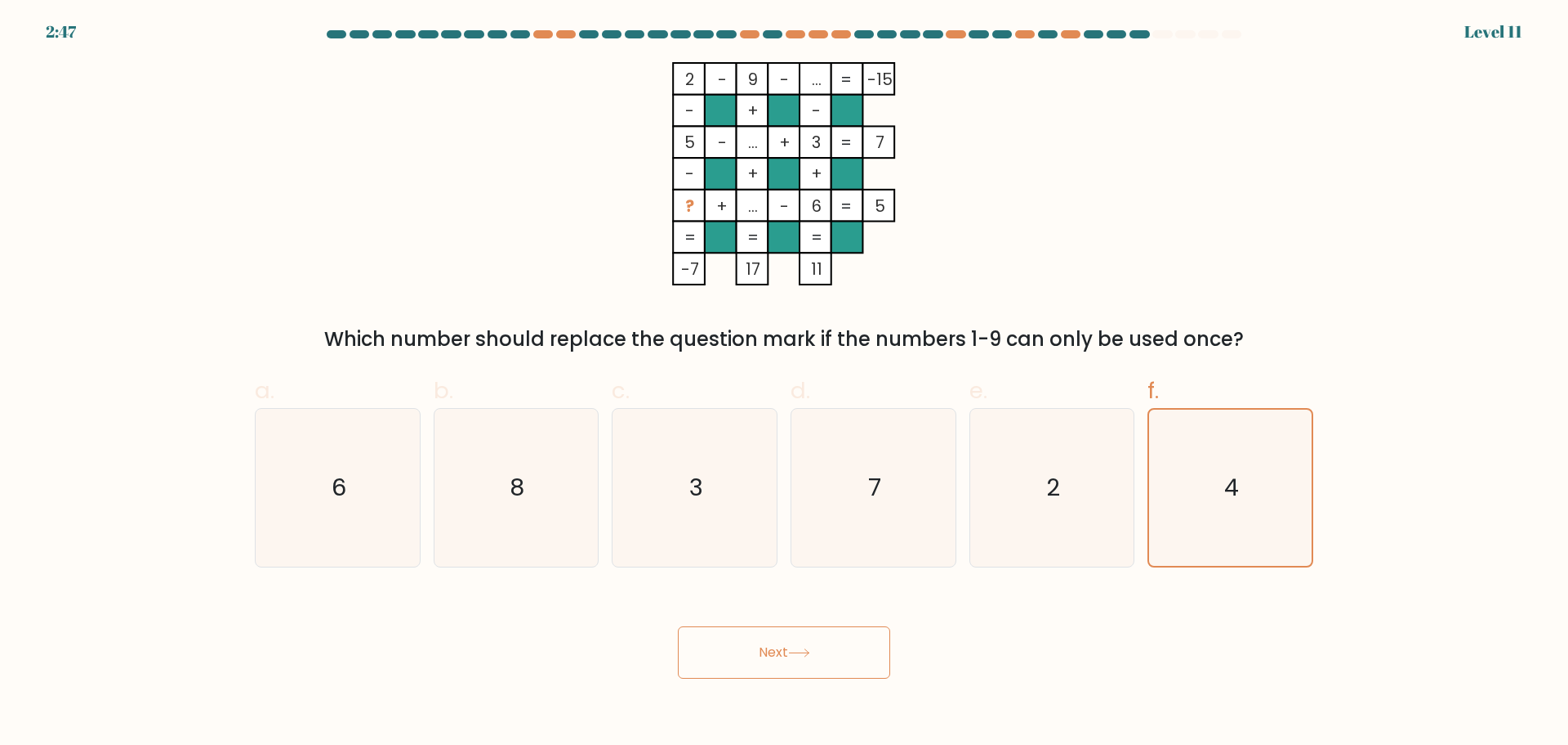
click at [846, 649] on button "Next" at bounding box center [784, 652] width 212 height 52
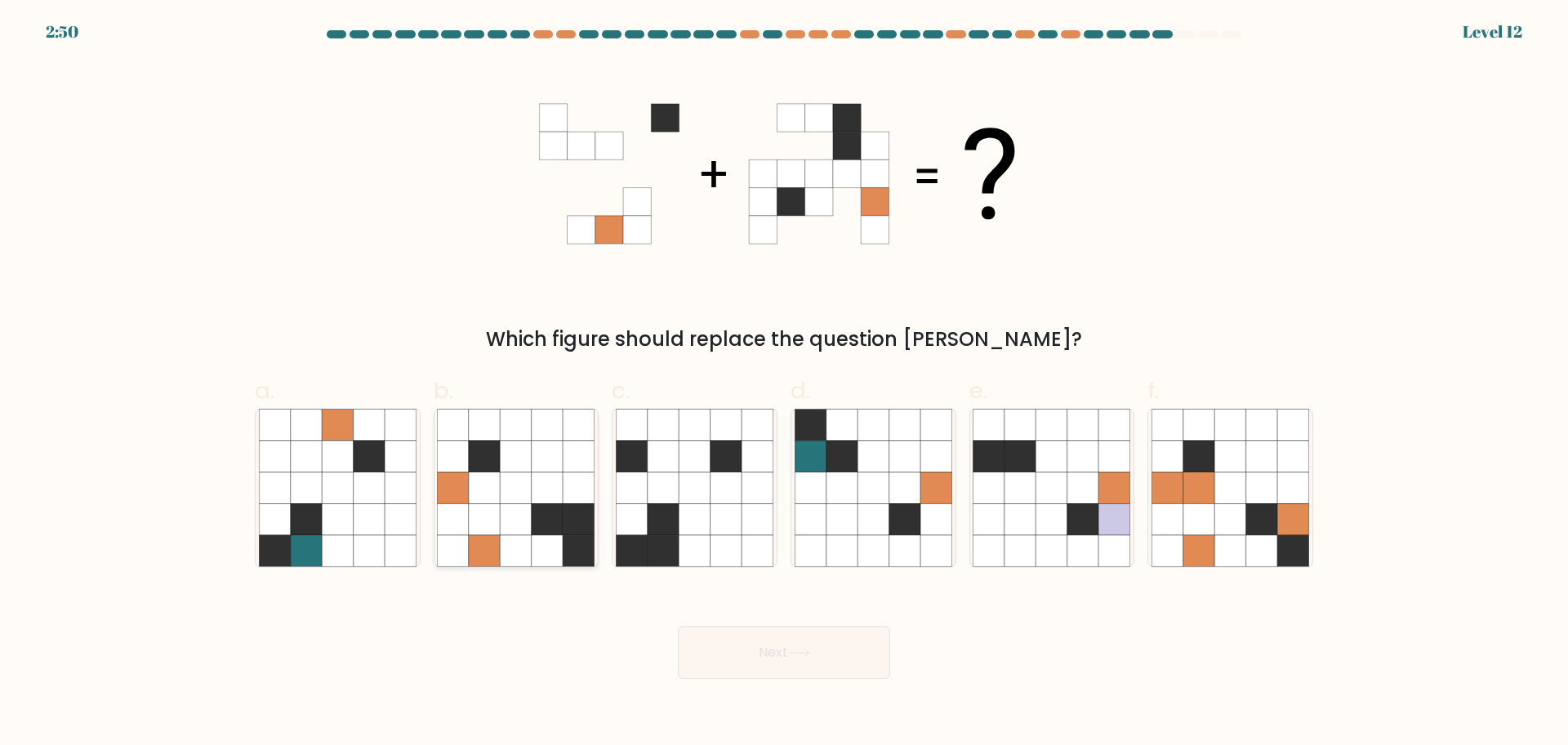
click at [549, 478] on icon at bounding box center [547, 487] width 31 height 31
click at [784, 383] on input "b." at bounding box center [784, 378] width 1 height 11
radio input "true"
click at [792, 659] on button "Next" at bounding box center [784, 652] width 212 height 52
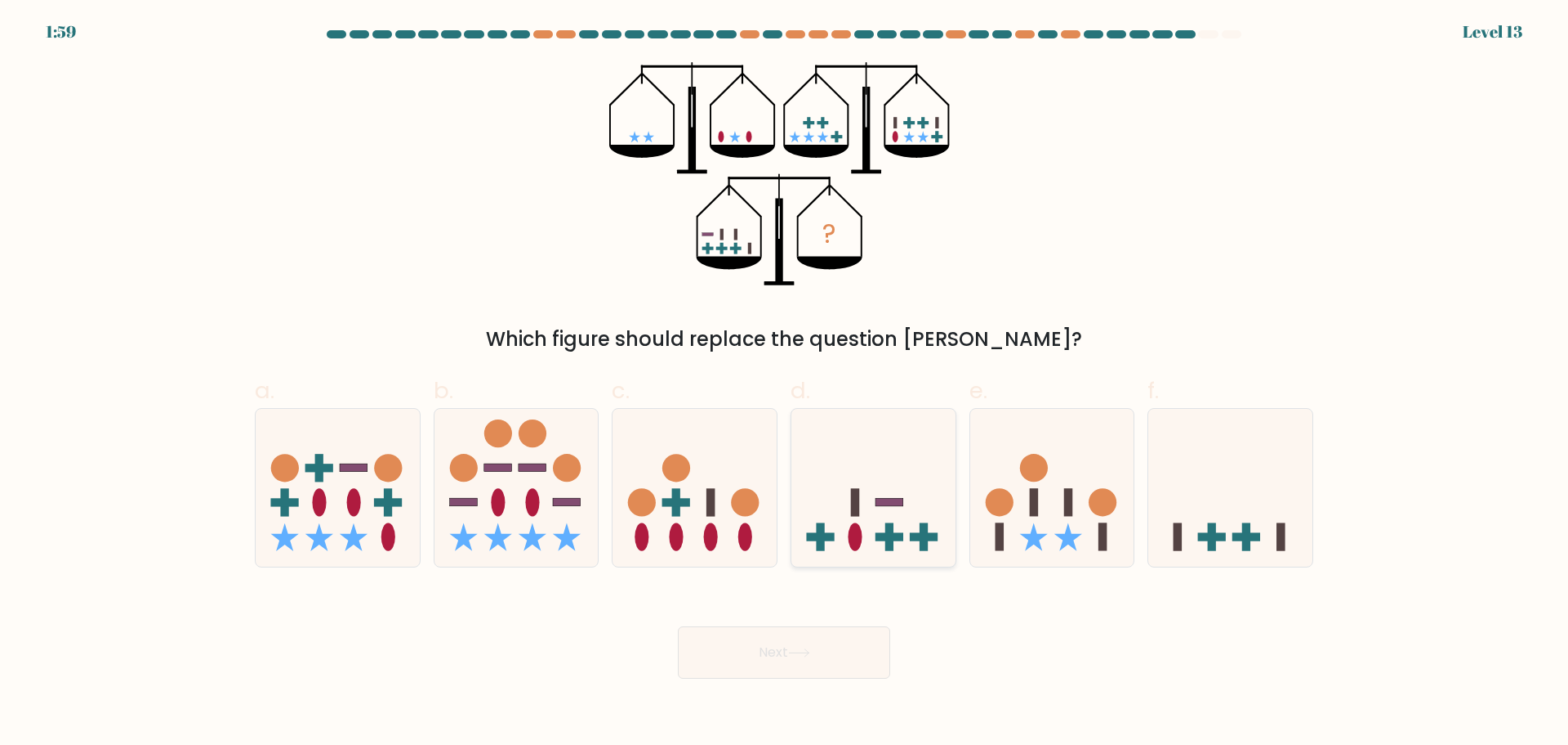
click at [919, 498] on icon at bounding box center [873, 487] width 164 height 136
click at [785, 383] on input "d." at bounding box center [784, 378] width 1 height 11
radio input "true"
click at [811, 657] on icon at bounding box center [800, 653] width 22 height 9
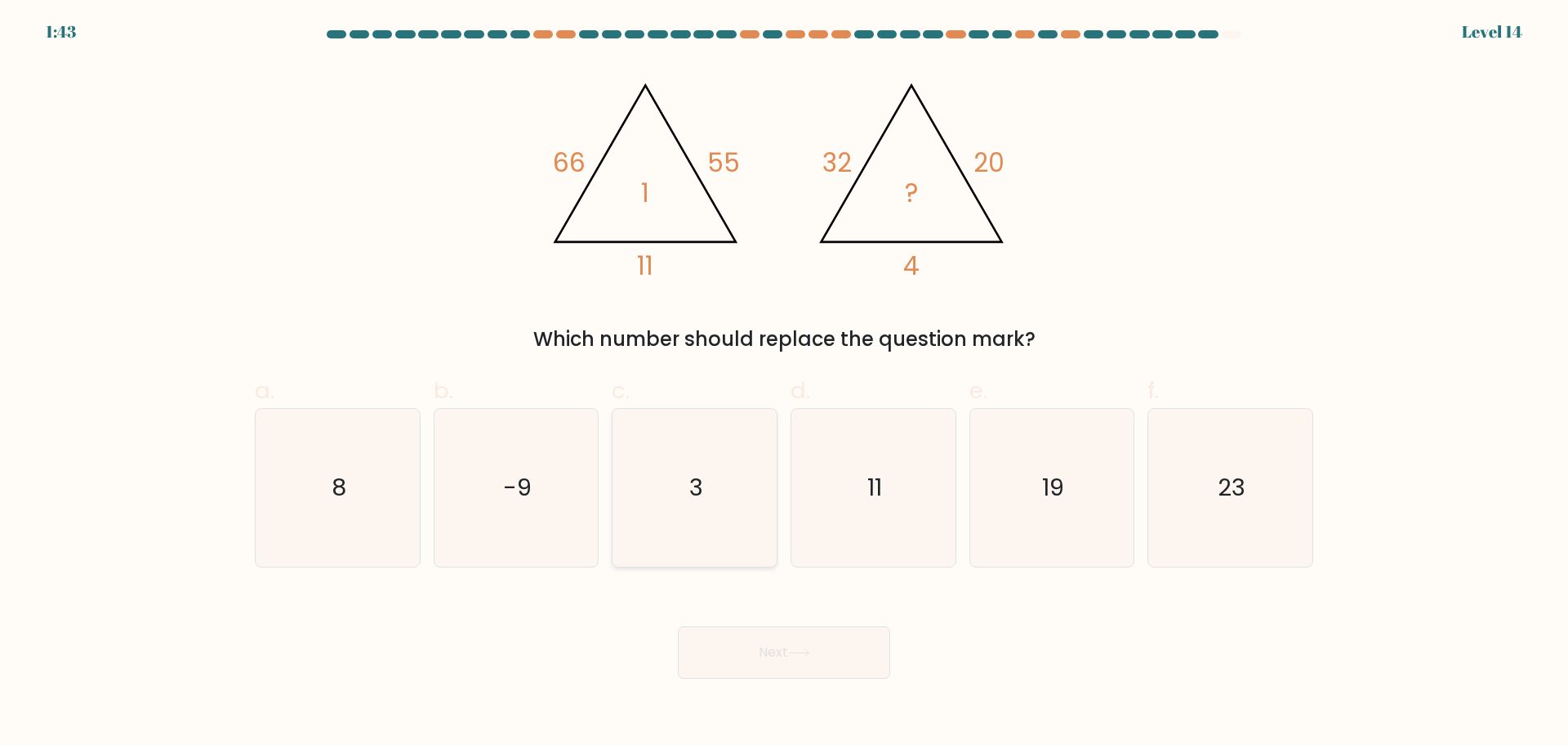
click at [761, 464] on icon "3" at bounding box center [695, 488] width 158 height 158
click at [784, 383] on input "c. 3" at bounding box center [784, 378] width 1 height 11
radio input "true"
click at [776, 638] on button "Next" at bounding box center [784, 652] width 212 height 52
click at [759, 652] on button "Next" at bounding box center [784, 652] width 212 height 52
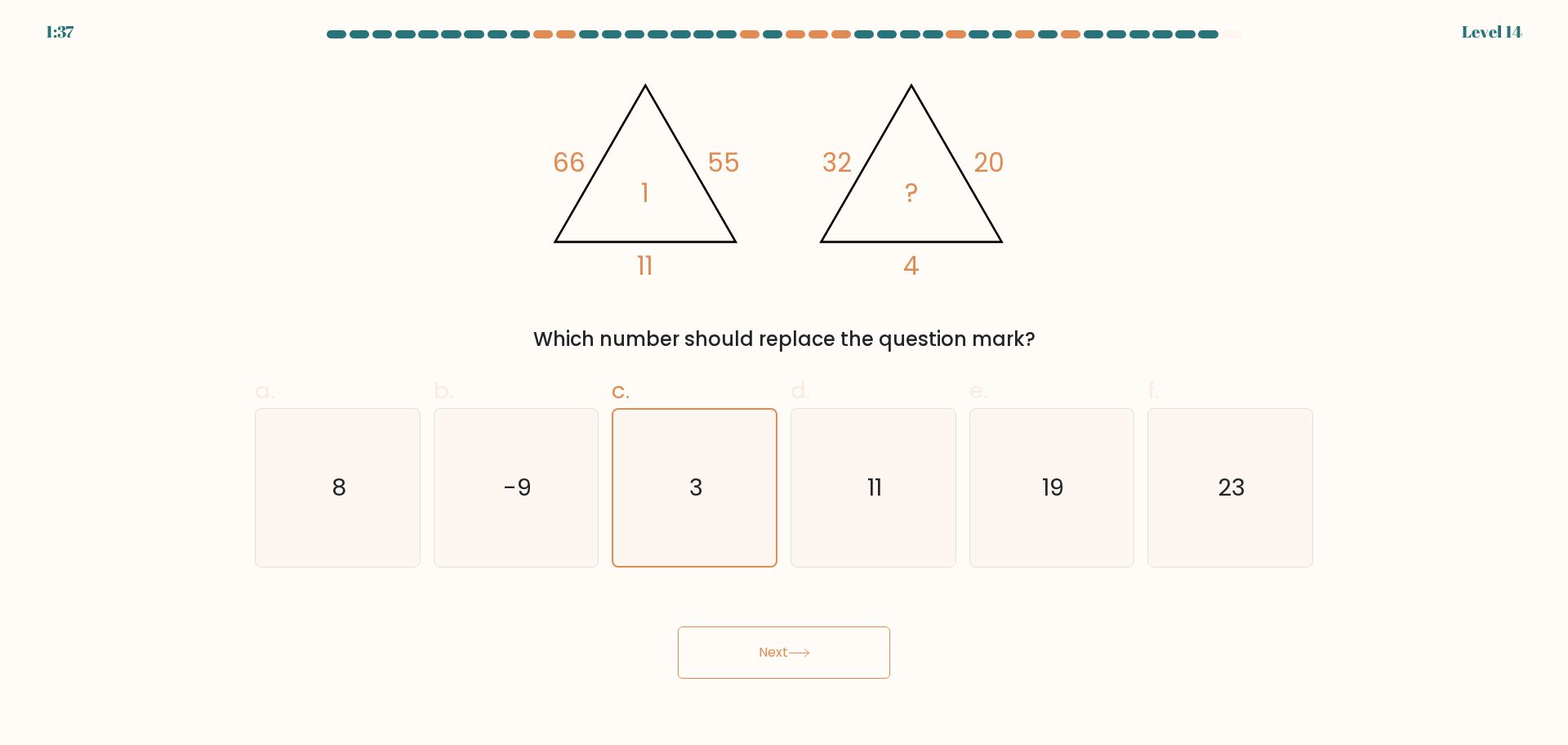
click at [768, 655] on button "Next" at bounding box center [784, 652] width 212 height 52
click at [699, 462] on icon "3" at bounding box center [695, 488] width 156 height 156
click at [784, 383] on input "c. 3" at bounding box center [784, 378] width 1 height 11
click at [801, 508] on icon "11" at bounding box center [874, 488] width 158 height 158
click at [785, 383] on input "d. 11" at bounding box center [784, 378] width 1 height 11
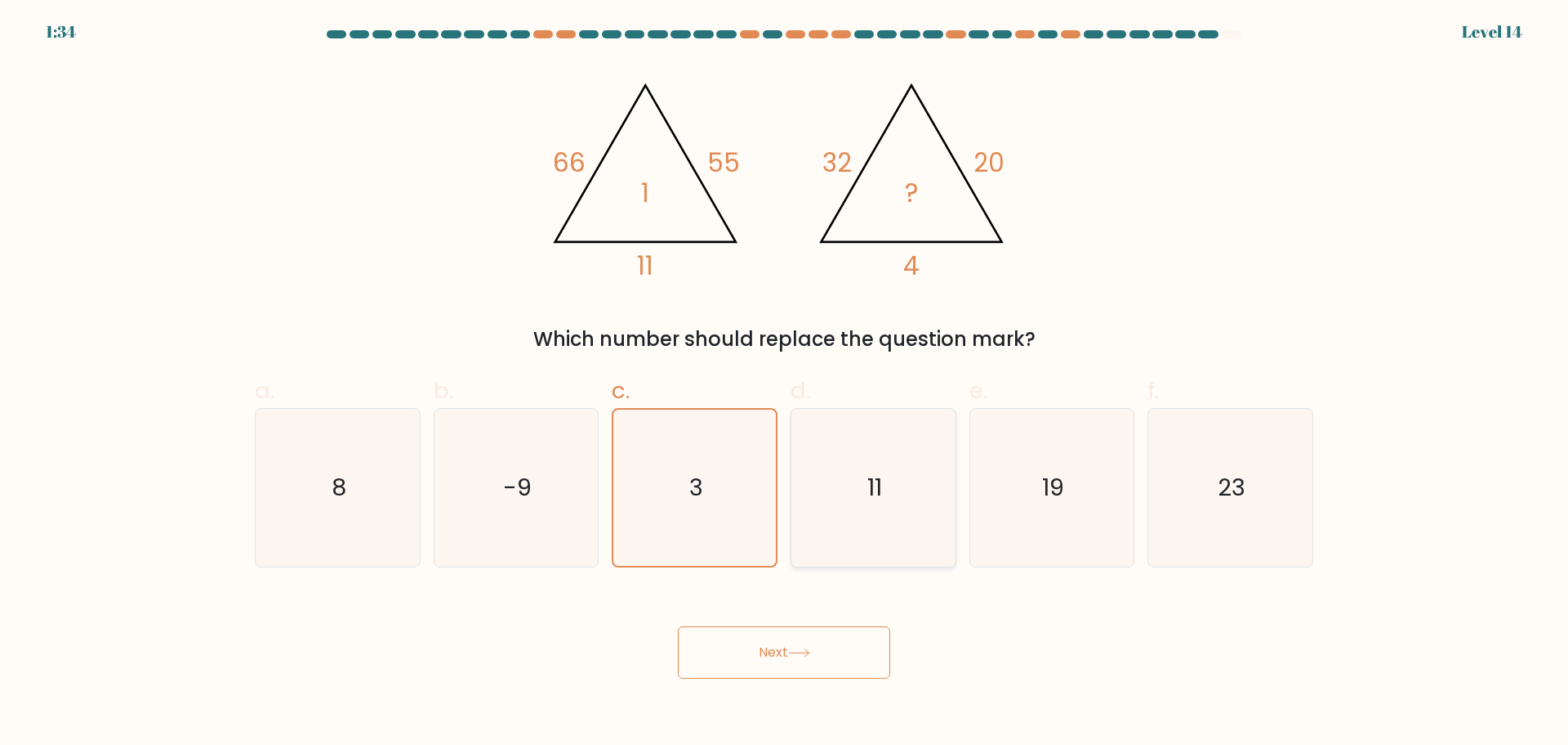
radio input "true"
click at [700, 512] on icon "3" at bounding box center [695, 488] width 158 height 158
click at [784, 383] on input "c. 3" at bounding box center [784, 378] width 1 height 11
radio input "true"
click at [751, 620] on div "Next" at bounding box center [784, 633] width 1079 height 92
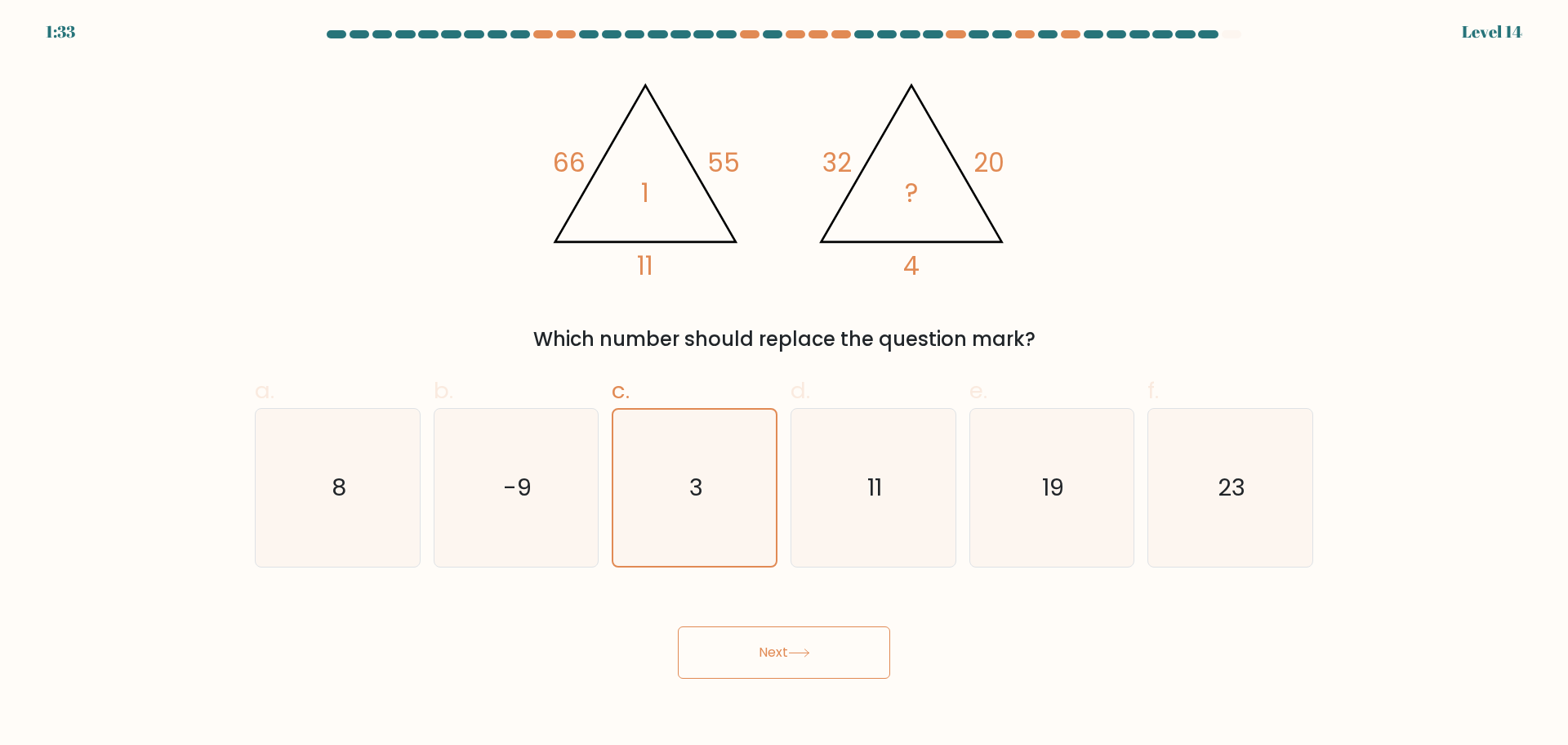
click at [760, 643] on button "Next" at bounding box center [784, 652] width 212 height 52
click at [814, 665] on button "Next" at bounding box center [784, 652] width 212 height 52
click at [767, 668] on button "Next" at bounding box center [784, 652] width 212 height 52
click at [766, 668] on button "Next" at bounding box center [784, 652] width 212 height 52
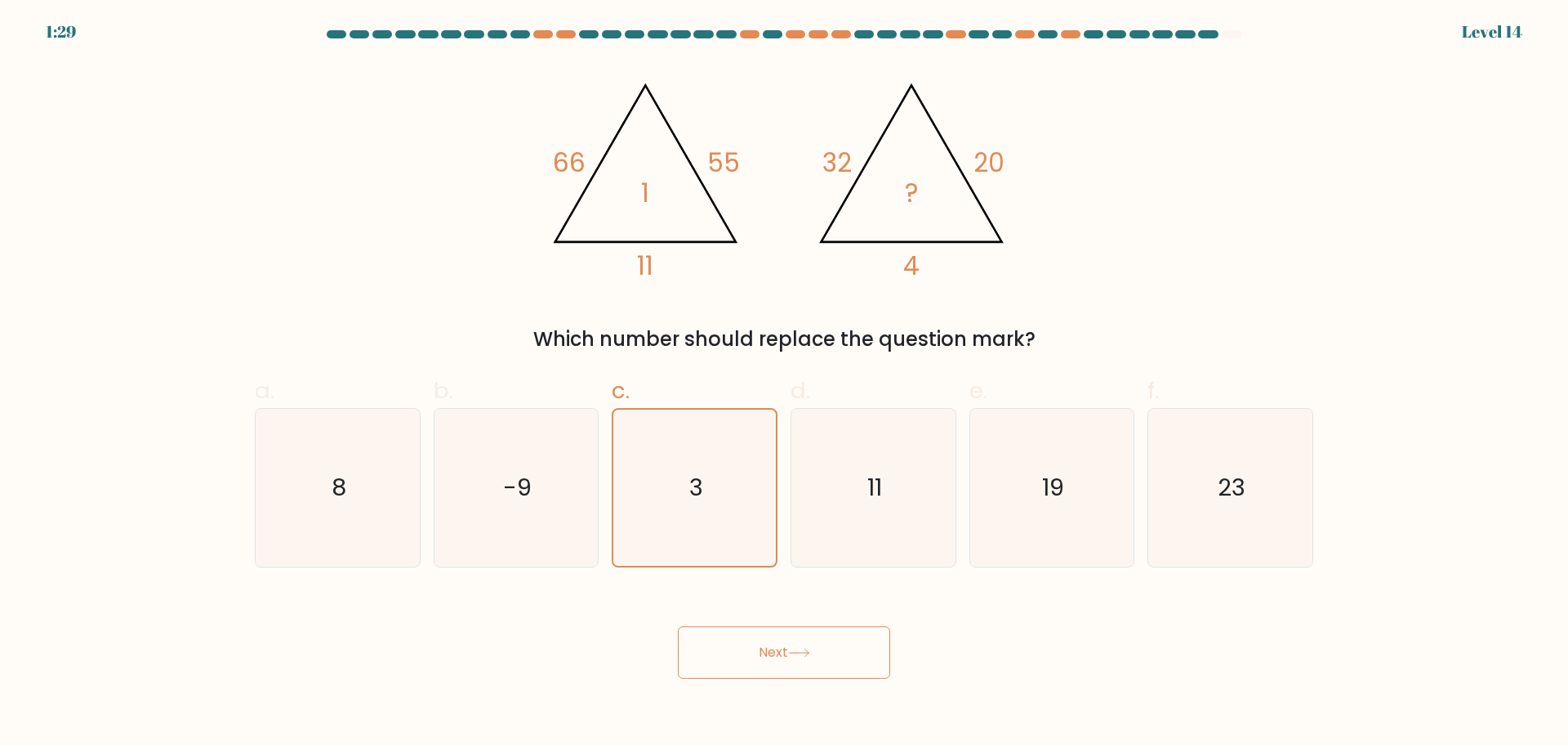
click at [766, 668] on button "Next" at bounding box center [784, 652] width 212 height 52
click at [805, 660] on button "Next" at bounding box center [784, 652] width 212 height 52
click at [860, 538] on icon "11" at bounding box center [874, 488] width 158 height 158
click at [785, 383] on input "d. 11" at bounding box center [784, 378] width 1 height 11
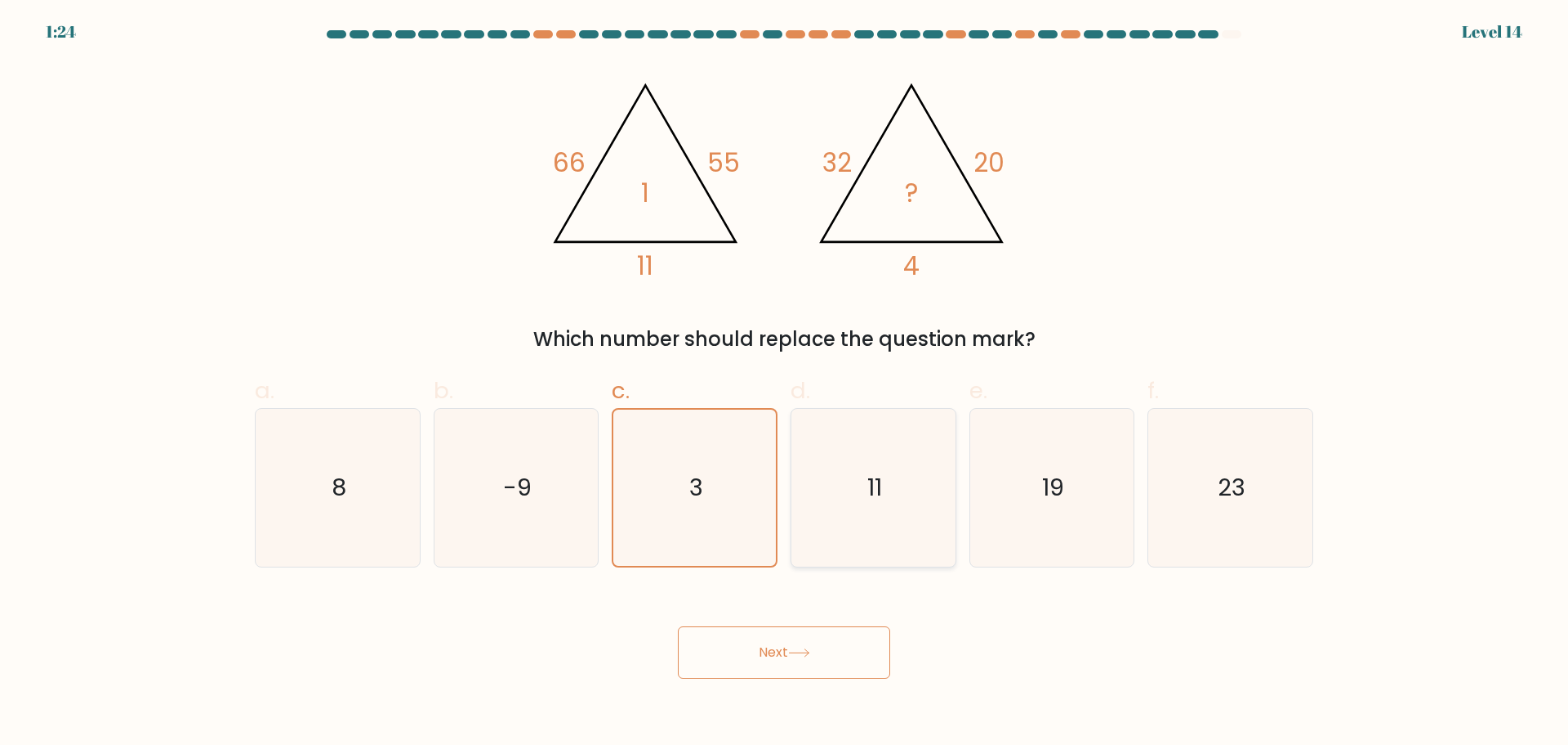
radio input "true"
click at [669, 526] on icon "3" at bounding box center [695, 488] width 158 height 158
click at [784, 383] on input "c. 3" at bounding box center [784, 378] width 1 height 11
radio input "true"
click at [764, 658] on button "Next" at bounding box center [784, 652] width 212 height 52
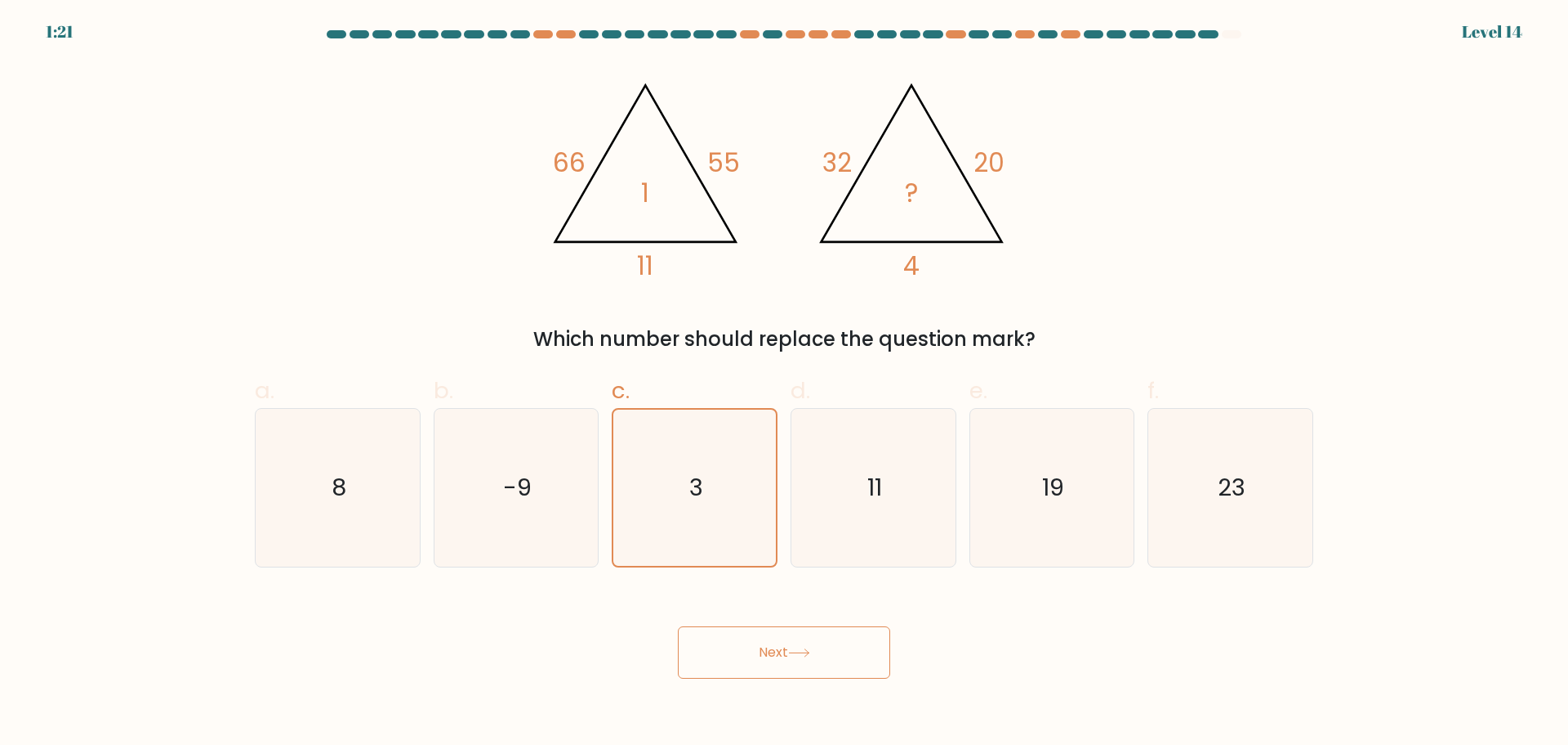
drag, startPoint x: 44, startPoint y: 23, endPoint x: 107, endPoint y: 35, distance: 64.1
click at [105, 33] on body "1:21 Level 14" at bounding box center [784, 372] width 1568 height 745
click at [493, 507] on icon "-9" at bounding box center [516, 488] width 158 height 158
click at [784, 383] on input "b. -9" at bounding box center [784, 378] width 1 height 11
radio input "true"
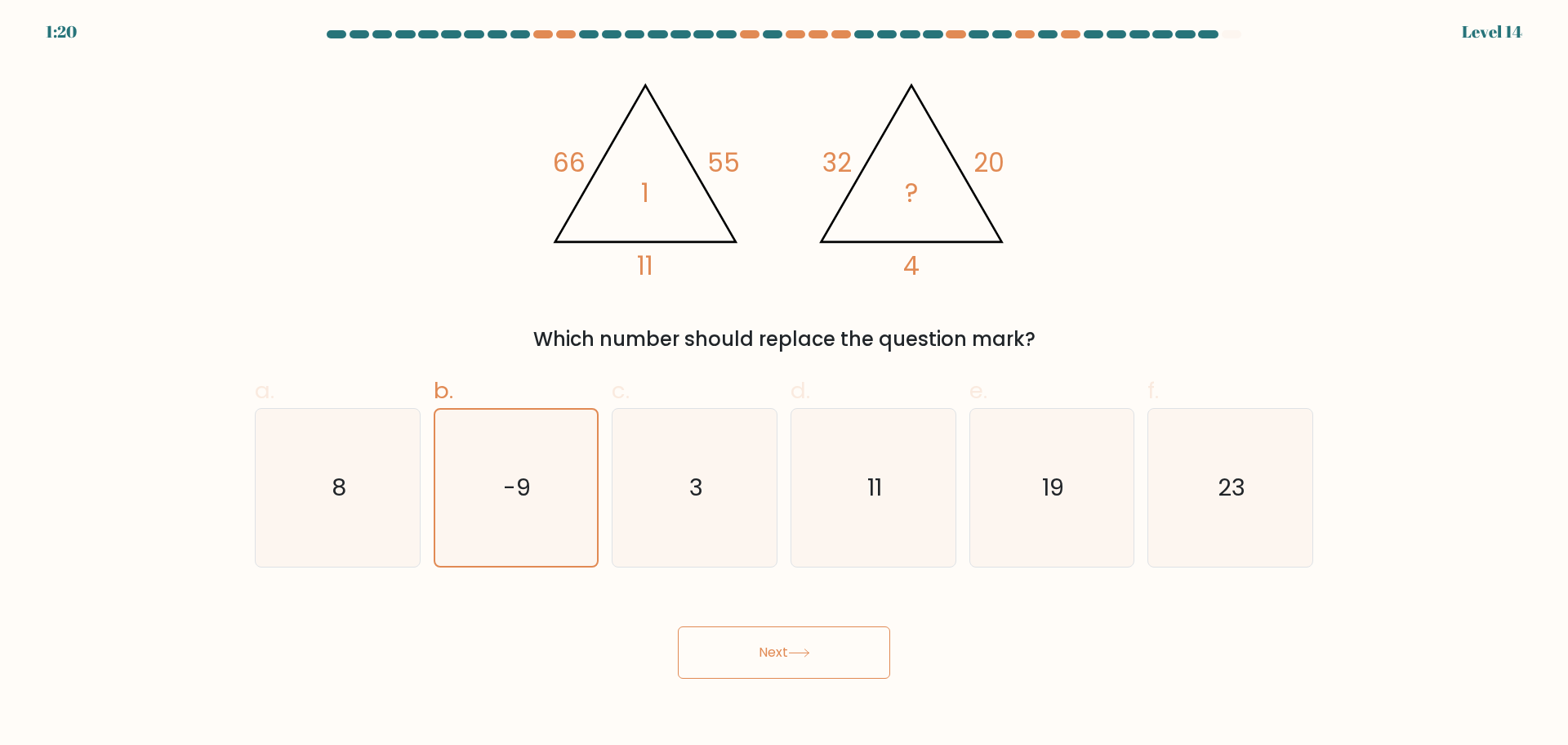
click at [744, 640] on button "Next" at bounding box center [784, 652] width 212 height 52
click at [693, 546] on icon "3" at bounding box center [695, 488] width 158 height 158
click at [784, 383] on input "c. 3" at bounding box center [784, 378] width 1 height 11
radio input "true"
click at [734, 651] on button "Next" at bounding box center [784, 652] width 212 height 52
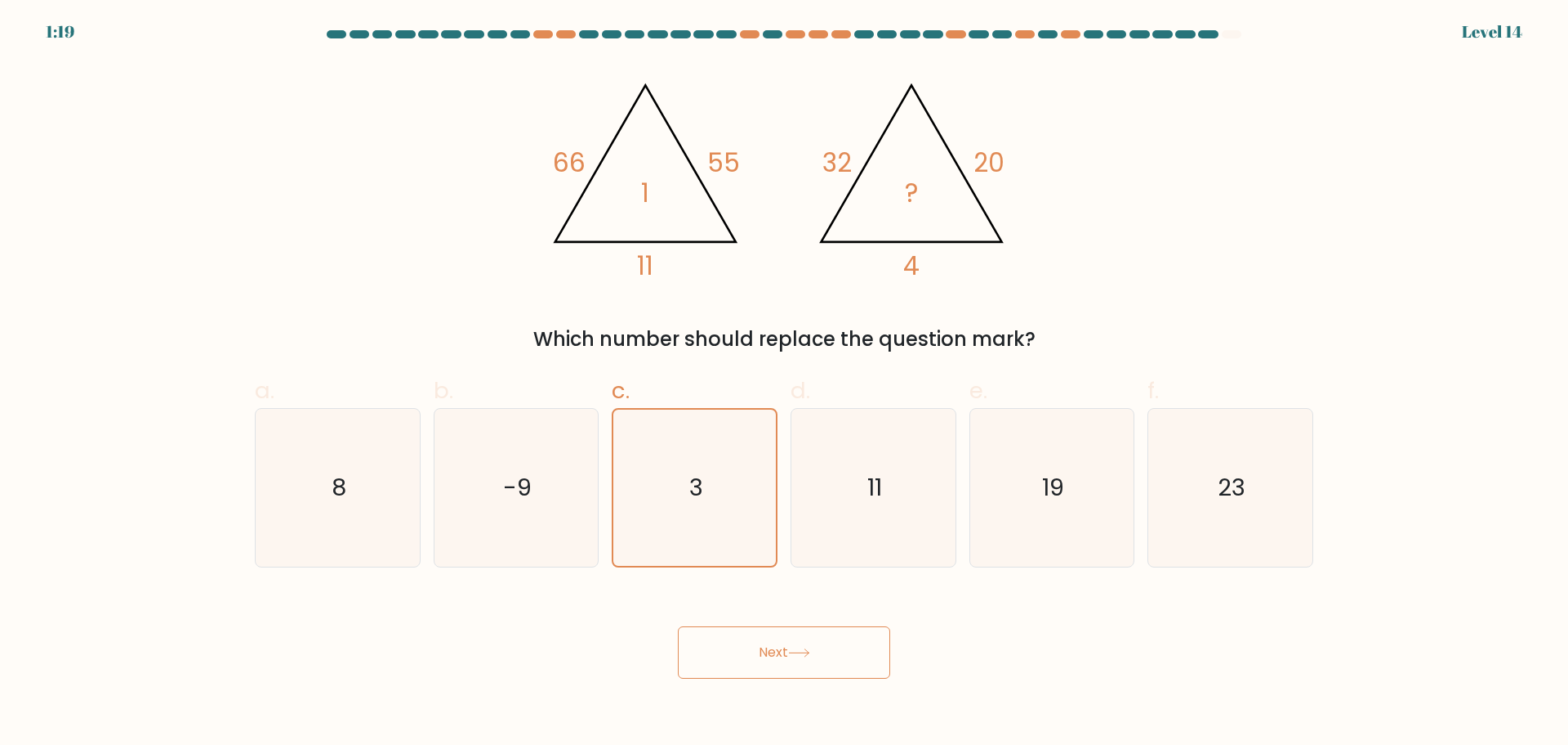
click at [734, 651] on button "Next" at bounding box center [784, 652] width 212 height 52
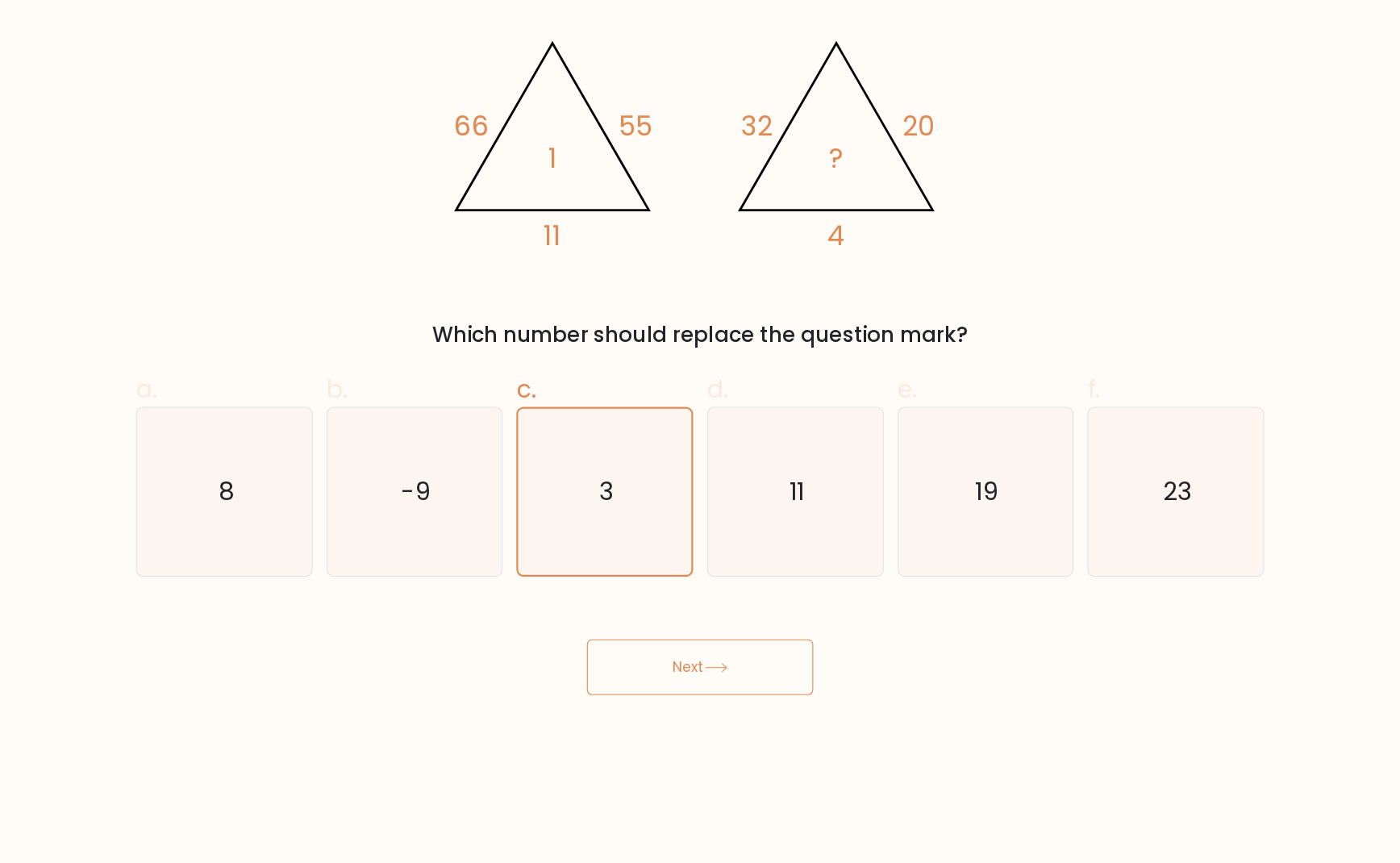
click at [673, 684] on button "Next" at bounding box center [700, 681] width 209 height 52
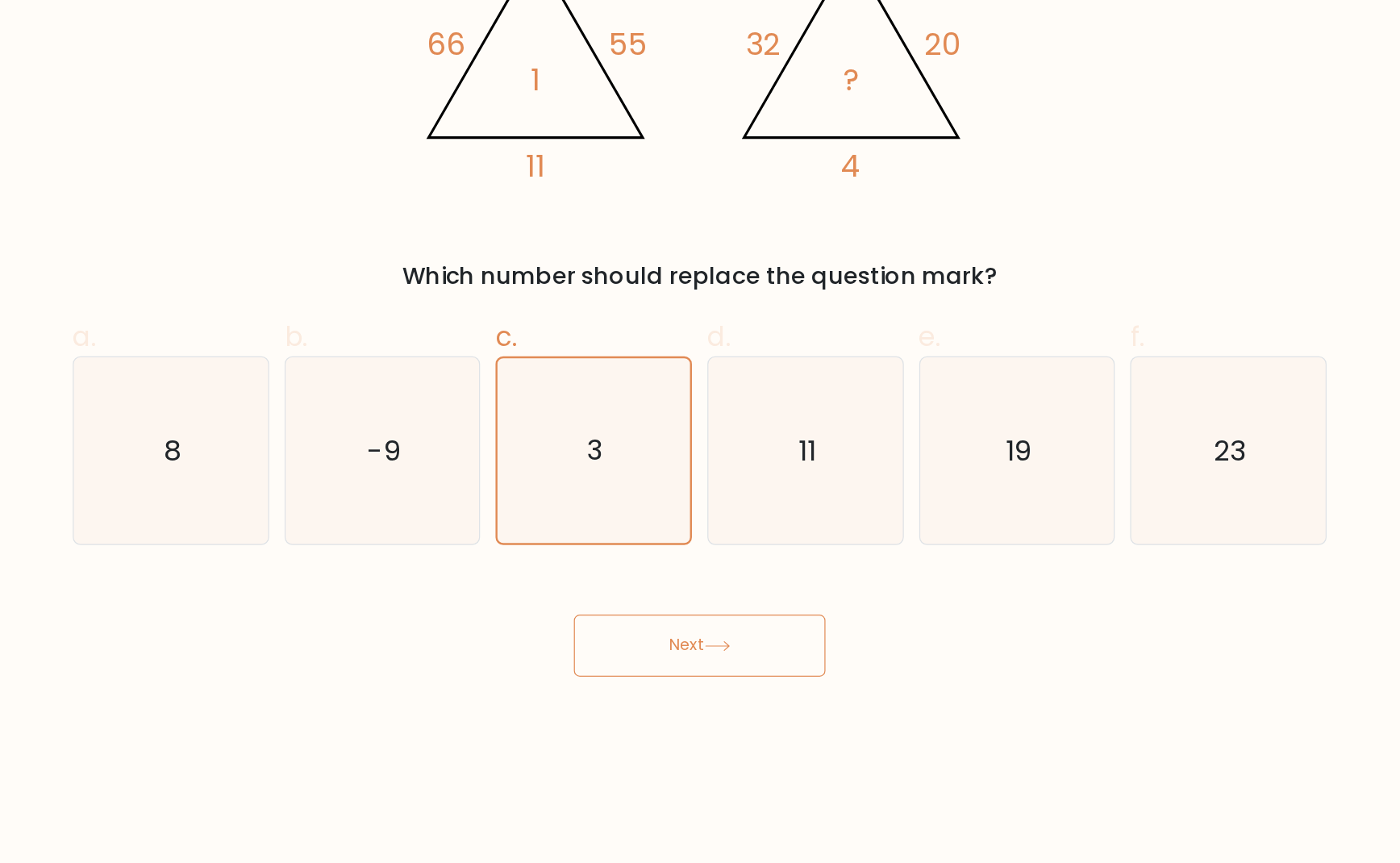
click at [681, 704] on button "Next" at bounding box center [700, 681] width 209 height 52
click at [721, 681] on icon at bounding box center [715, 682] width 22 height 9
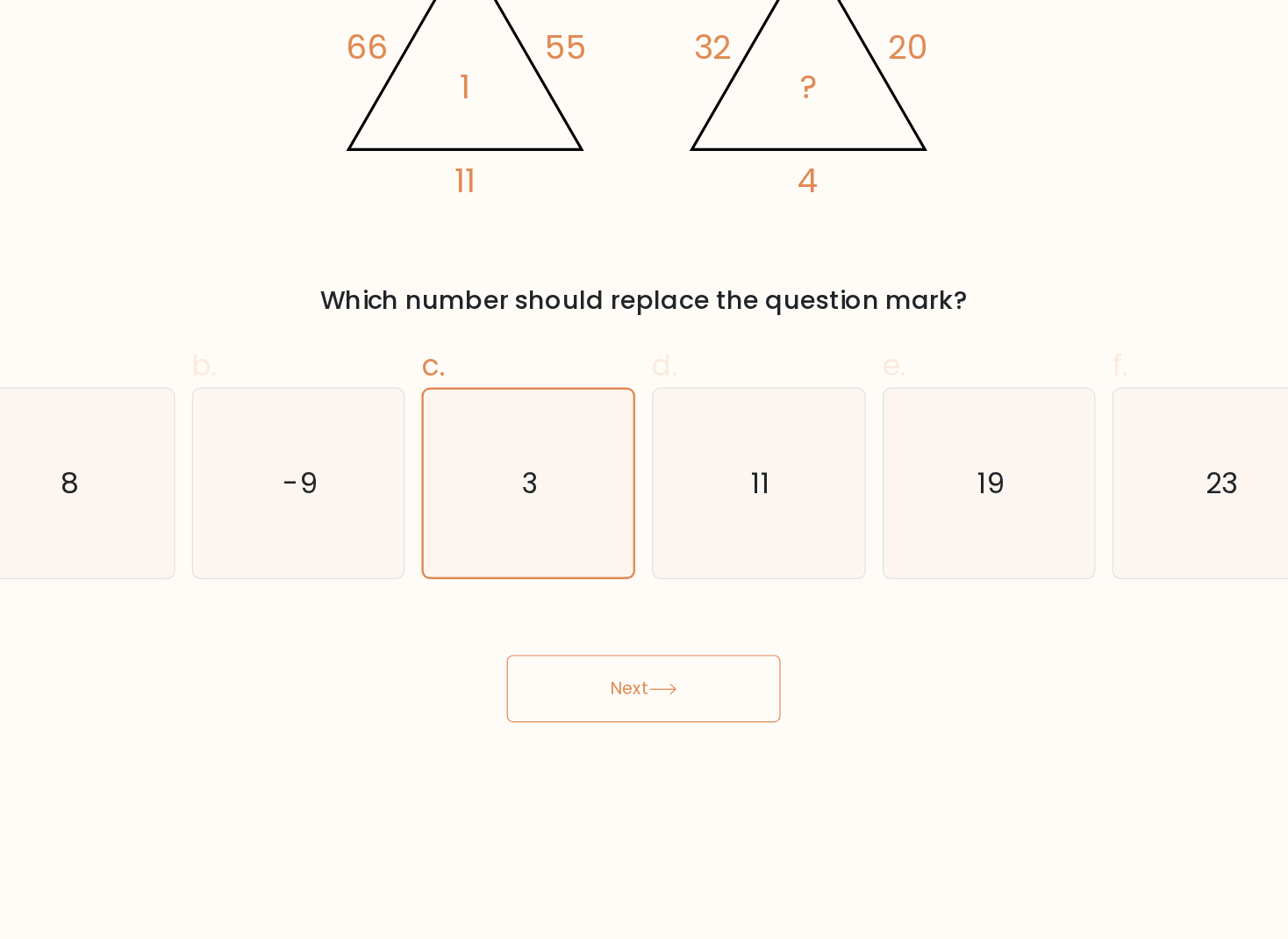
click at [693, 739] on button "Next" at bounding box center [643, 730] width 228 height 56
click at [636, 733] on button "Next" at bounding box center [643, 730] width 228 height 56
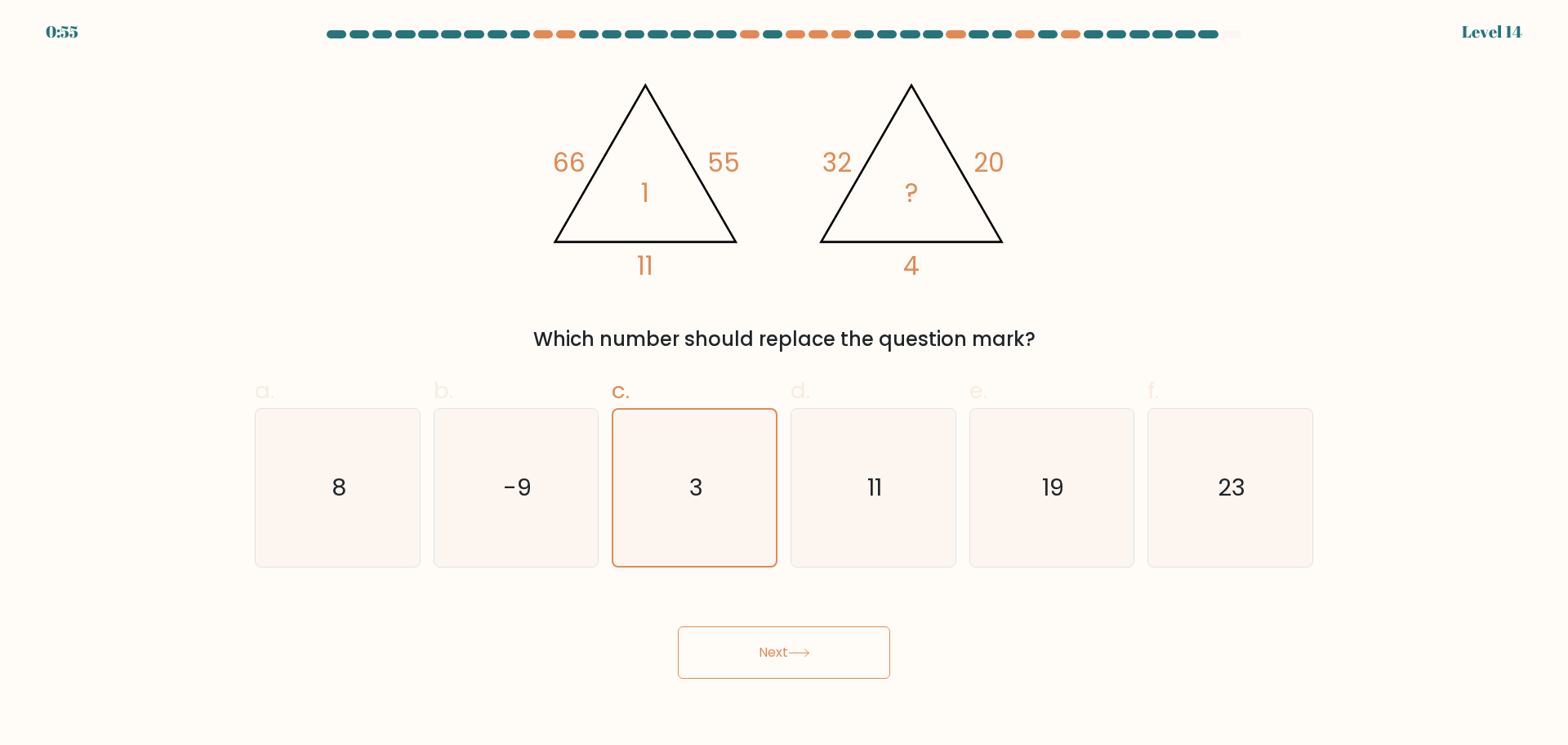
click at [767, 641] on button "Next" at bounding box center [784, 652] width 212 height 52
click at [764, 642] on button "Next" at bounding box center [784, 652] width 212 height 52
click at [761, 644] on button "Next" at bounding box center [784, 652] width 212 height 52
click at [760, 646] on button "Next" at bounding box center [784, 652] width 212 height 52
click at [922, 514] on icon "11" at bounding box center [874, 488] width 158 height 158
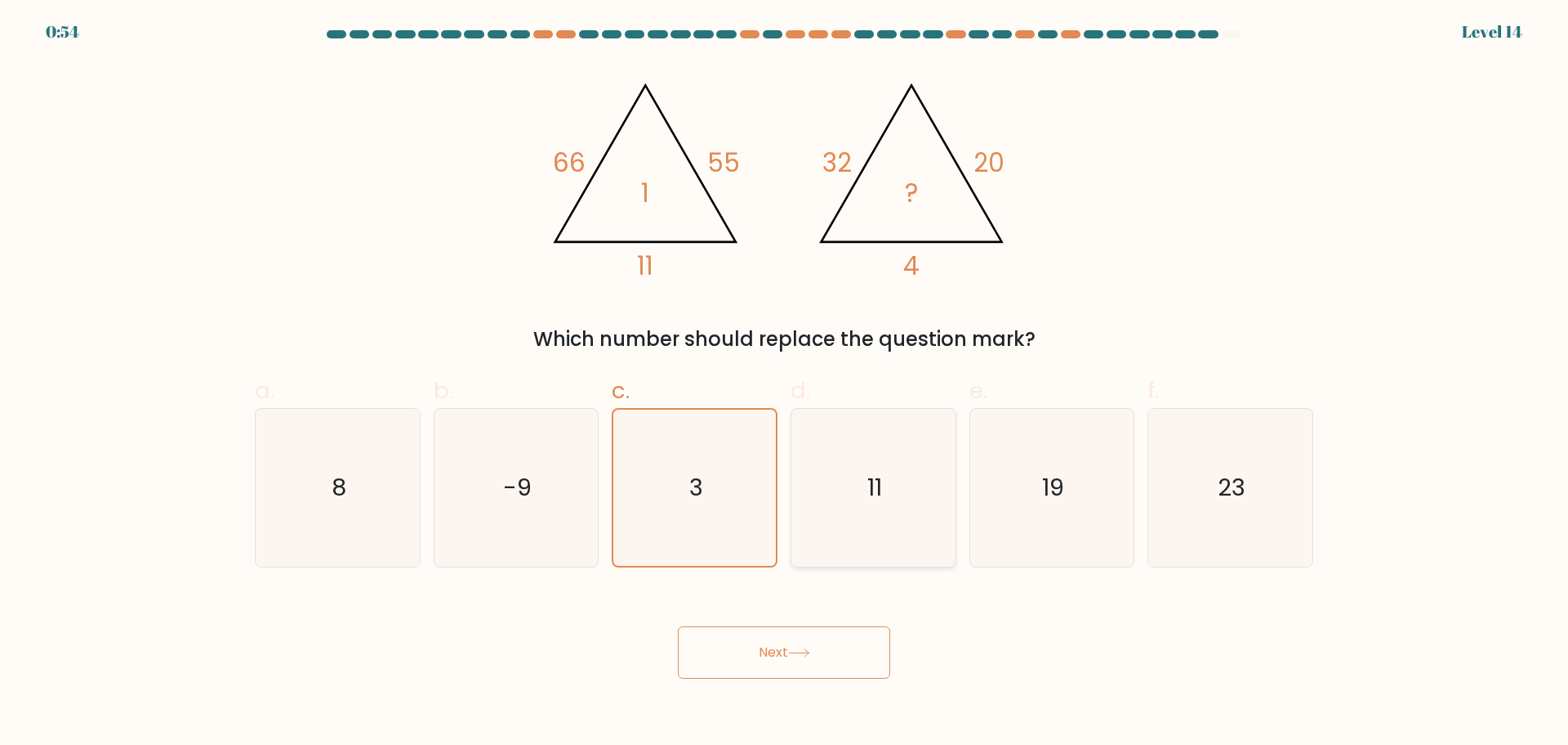
click at [785, 383] on input "d. 11" at bounding box center [784, 378] width 1 height 11
radio input "true"
click at [793, 637] on button "Next" at bounding box center [784, 652] width 212 height 52
click at [595, 538] on icon "-9" at bounding box center [516, 488] width 158 height 158
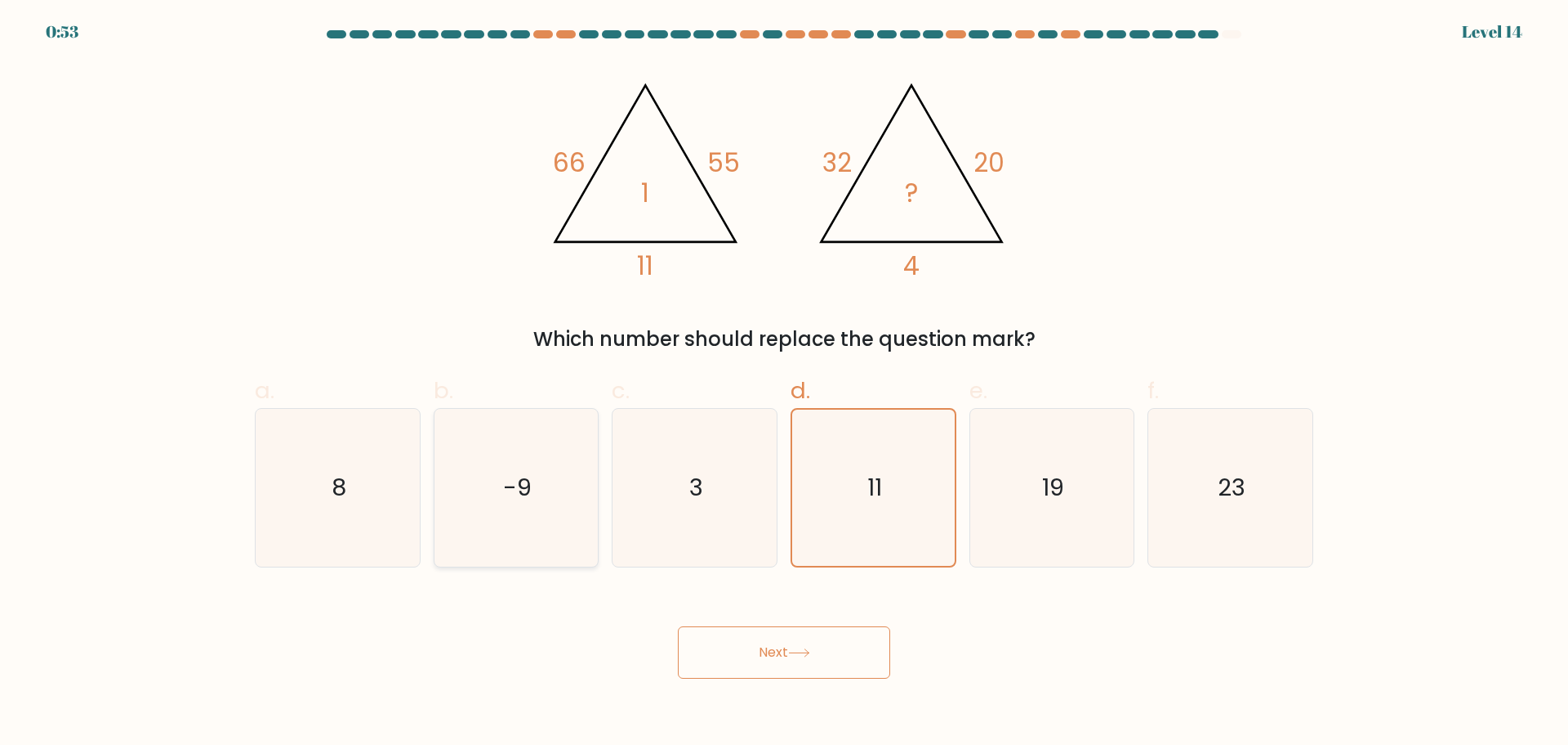
click at [784, 383] on input "b. -9" at bounding box center [784, 378] width 1 height 11
radio input "true"
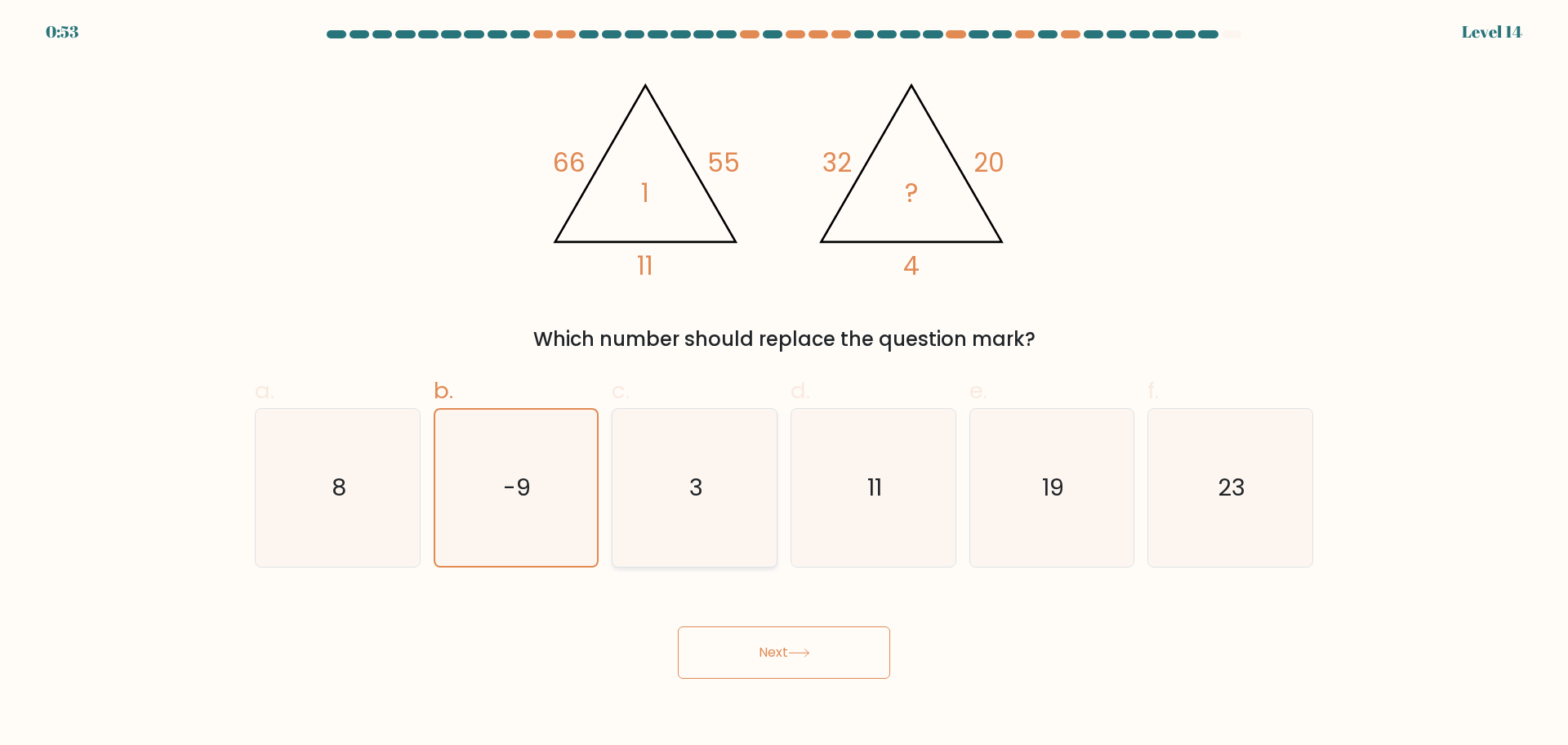
drag, startPoint x: 688, startPoint y: 516, endPoint x: 711, endPoint y: 570, distance: 58.7
click at [689, 516] on icon "3" at bounding box center [695, 488] width 158 height 158
click at [784, 383] on input "c. 3" at bounding box center [784, 378] width 1 height 11
radio input "true"
click at [709, 670] on button "Next" at bounding box center [784, 652] width 212 height 52
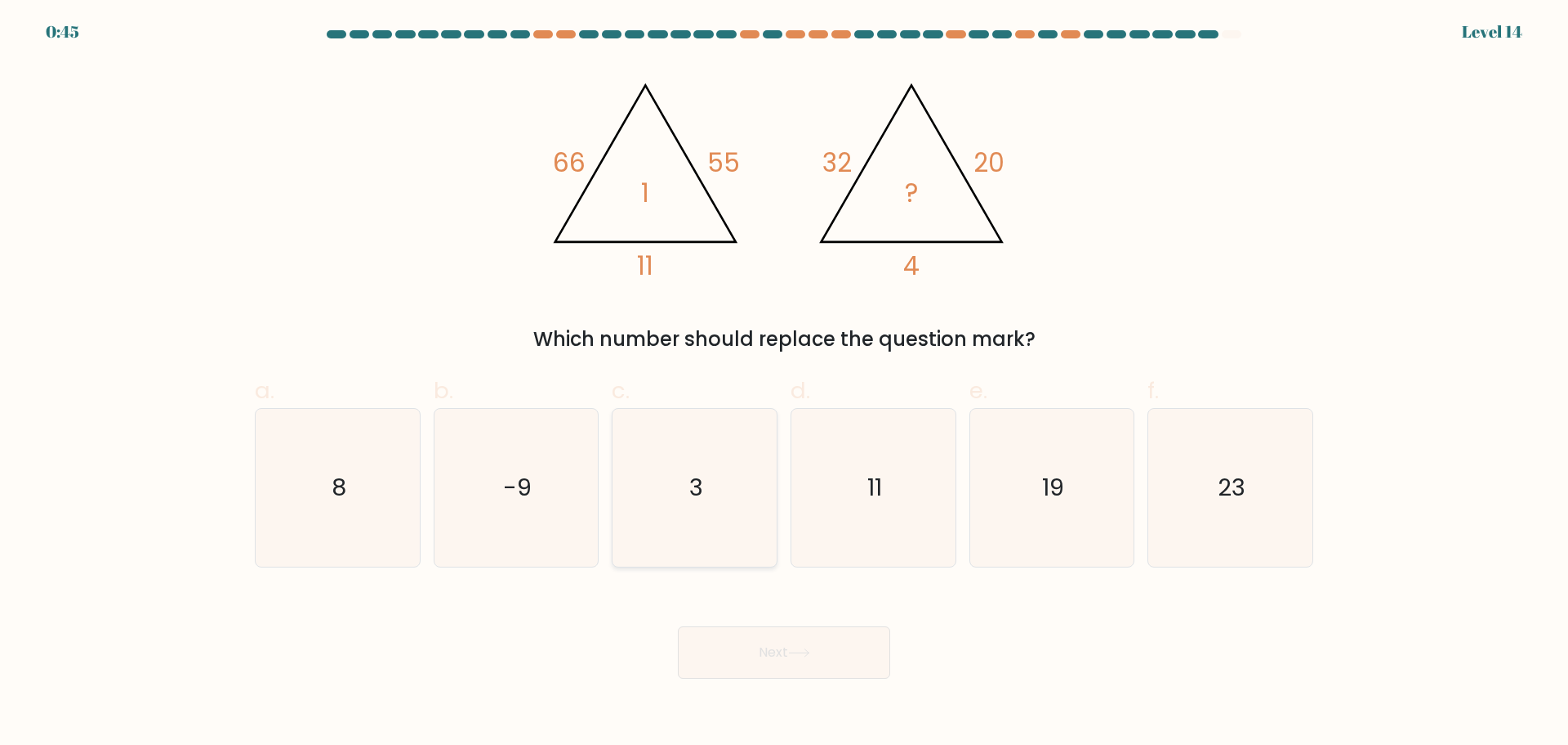
click at [671, 418] on icon "3" at bounding box center [695, 488] width 158 height 158
click at [784, 383] on input "c. 3" at bounding box center [784, 378] width 1 height 11
radio input "true"
click at [743, 655] on button "Next" at bounding box center [784, 652] width 212 height 52
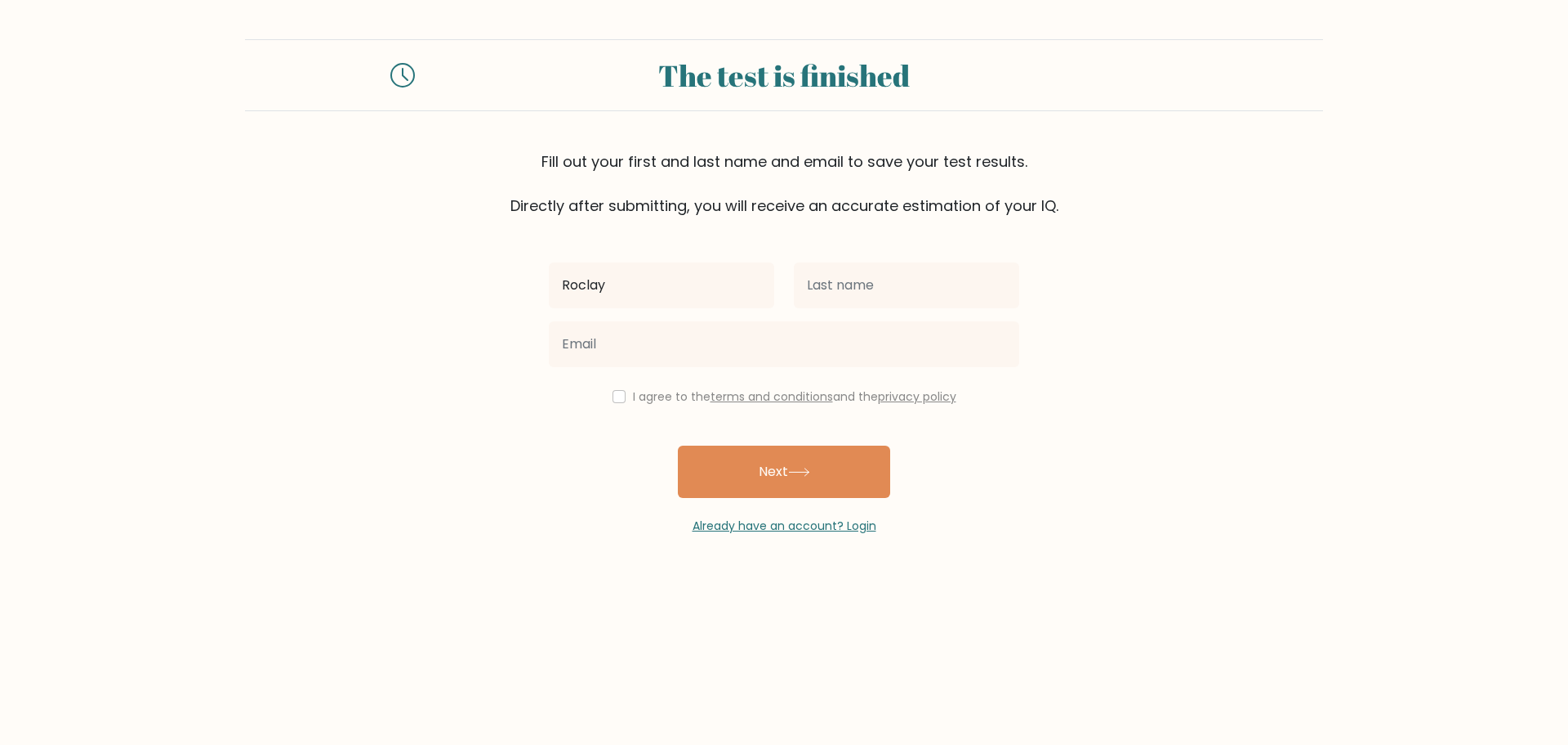
type input "Roclay"
type input "[PERSON_NAME]"
click at [615, 393] on input "checkbox" at bounding box center [619, 396] width 13 height 13
checkbox input "true"
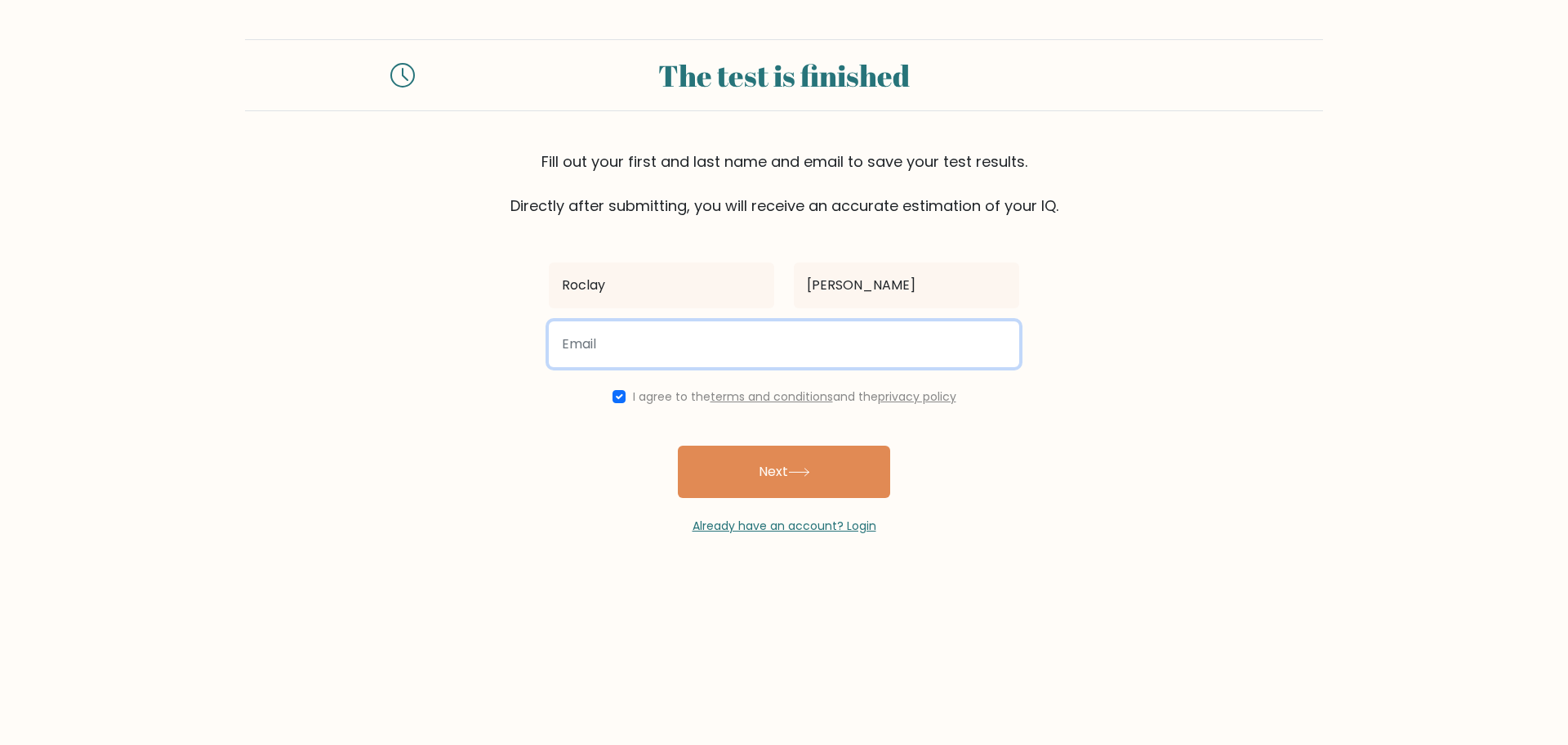
click at [610, 350] on input "email" at bounding box center [784, 344] width 471 height 46
type input "[EMAIL_ADDRESS][DOMAIN_NAME]"
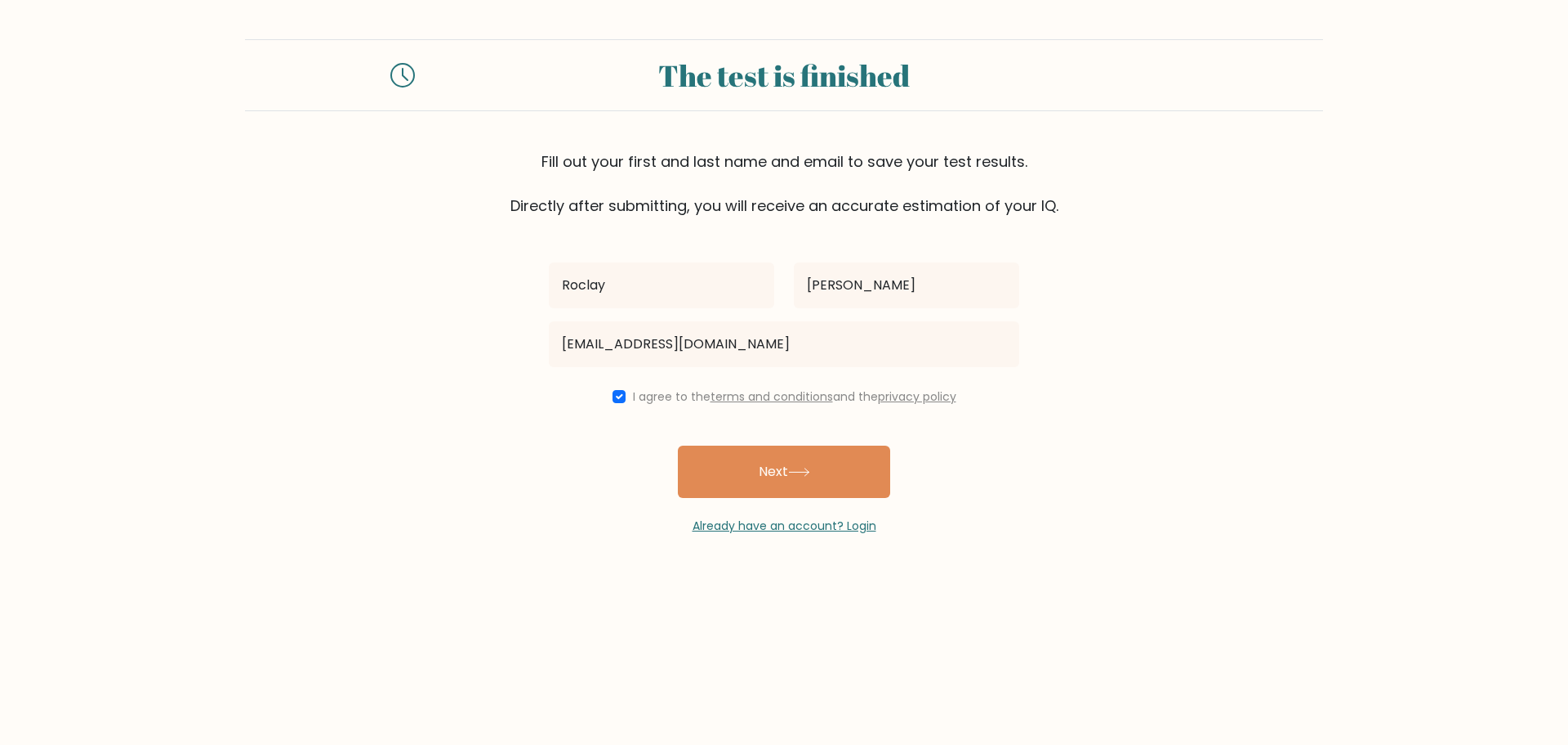
click at [768, 499] on div "Already have an account? Login" at bounding box center [784, 516] width 471 height 37
click at [787, 483] on button "Next" at bounding box center [784, 471] width 212 height 52
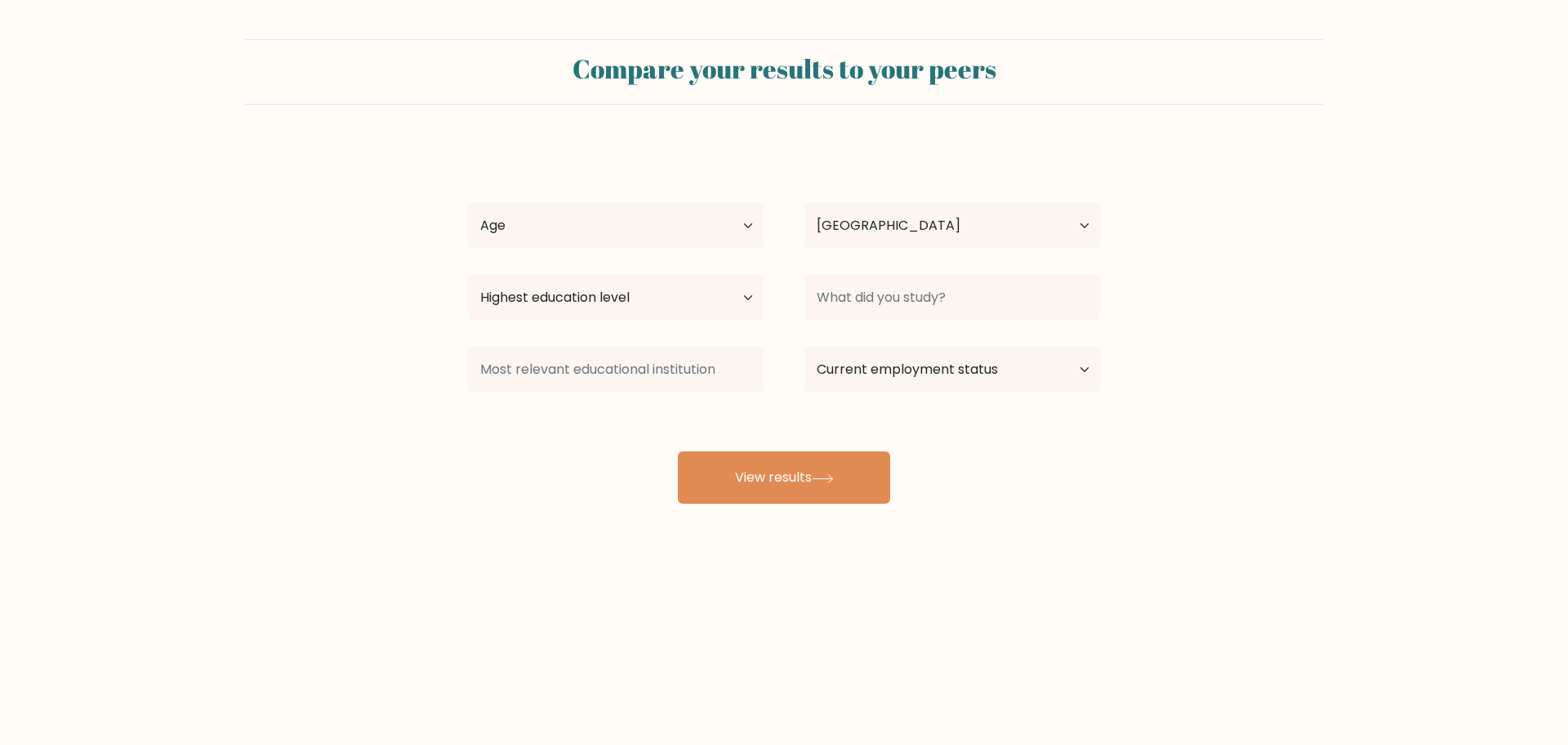
select select "GY"
click at [565, 232] on select "Age Under [DEMOGRAPHIC_DATA] [DEMOGRAPHIC_DATA] [DEMOGRAPHIC_DATA] [DEMOGRAPHIC…" at bounding box center [616, 226] width 297 height 46
select select "18_24"
click at [467, 203] on select "Age Under [DEMOGRAPHIC_DATA] [DEMOGRAPHIC_DATA] [DEMOGRAPHIC_DATA] [DEMOGRAPHIC…" at bounding box center [616, 226] width 297 height 46
click at [849, 228] on select "Country [GEOGRAPHIC_DATA] [GEOGRAPHIC_DATA] [GEOGRAPHIC_DATA] [US_STATE] [GEOGR…" at bounding box center [953, 226] width 297 height 46
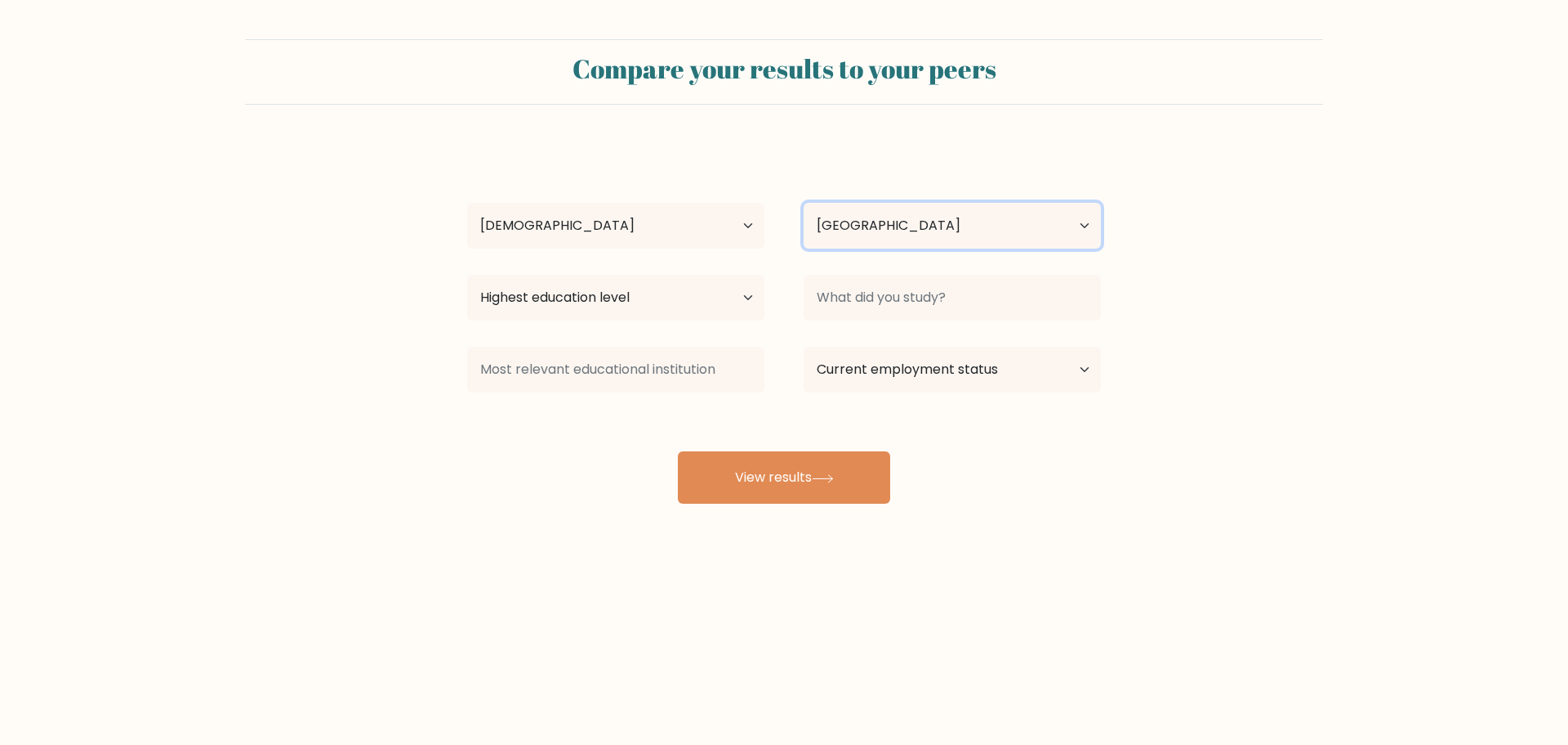
click at [849, 228] on select "Country [GEOGRAPHIC_DATA] [GEOGRAPHIC_DATA] [GEOGRAPHIC_DATA] [US_STATE] [GEOGR…" at bounding box center [953, 226] width 297 height 46
click at [614, 284] on select "Highest education level No schooling Primary Lower Secondary Upper Secondary Oc…" at bounding box center [616, 298] width 297 height 46
select select "upper_secondary"
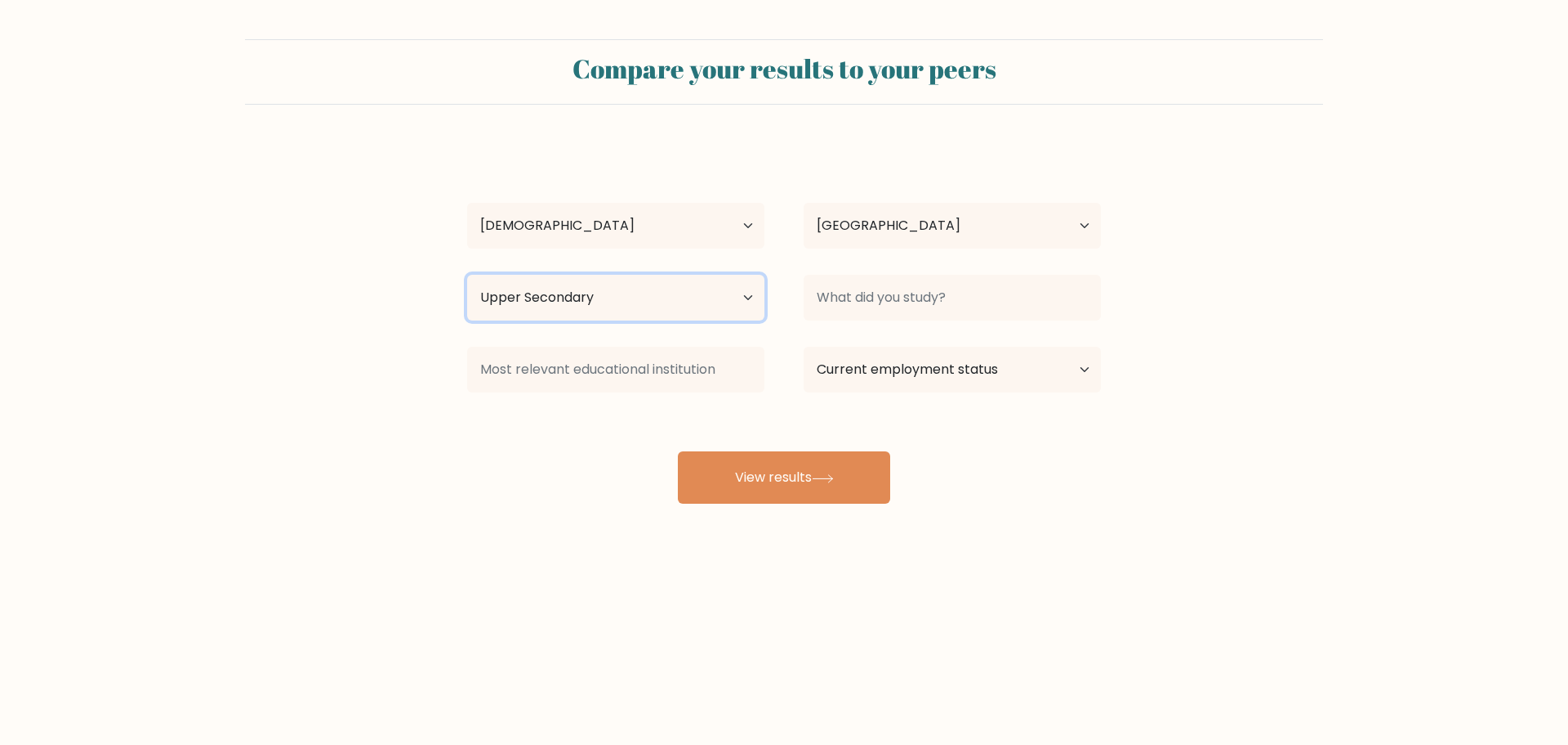
click at [467, 275] on select "Highest education level No schooling Primary Lower Secondary Upper Secondary Oc…" at bounding box center [616, 298] width 297 height 46
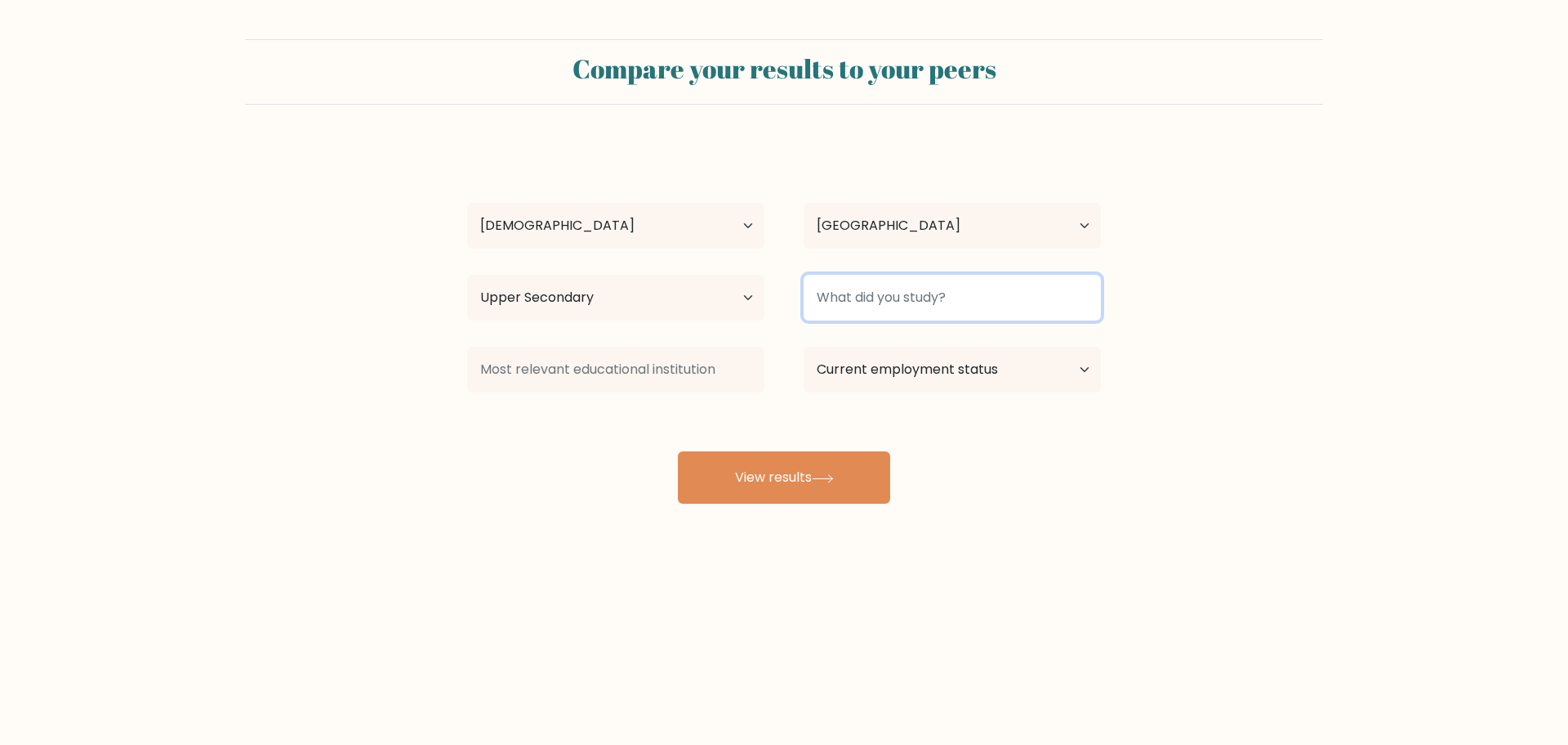
click at [931, 295] on input at bounding box center [953, 298] width 297 height 46
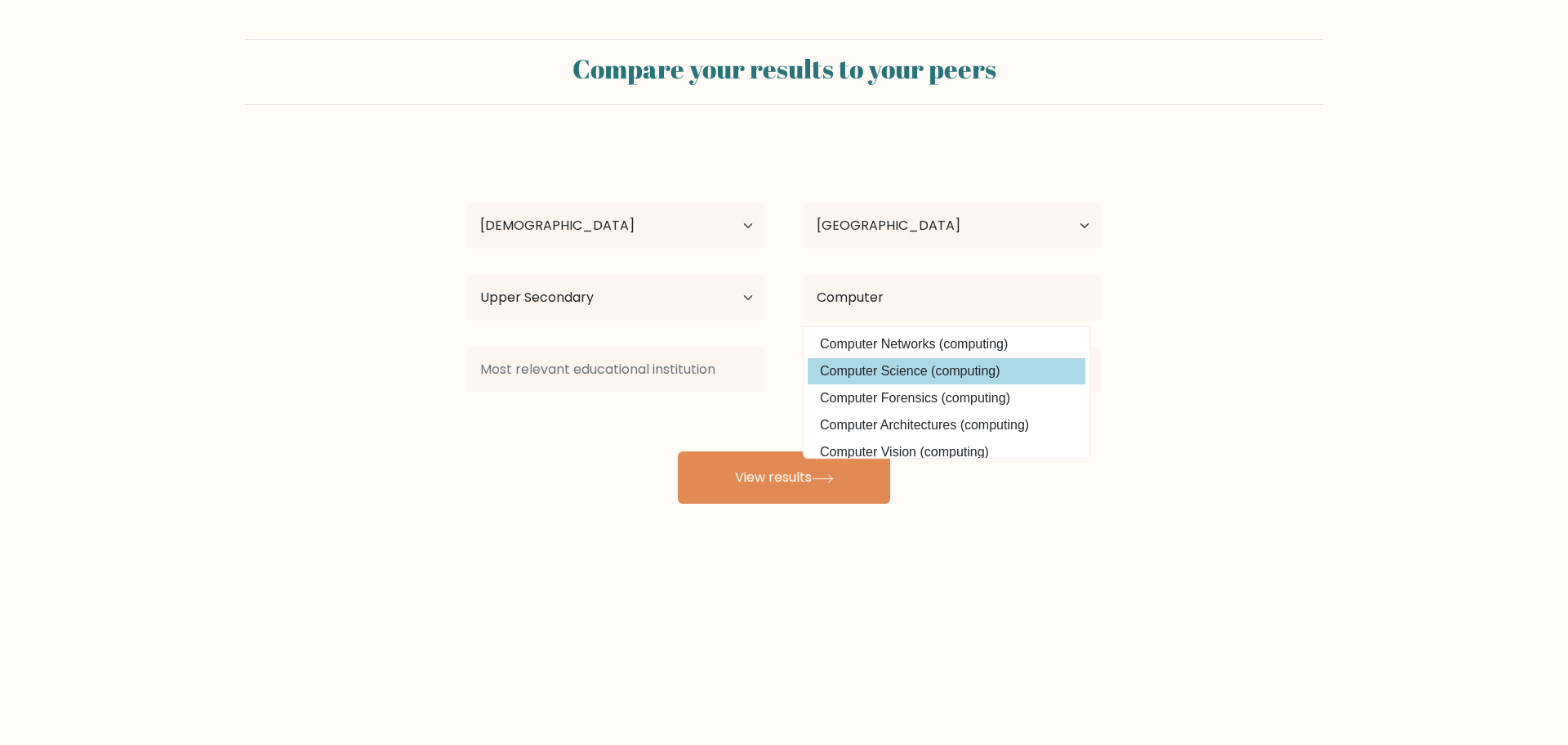
click at [880, 372] on option "Computer Science (computing)" at bounding box center [946, 371] width 278 height 26
type input "Computer Science"
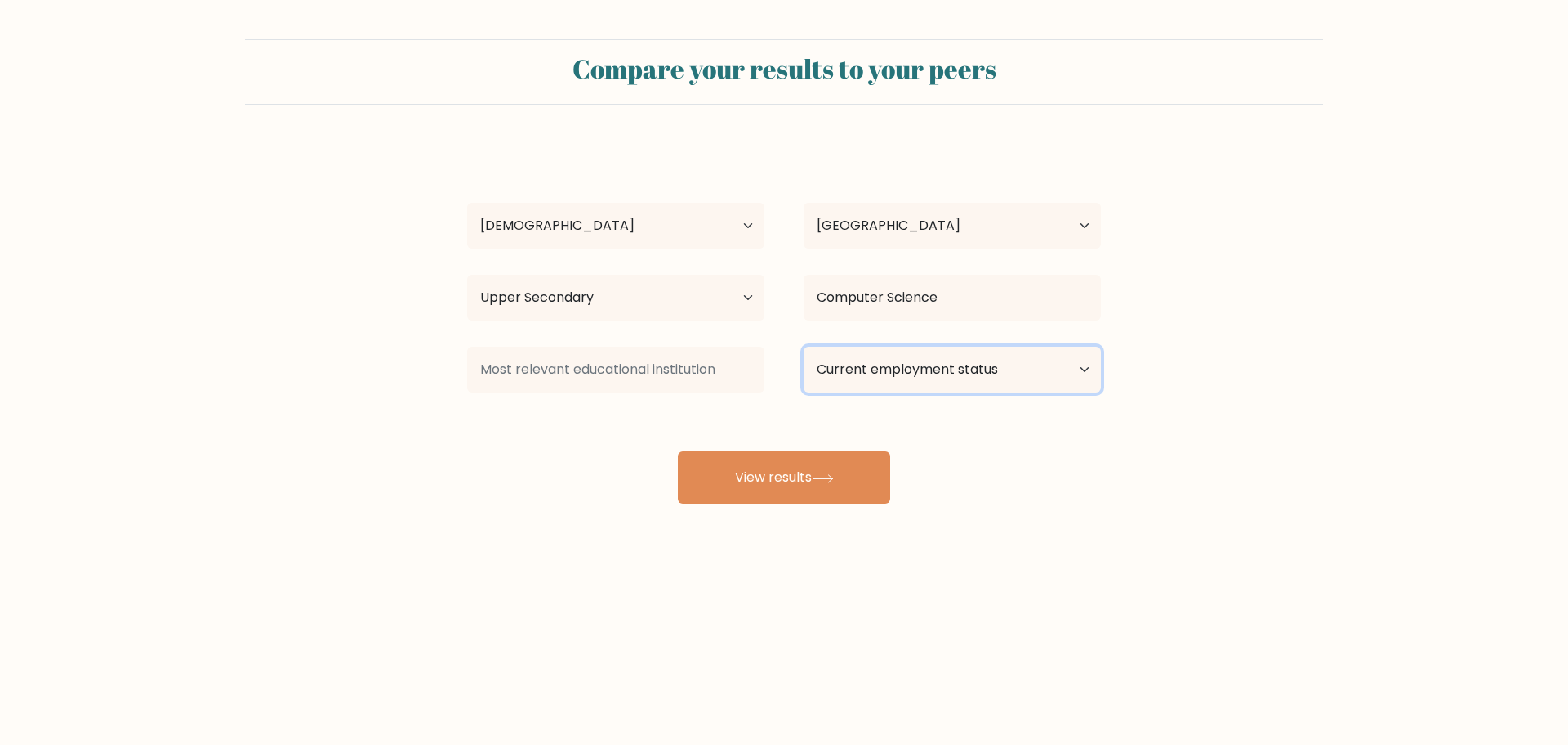
click at [924, 372] on select "Current employment status Employed Student Retired Other / prefer not to answer" at bounding box center [953, 369] width 297 height 46
select select "employed"
click at [804, 346] on select "Current employment status Employed Student Retired Other / prefer not to answer" at bounding box center [953, 369] width 297 height 46
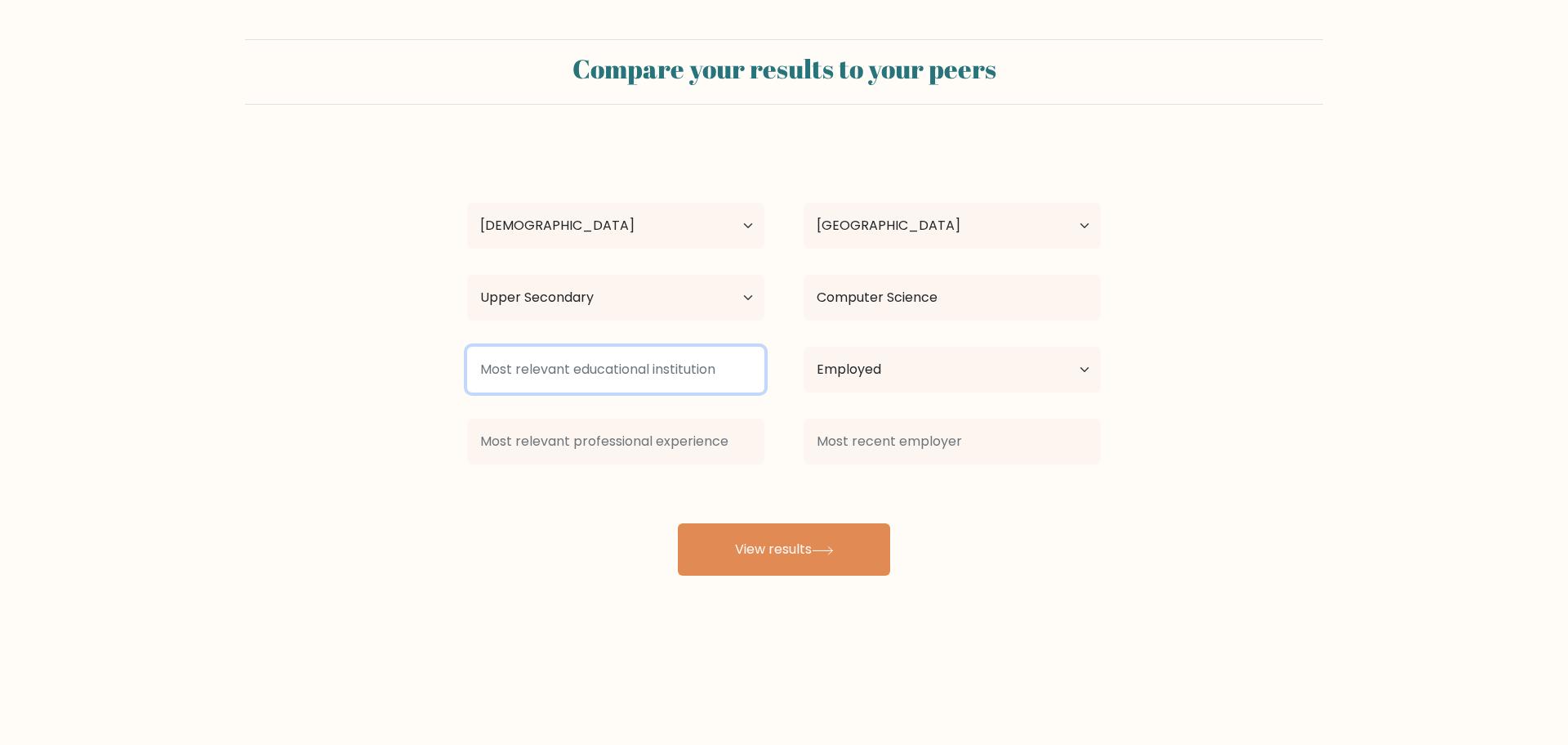
click at [669, 372] on input at bounding box center [616, 369] width 297 height 46
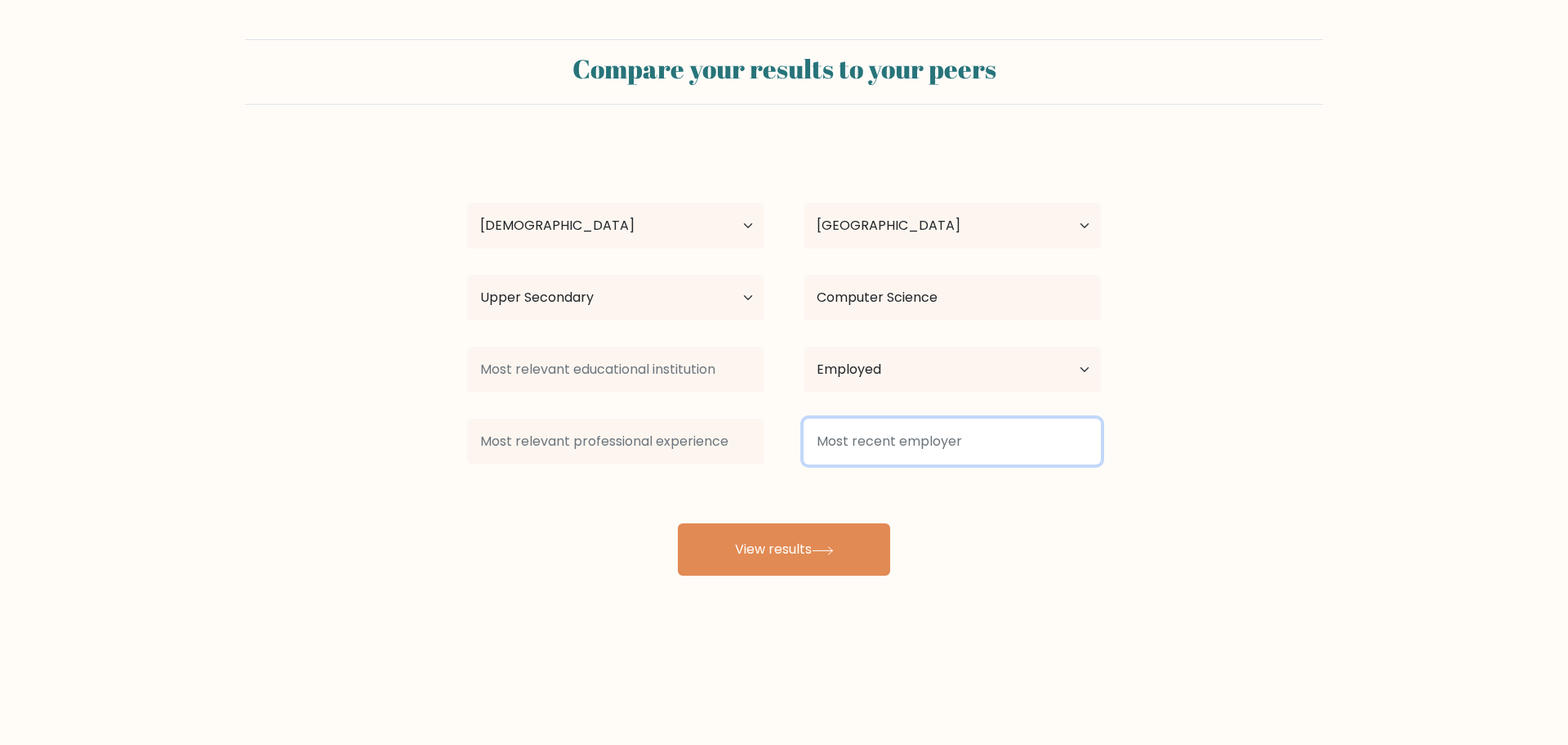
click at [804, 423] on input at bounding box center [953, 442] width 297 height 46
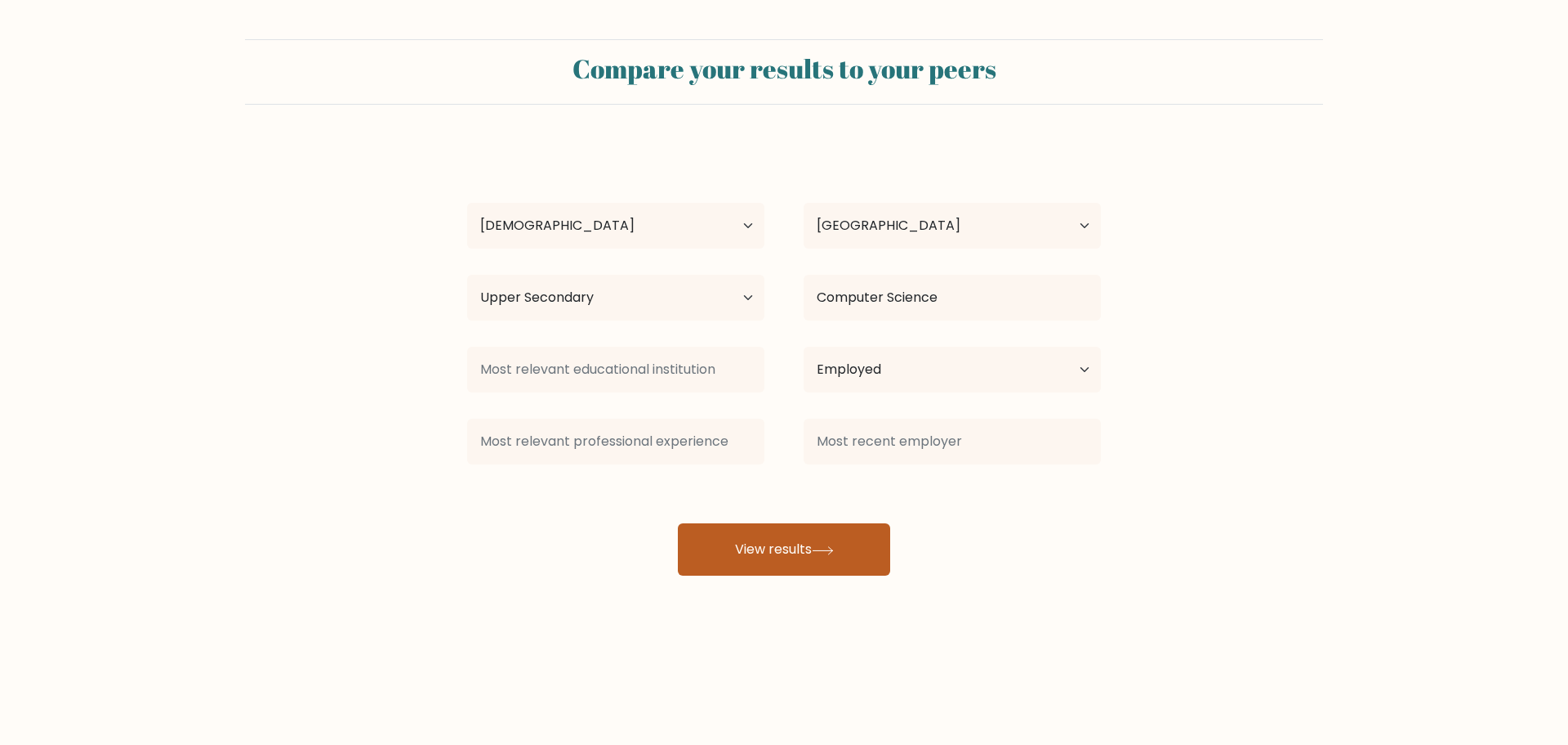
click at [773, 555] on button "View results" at bounding box center [784, 548] width 212 height 52
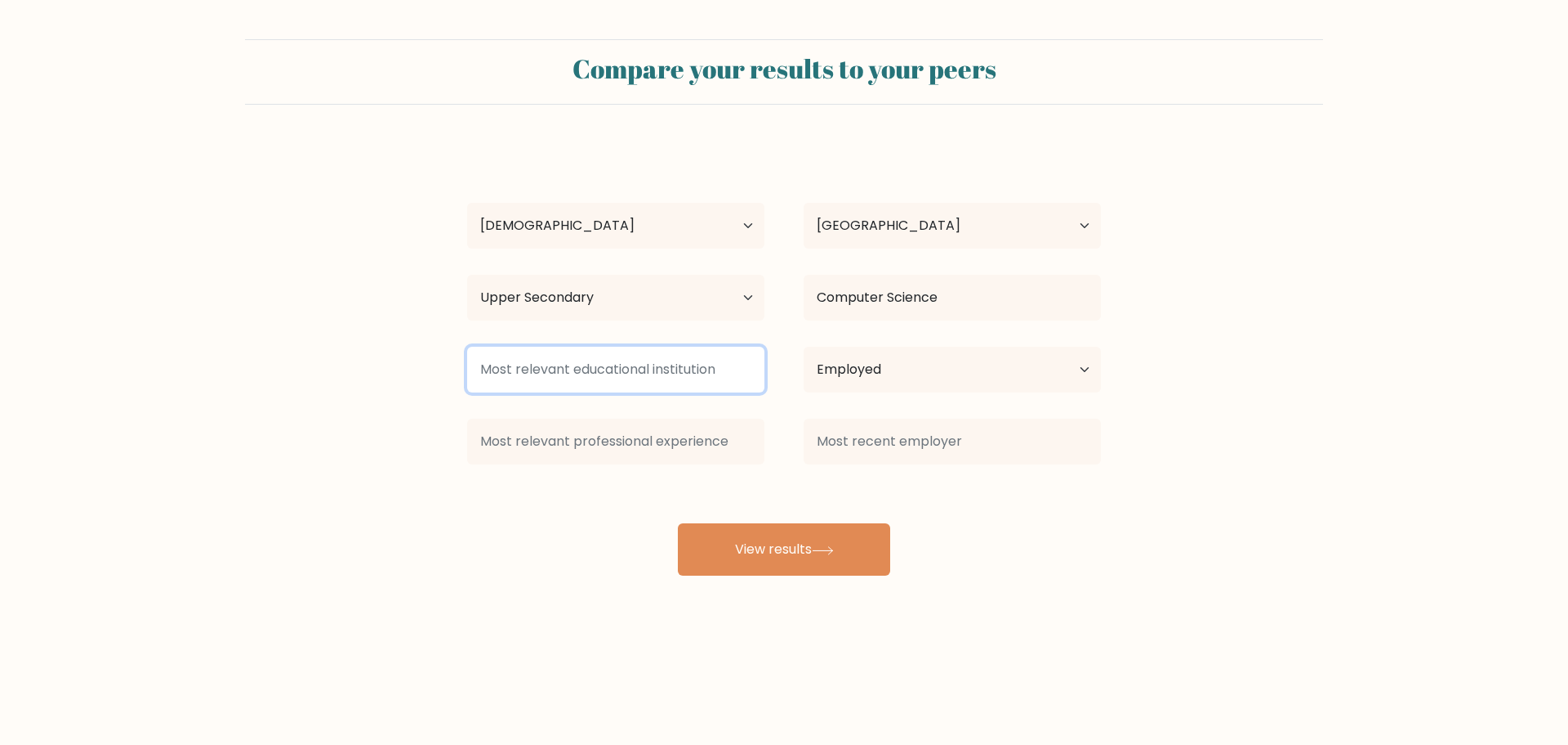
click at [633, 373] on input at bounding box center [616, 369] width 297 height 46
type input "G"
click at [505, 362] on input "Oniline" at bounding box center [616, 369] width 297 height 46
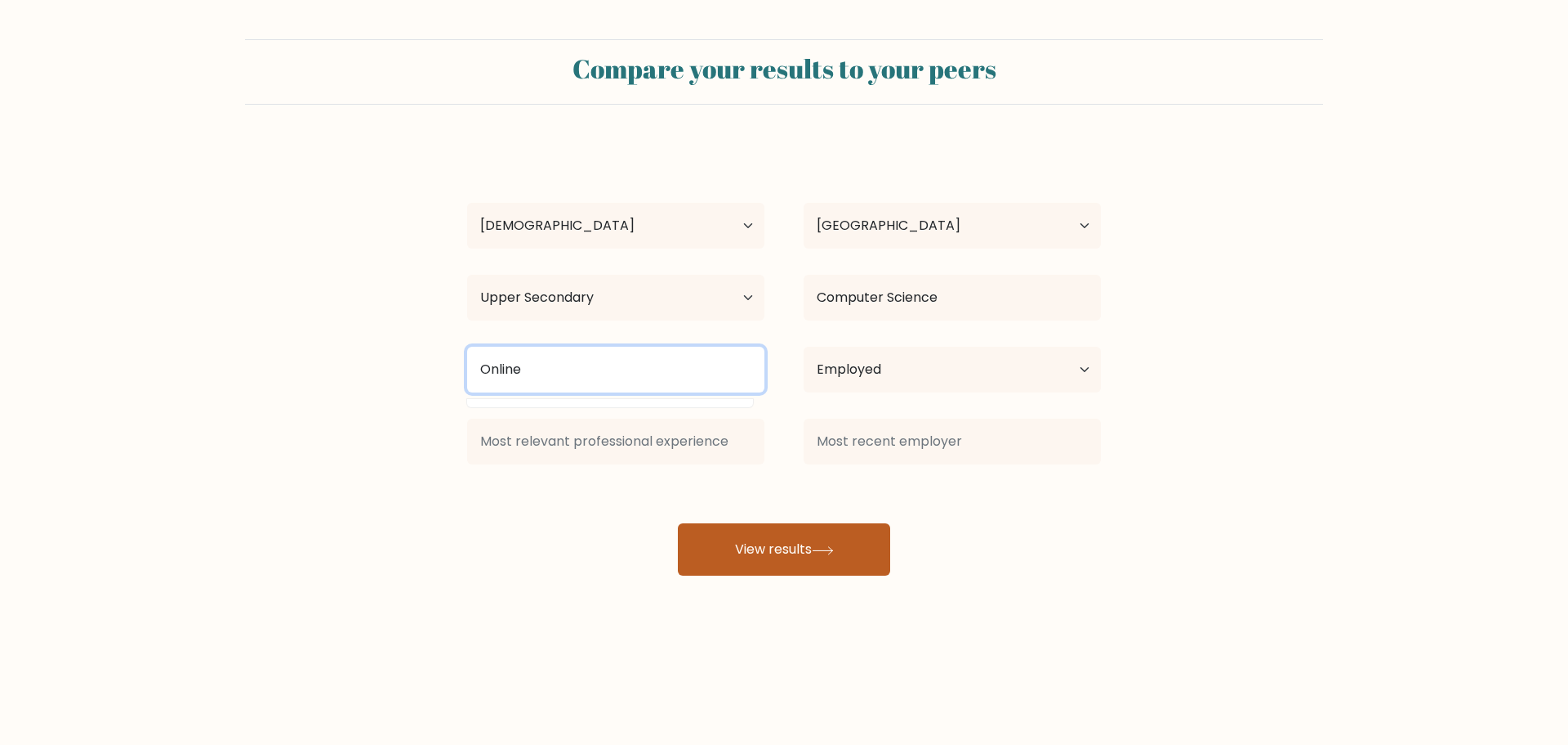
type input "Online"
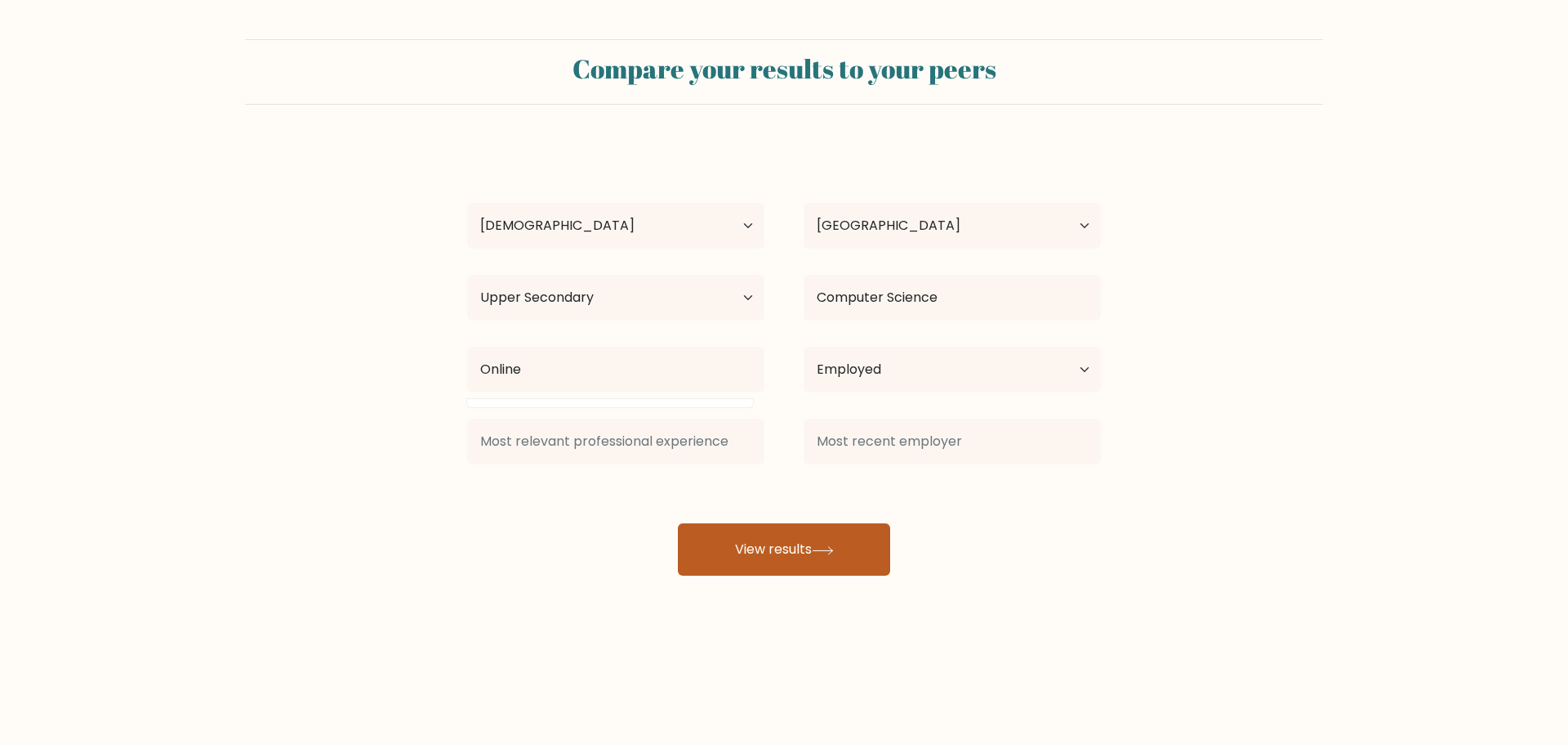
click at [812, 553] on button "View results" at bounding box center [784, 548] width 212 height 52
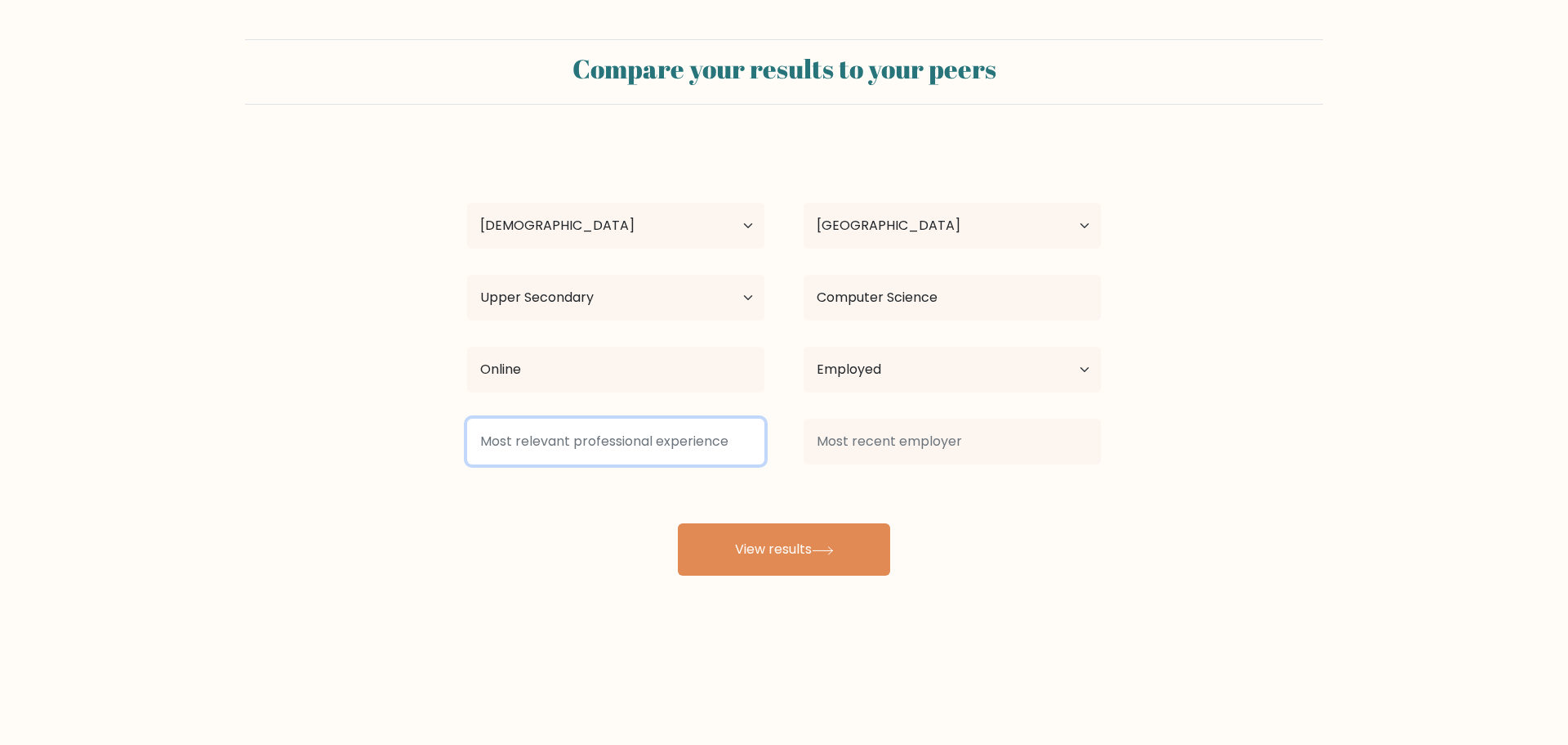
click at [661, 439] on input at bounding box center [616, 442] width 297 height 46
type input "afvsbd"
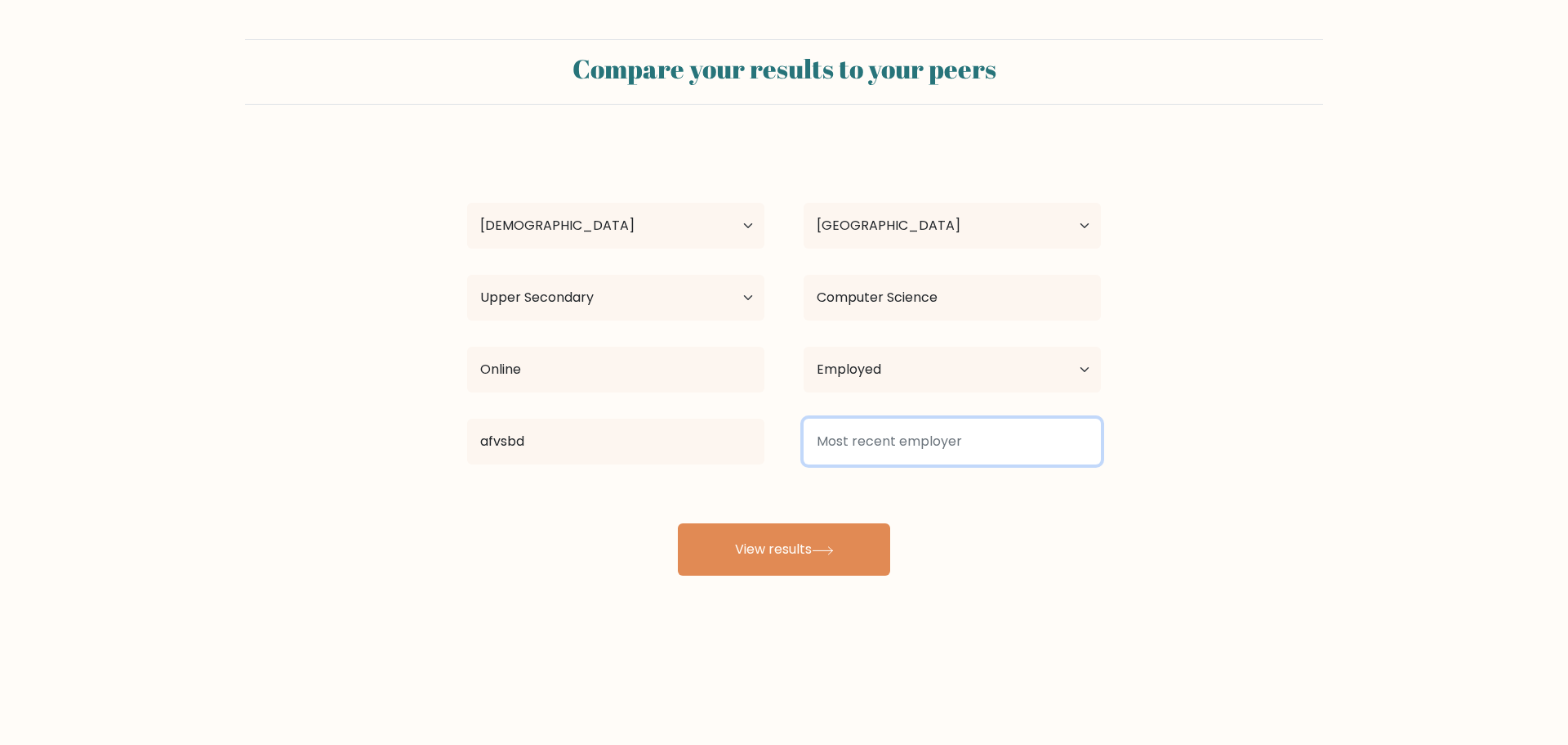
click at [910, 441] on input at bounding box center [953, 442] width 297 height 46
type input "fsdvasadvf"
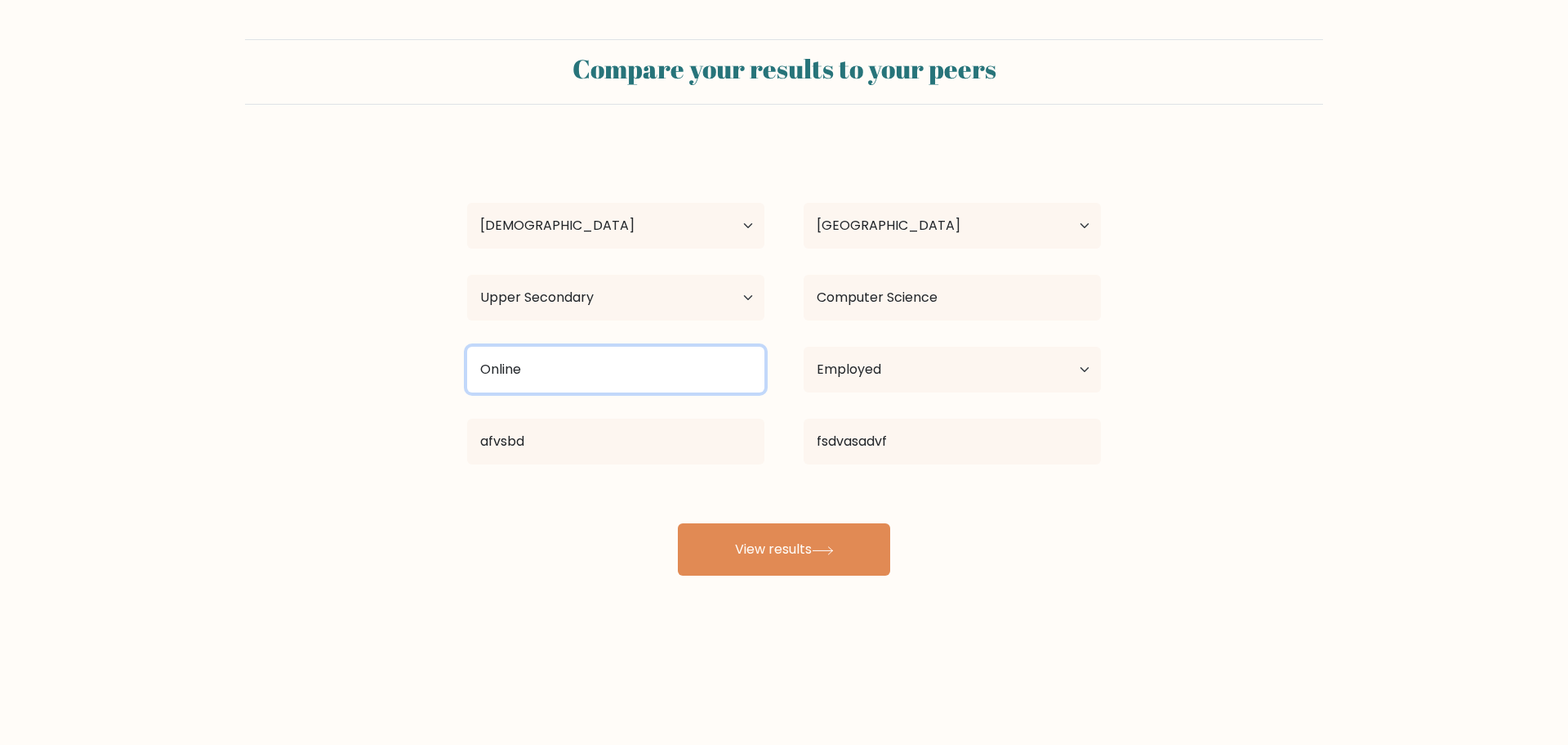
drag, startPoint x: 454, startPoint y: 367, endPoint x: 398, endPoint y: 368, distance: 56.0
click at [392, 367] on form "Compare your results to your peers [PERSON_NAME] Age Under [DEMOGRAPHIC_DATA] […" at bounding box center [784, 308] width 1568 height 536
type input "asdv"
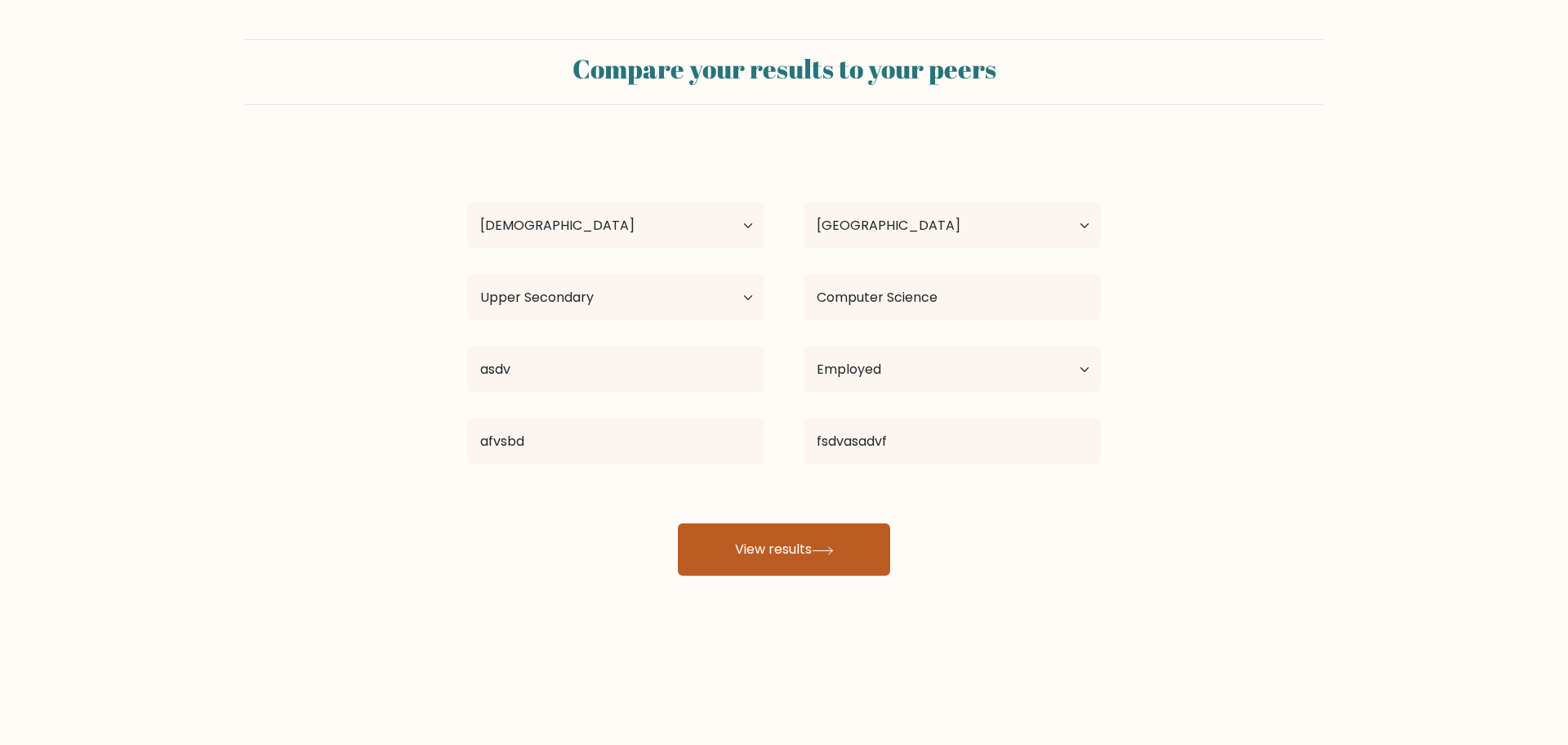
click at [789, 567] on button "View results" at bounding box center [784, 548] width 212 height 52
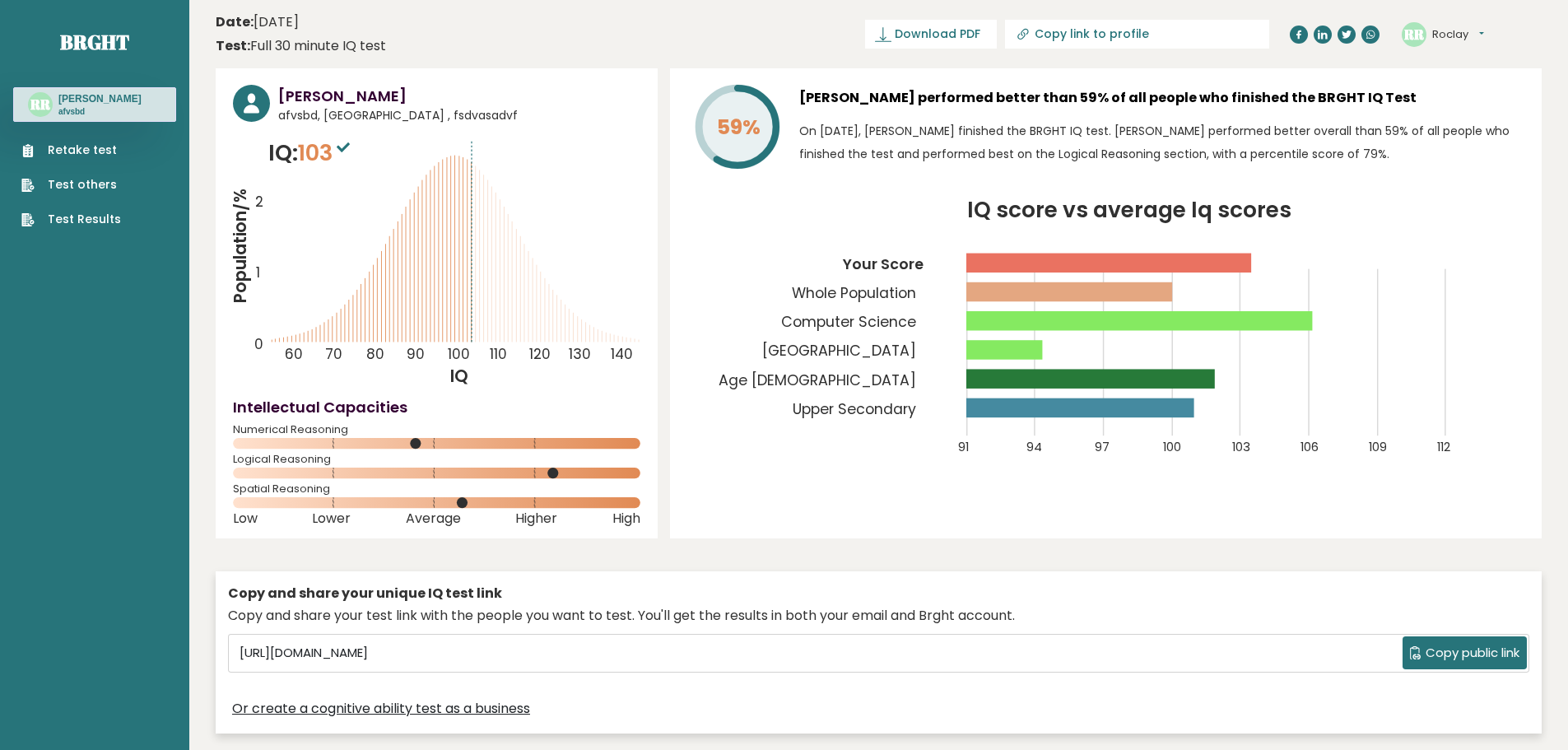
drag, startPoint x: 821, startPoint y: 124, endPoint x: 1409, endPoint y: 150, distance: 588.6
click at [1404, 150] on p "On [DATE], [PERSON_NAME] finished the BRGHT IQ test. [PERSON_NAME] performed be…" at bounding box center [1162, 142] width 725 height 46
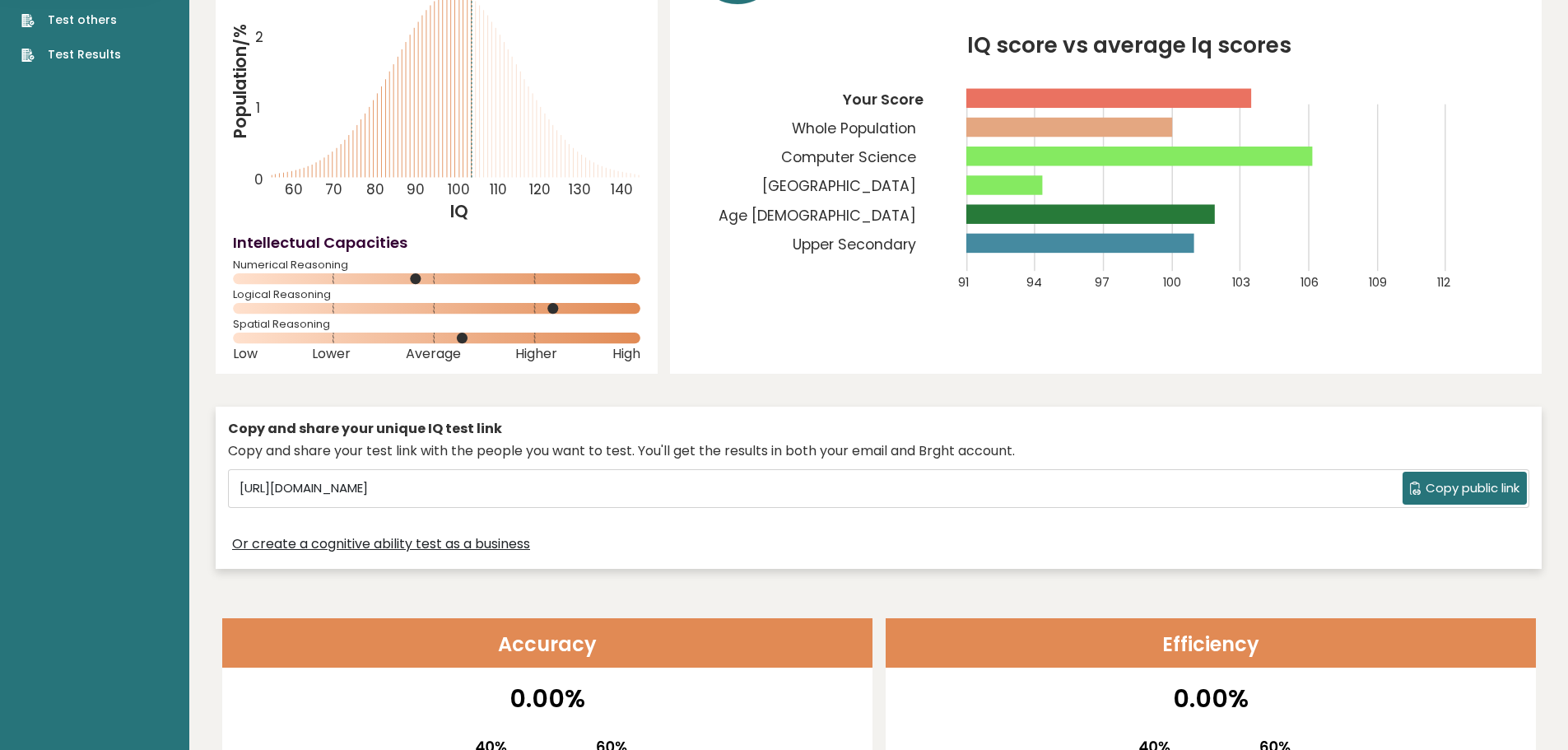
click at [995, 381] on div "[PERSON_NAME] afvsbd, [GEOGRAPHIC_DATA] , fsdvasadvf IQ: 103 Population/% IQ 0 …" at bounding box center [879, 240] width 1327 height 673
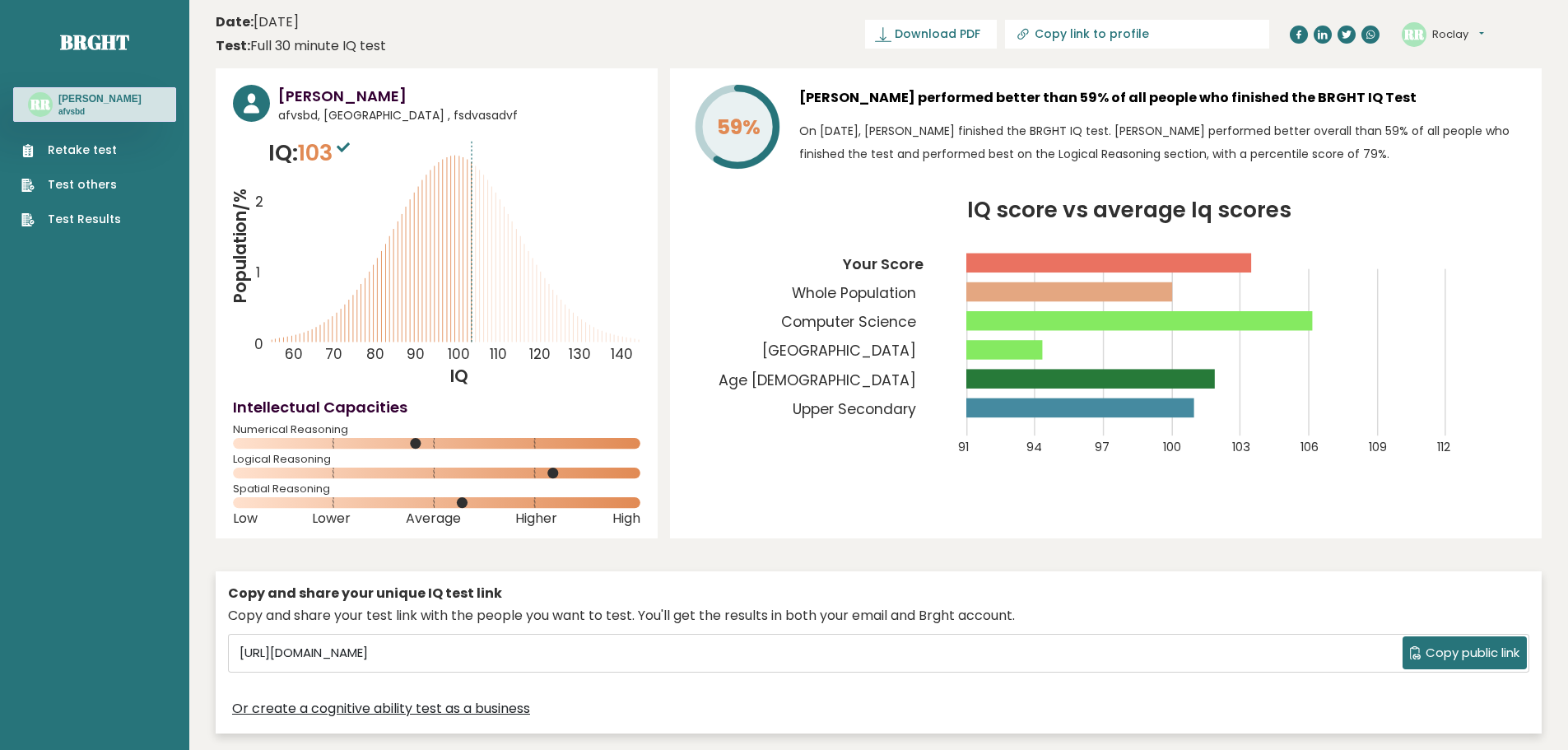
drag, startPoint x: 696, startPoint y: 584, endPoint x: 593, endPoint y: 108, distance: 487.0
click at [474, 343] on icon "Population/% IQ 0 1 2 60 70 80 90 100 110 120 130 140" at bounding box center [437, 262] width 407 height 251
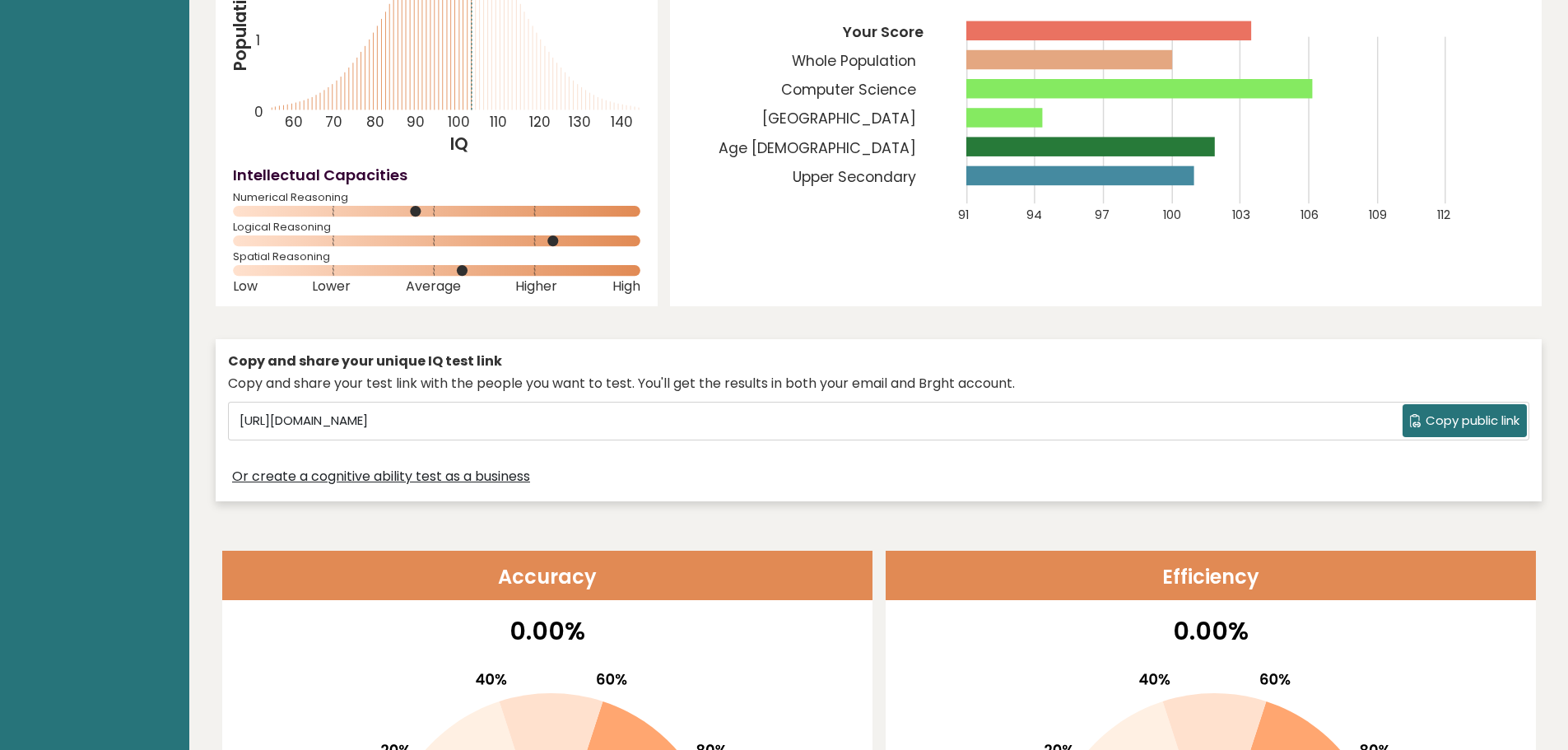
scroll to position [247, 0]
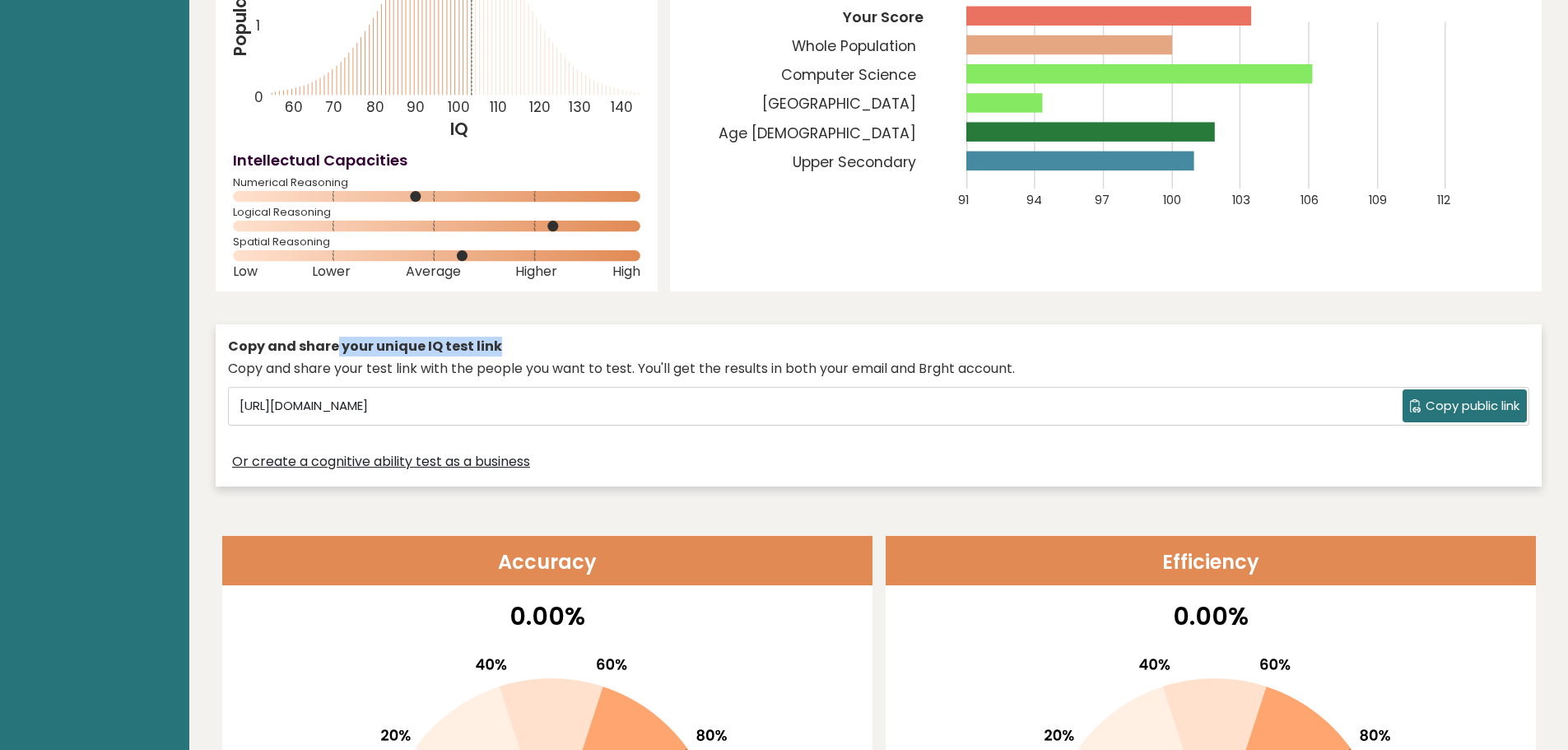
drag, startPoint x: 512, startPoint y: 355, endPoint x: 317, endPoint y: 350, distance: 195.1
click at [329, 350] on div "Copy and share your unique IQ test link" at bounding box center [878, 346] width 1302 height 19
click at [361, 350] on div "Copy and share your unique IQ test link" at bounding box center [878, 346] width 1302 height 19
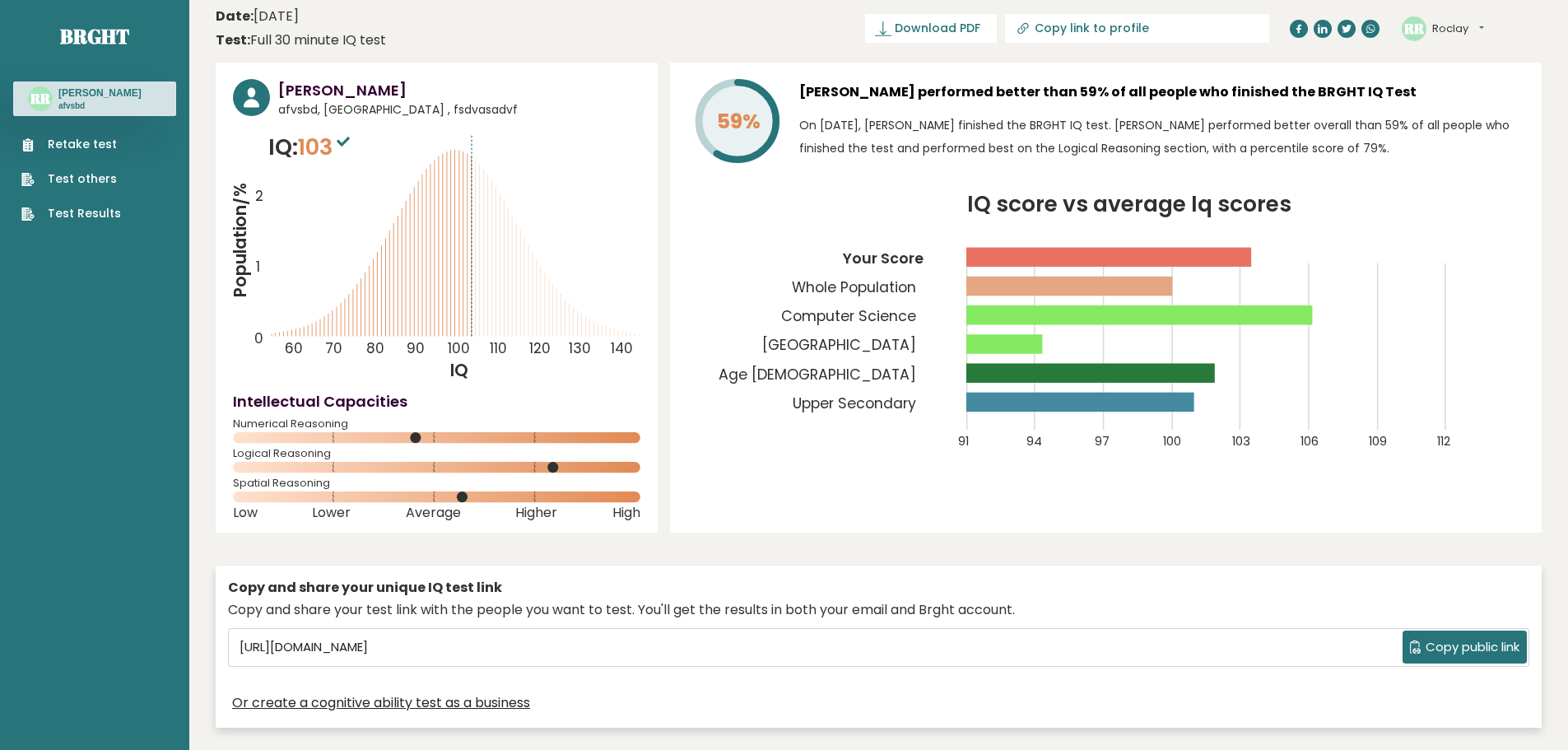
scroll to position [0, 0]
